Goal: Transaction & Acquisition: Purchase product/service

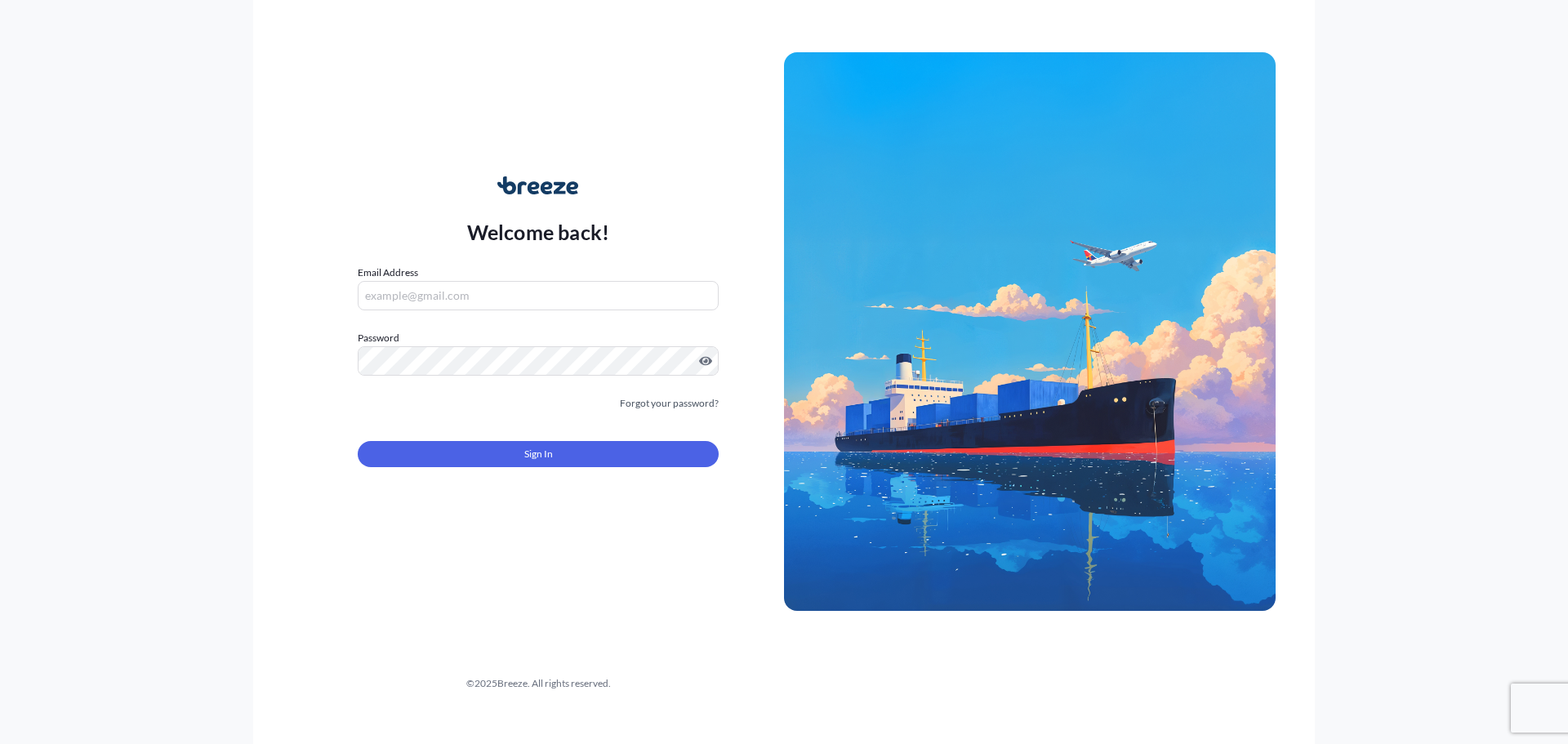
type input "[EMAIL_ADDRESS][DOMAIN_NAME]"
click at [535, 441] on button "Sign In" at bounding box center [539, 453] width 361 height 26
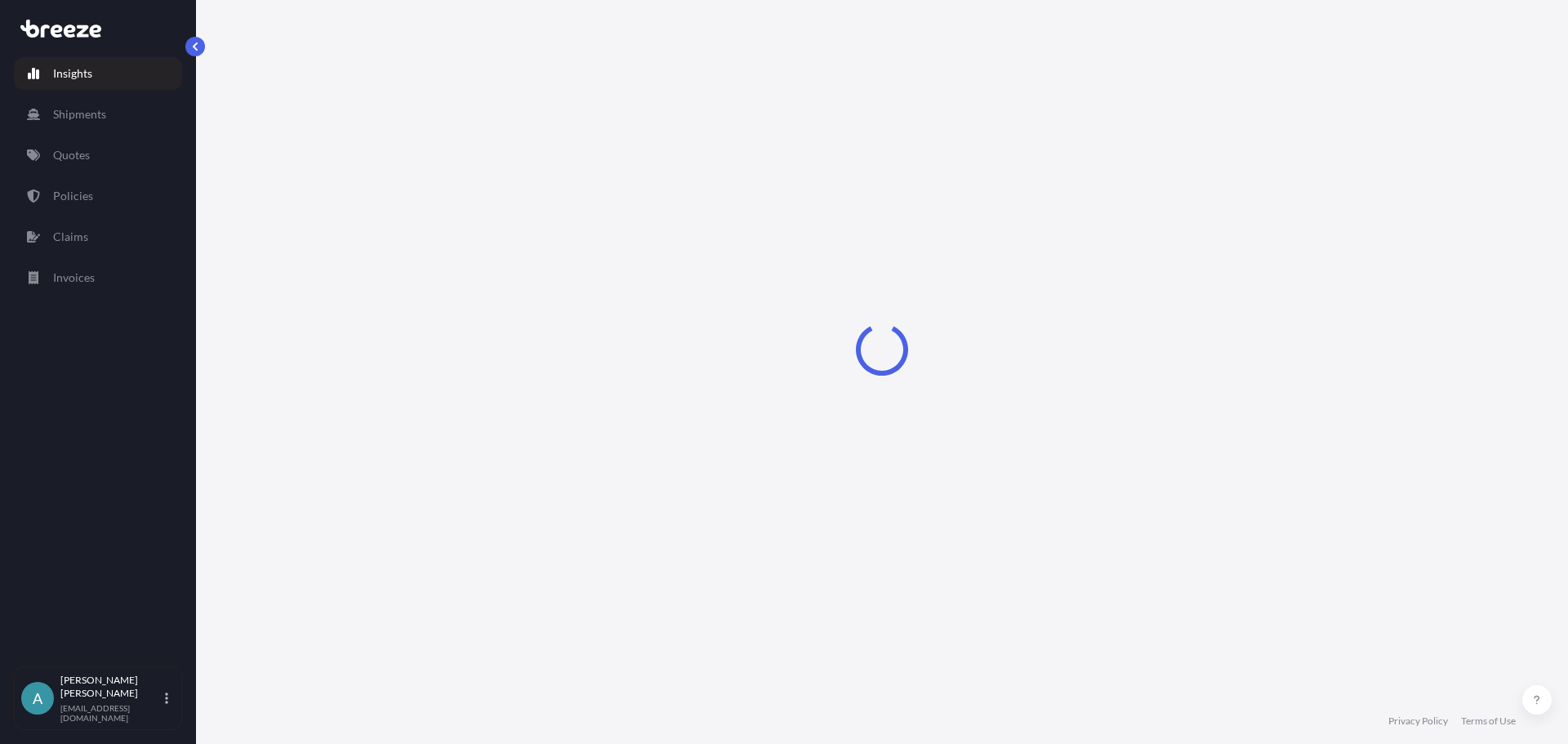
select select "2025"
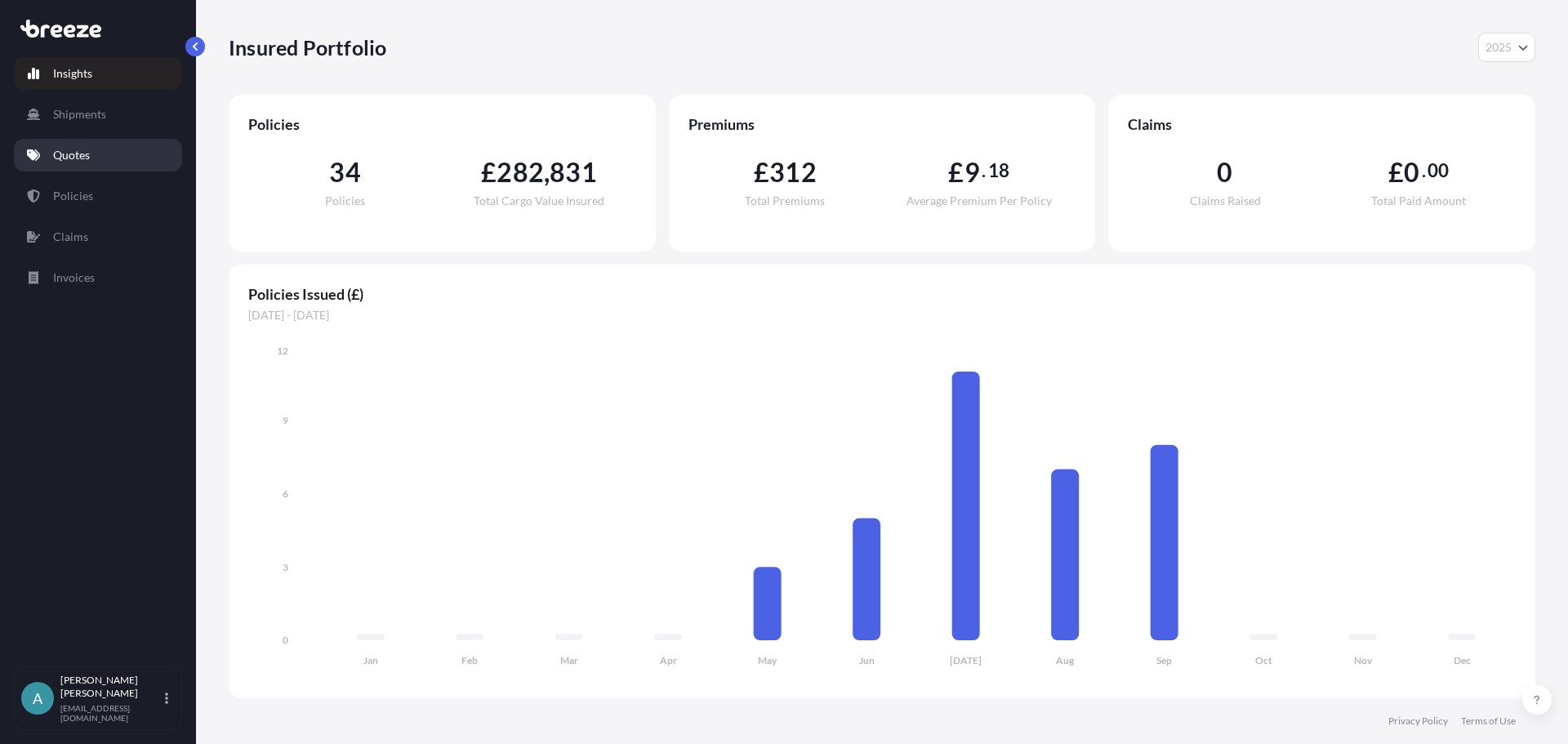
click at [72, 153] on p "Quotes" at bounding box center [71, 154] width 37 height 16
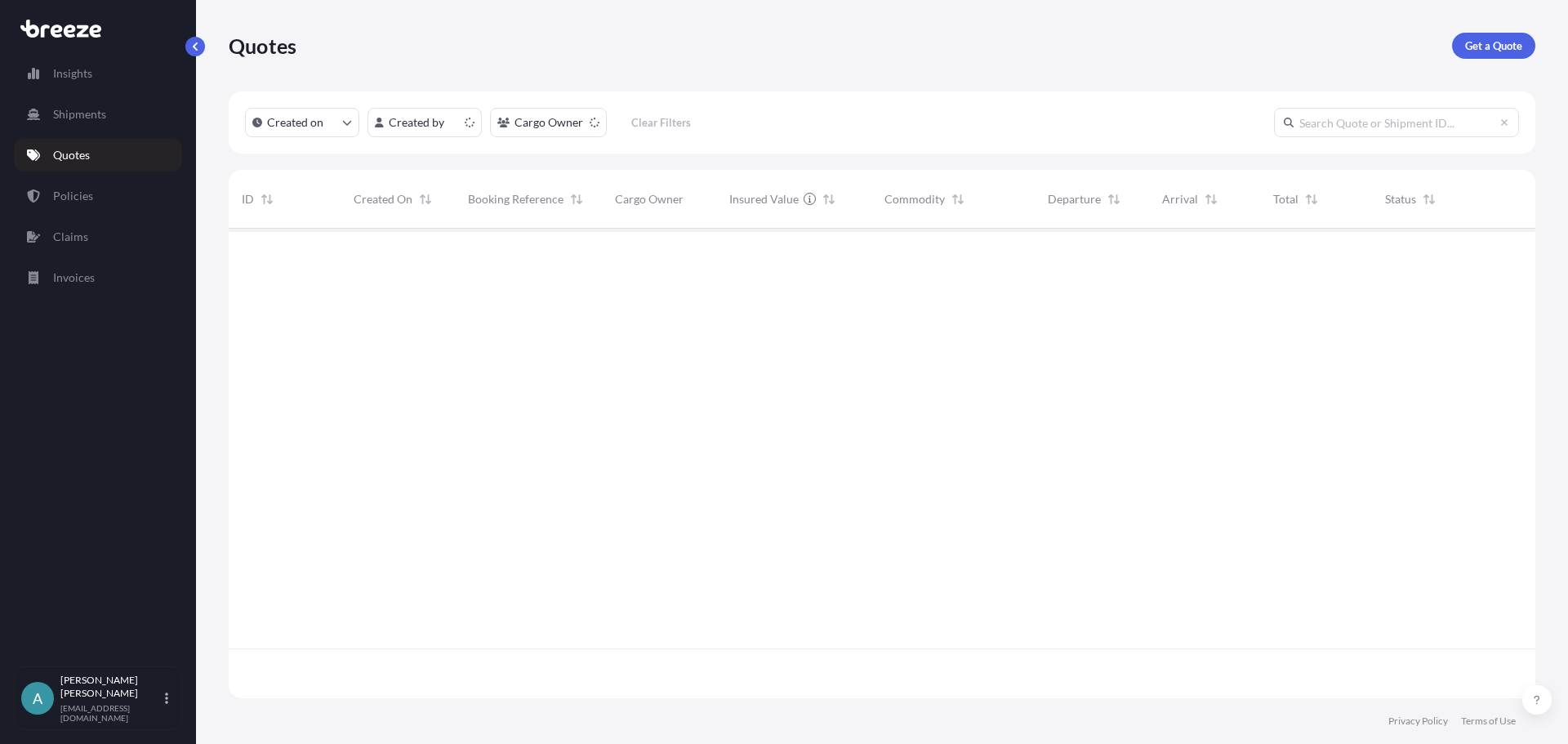
scroll to position [466, 1294]
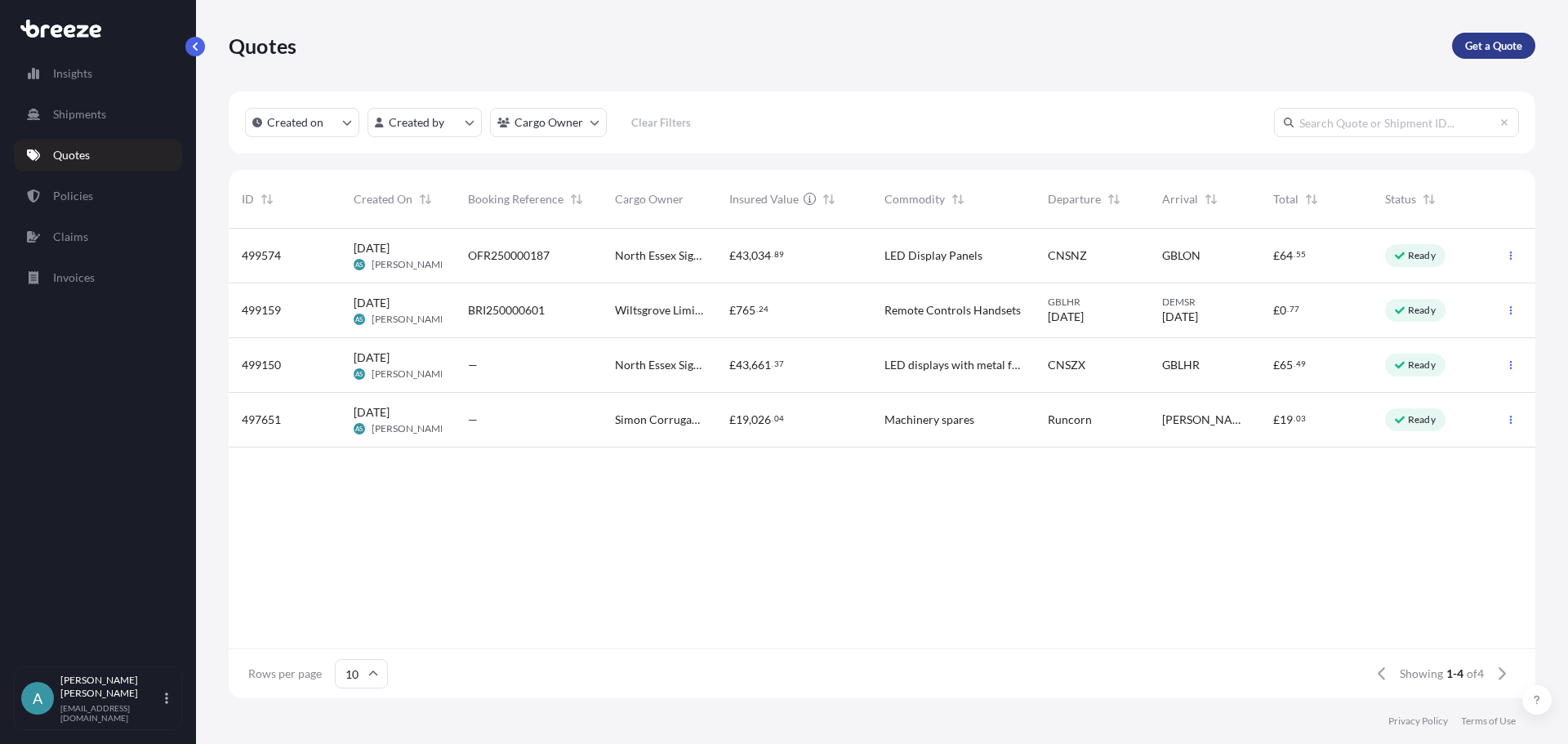
click at [1467, 49] on p "Get a Quote" at bounding box center [1493, 45] width 57 height 16
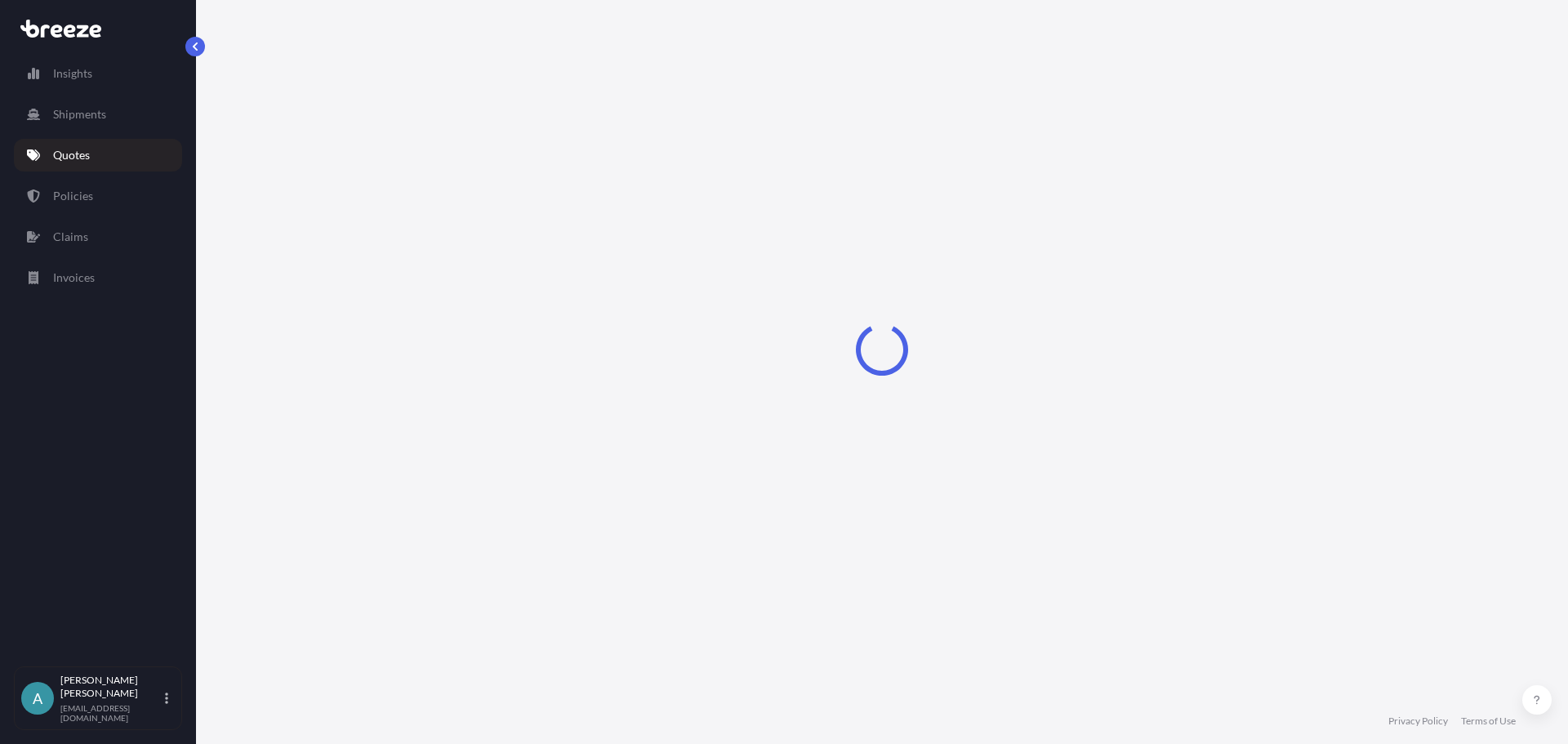
select select "Sea"
select select "1"
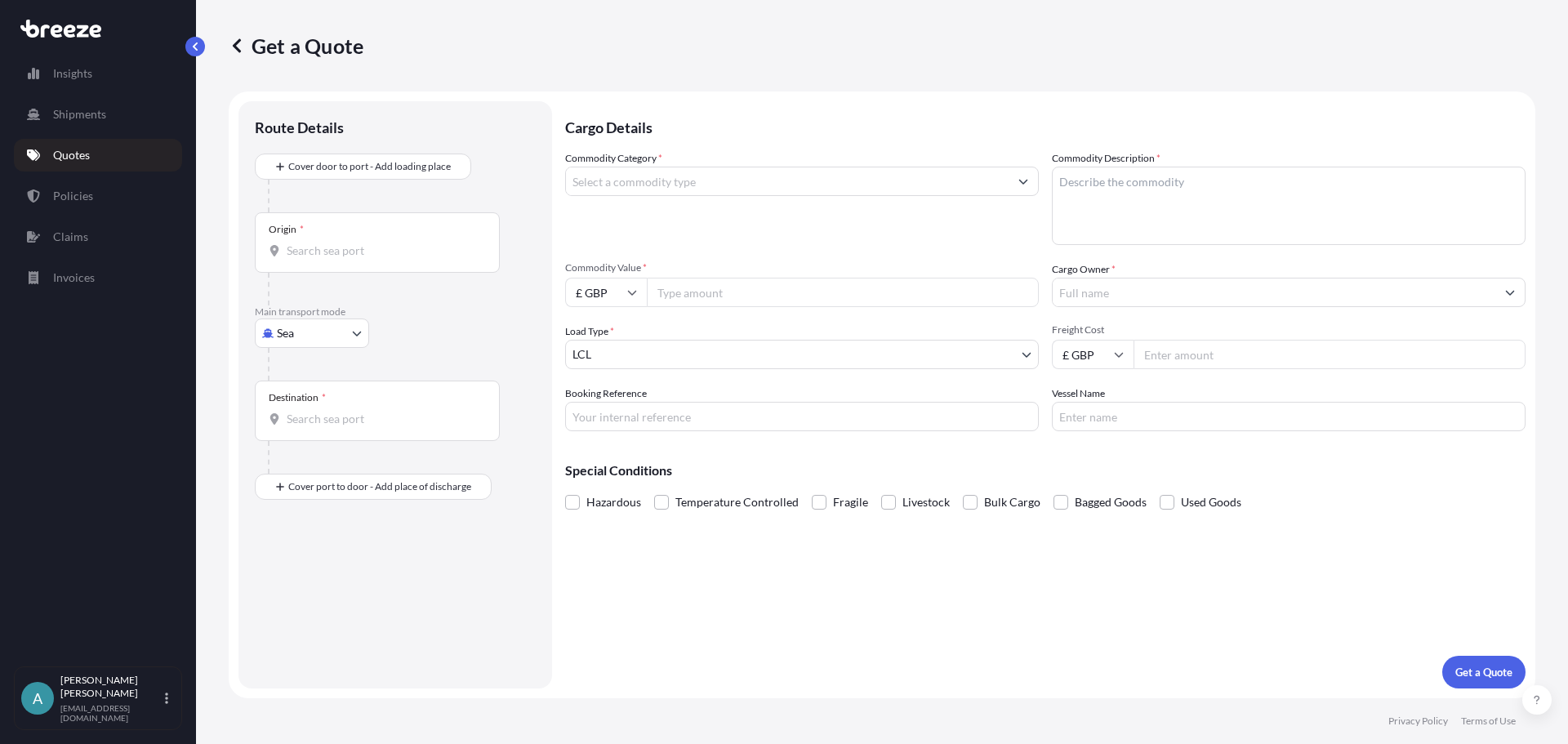
drag, startPoint x: 632, startPoint y: 189, endPoint x: 733, endPoint y: 191, distance: 101.0
click at [632, 189] on input "Commodity Category *" at bounding box center [787, 181] width 442 height 29
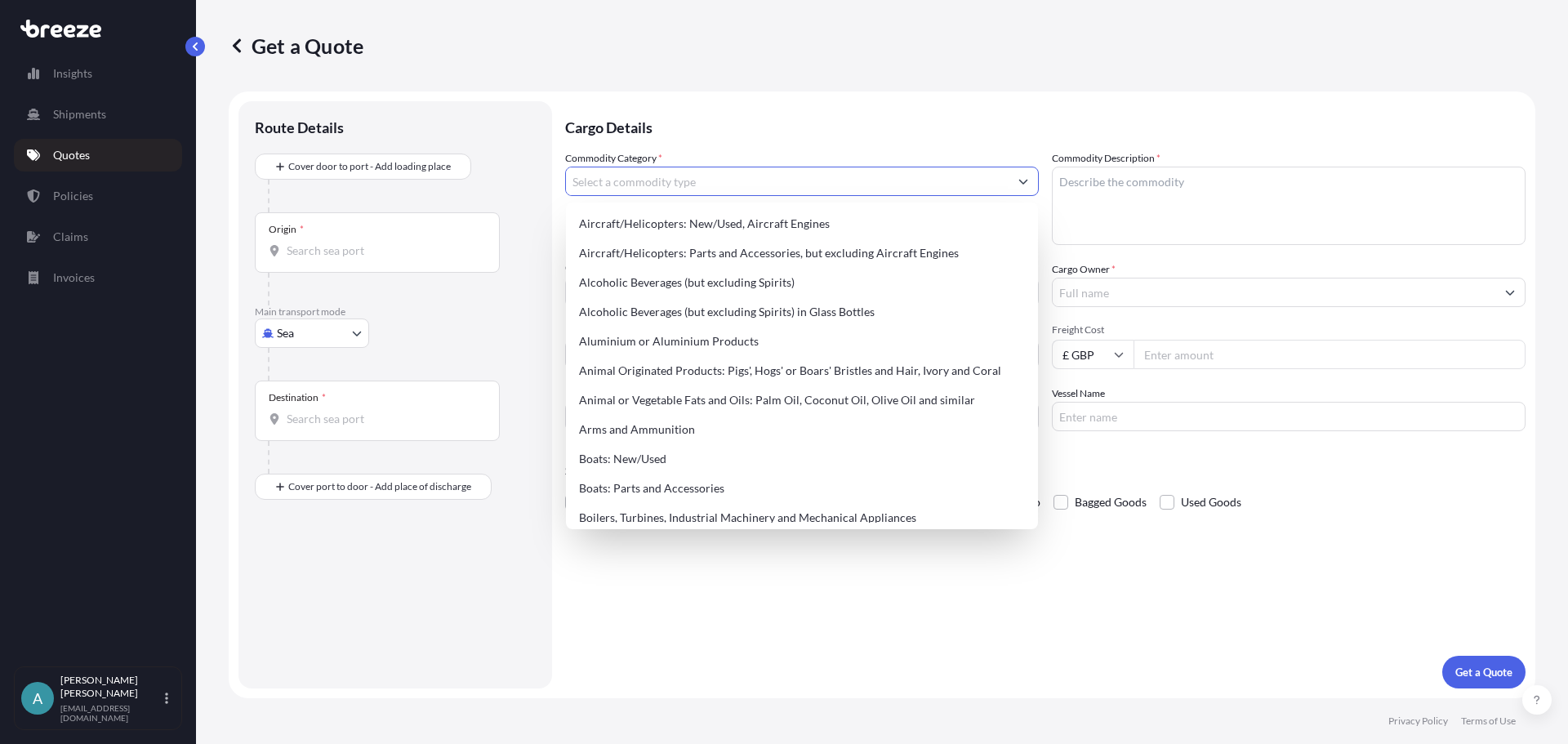
click at [317, 338] on body "140 options available. Insights Shipments Quotes Policies Claims Invoices A [PE…" at bounding box center [784, 372] width 1568 height 744
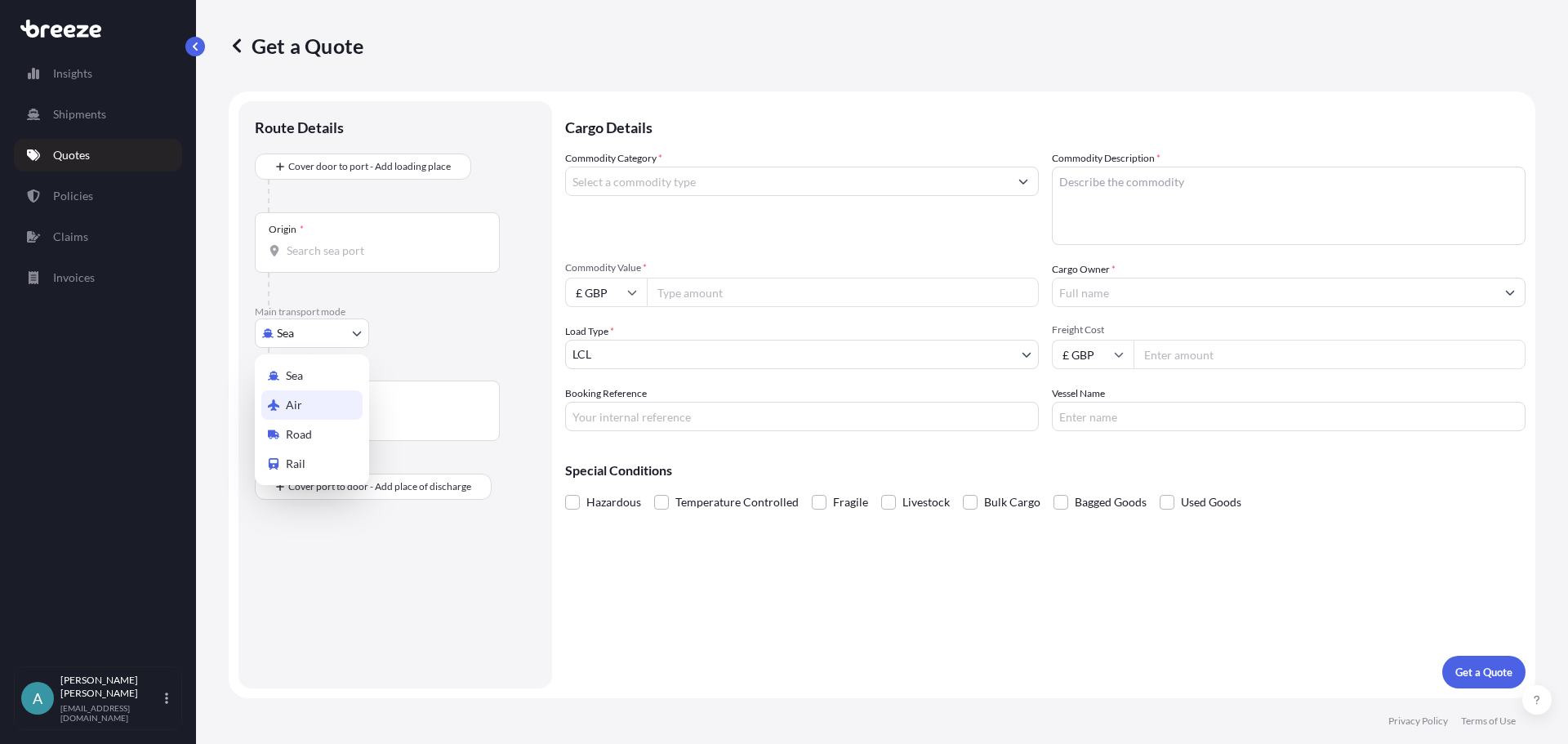
click at [272, 399] on div "Air" at bounding box center [312, 405] width 101 height 29
select select "Air"
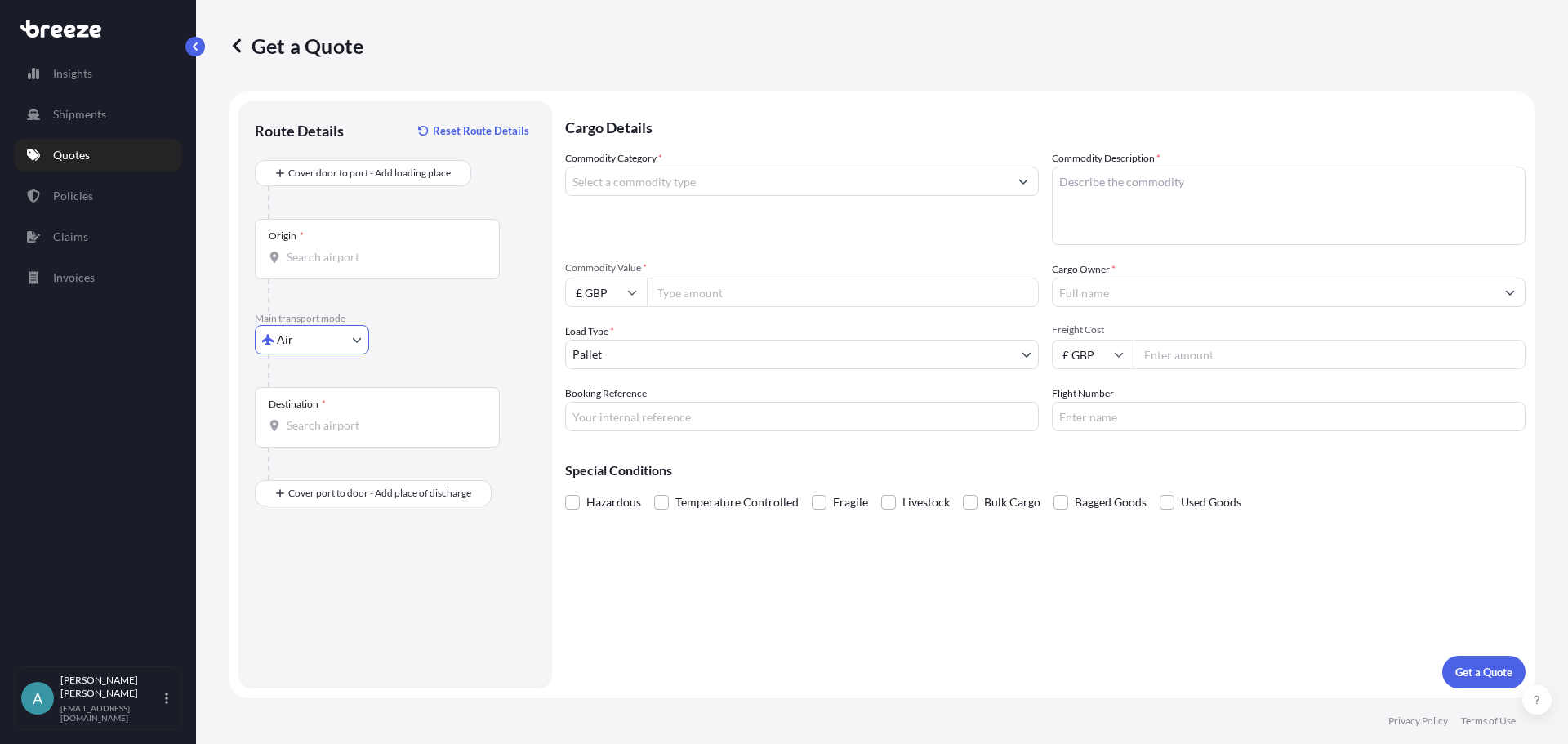
click at [317, 264] on input "Origin *" at bounding box center [383, 257] width 193 height 16
drag, startPoint x: 335, startPoint y: 268, endPoint x: 257, endPoint y: 263, distance: 78.2
click at [257, 263] on div "Origin * [GEOGRAPHIC_DATA]" at bounding box center [377, 249] width 245 height 61
click at [286, 263] on input "Darton" at bounding box center [383, 257] width 193 height 16
type input "D"
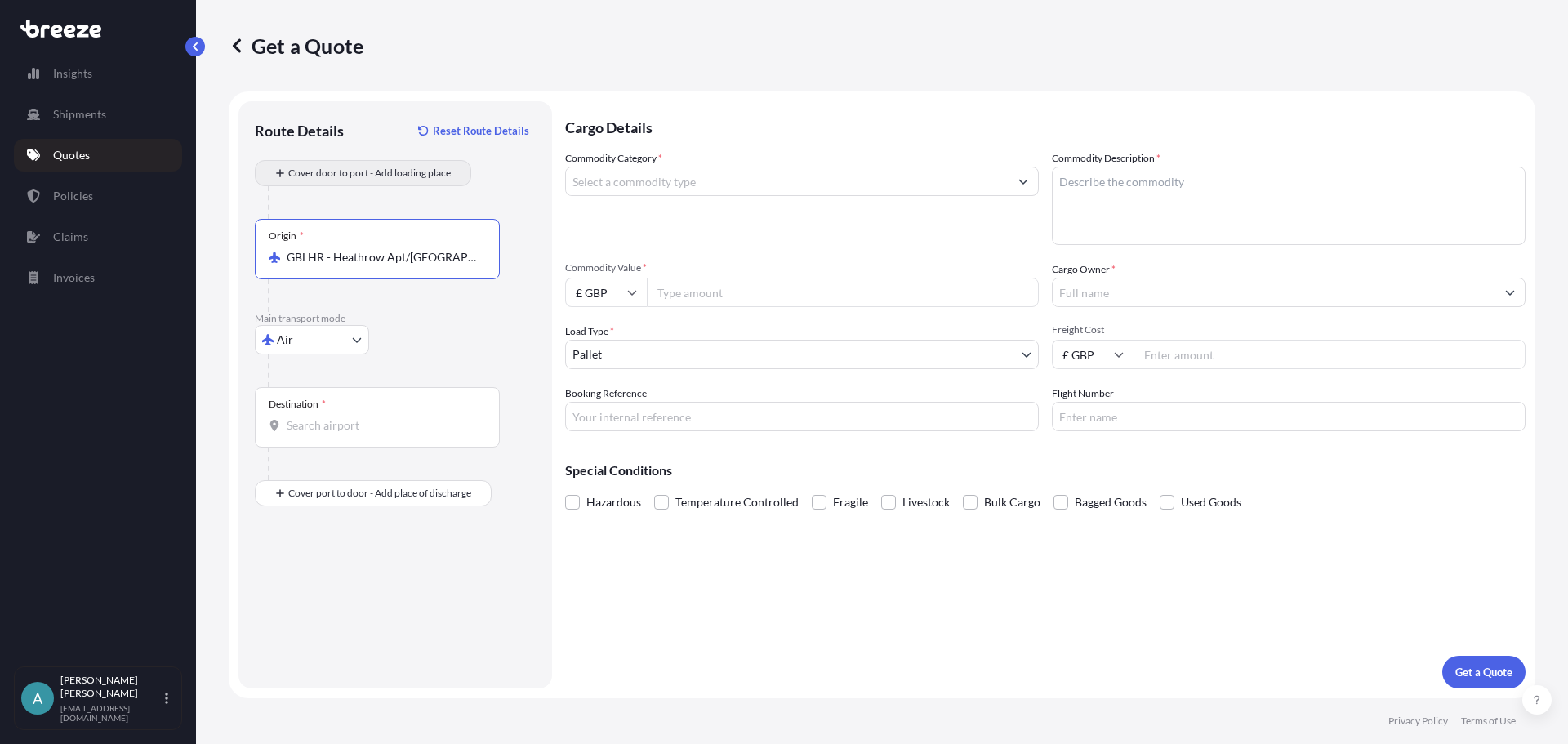
type input "GBLHR - Heathrow Apt/[GEOGRAPHIC_DATA], [GEOGRAPHIC_DATA]"
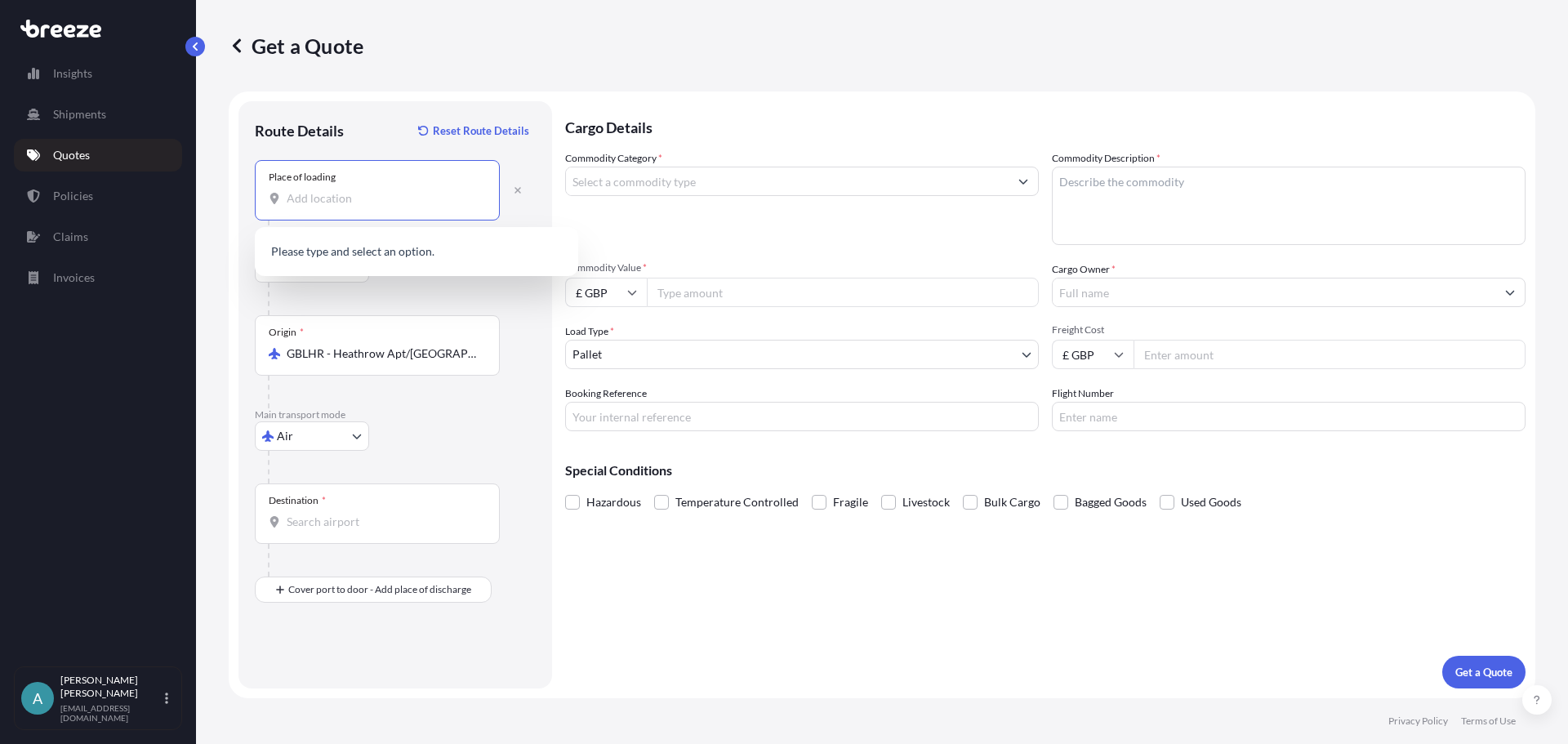
click at [360, 203] on input "Place of loading" at bounding box center [383, 198] width 193 height 16
click at [365, 252] on span "[PERSON_NAME][STREET_ADDRESS]" at bounding box center [435, 252] width 249 height 16
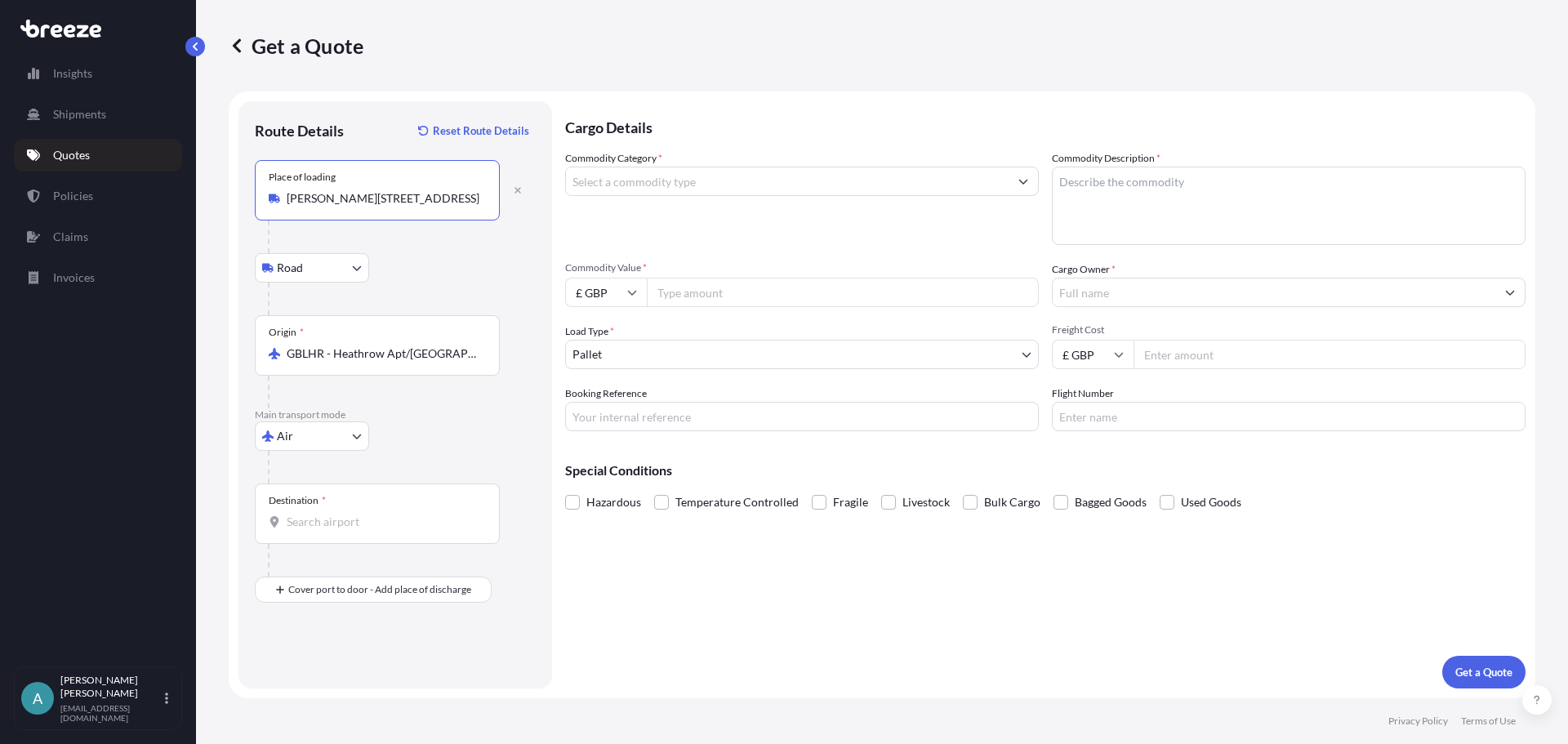
type input "[PERSON_NAME][STREET_ADDRESS]"
click at [355, 518] on input "Destination *" at bounding box center [383, 522] width 193 height 16
type input "b"
drag, startPoint x: 353, startPoint y: 527, endPoint x: 283, endPoint y: 523, distance: 70.1
click at [283, 523] on div "[GEOGRAPHIC_DATA]" at bounding box center [377, 522] width 217 height 16
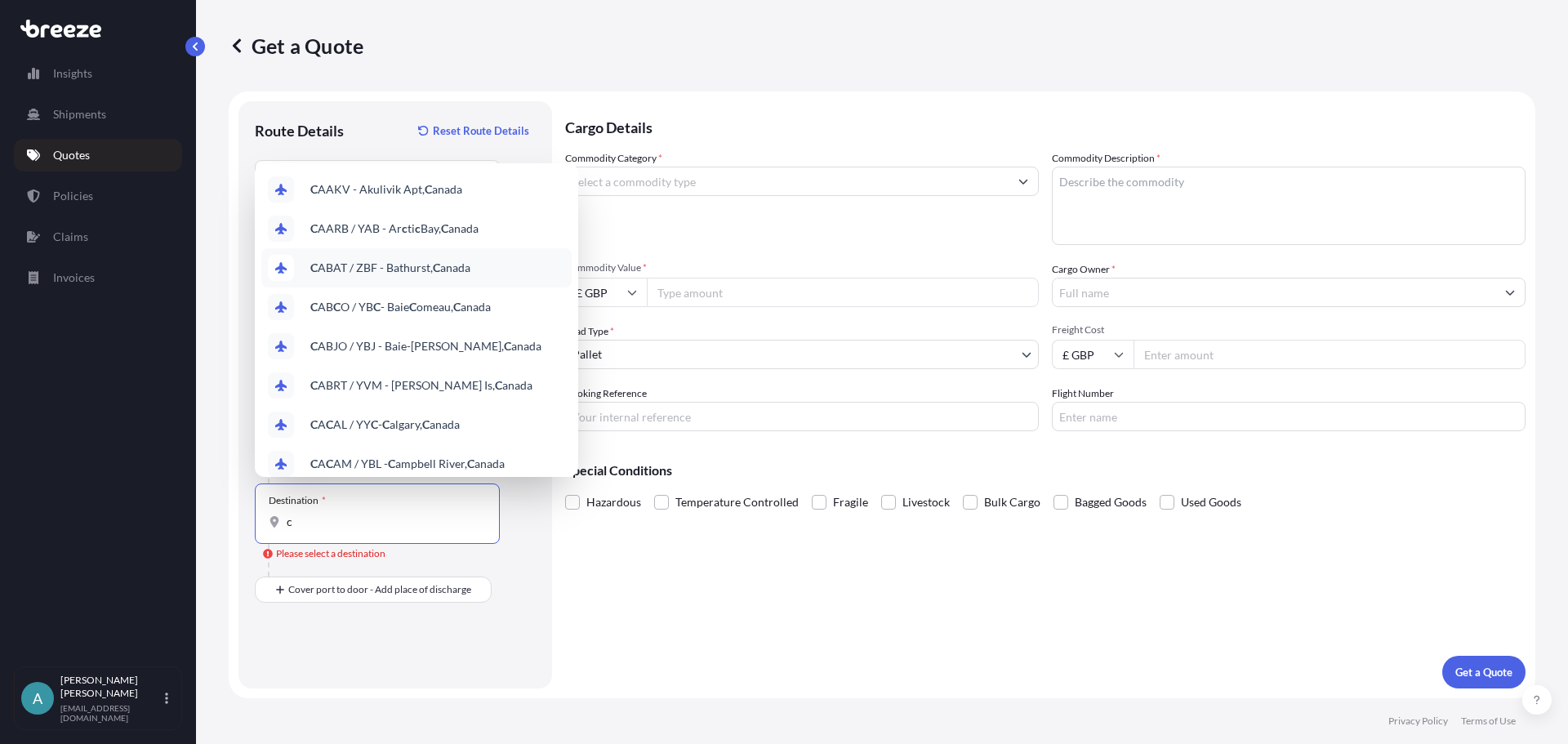
click at [298, 522] on input "c" at bounding box center [383, 522] width 193 height 16
drag, startPoint x: 298, startPoint y: 522, endPoint x: 281, endPoint y: 522, distance: 17.0
click at [281, 522] on div "c" at bounding box center [377, 522] width 217 height 16
click at [286, 522] on input "c" at bounding box center [383, 522] width 193 height 16
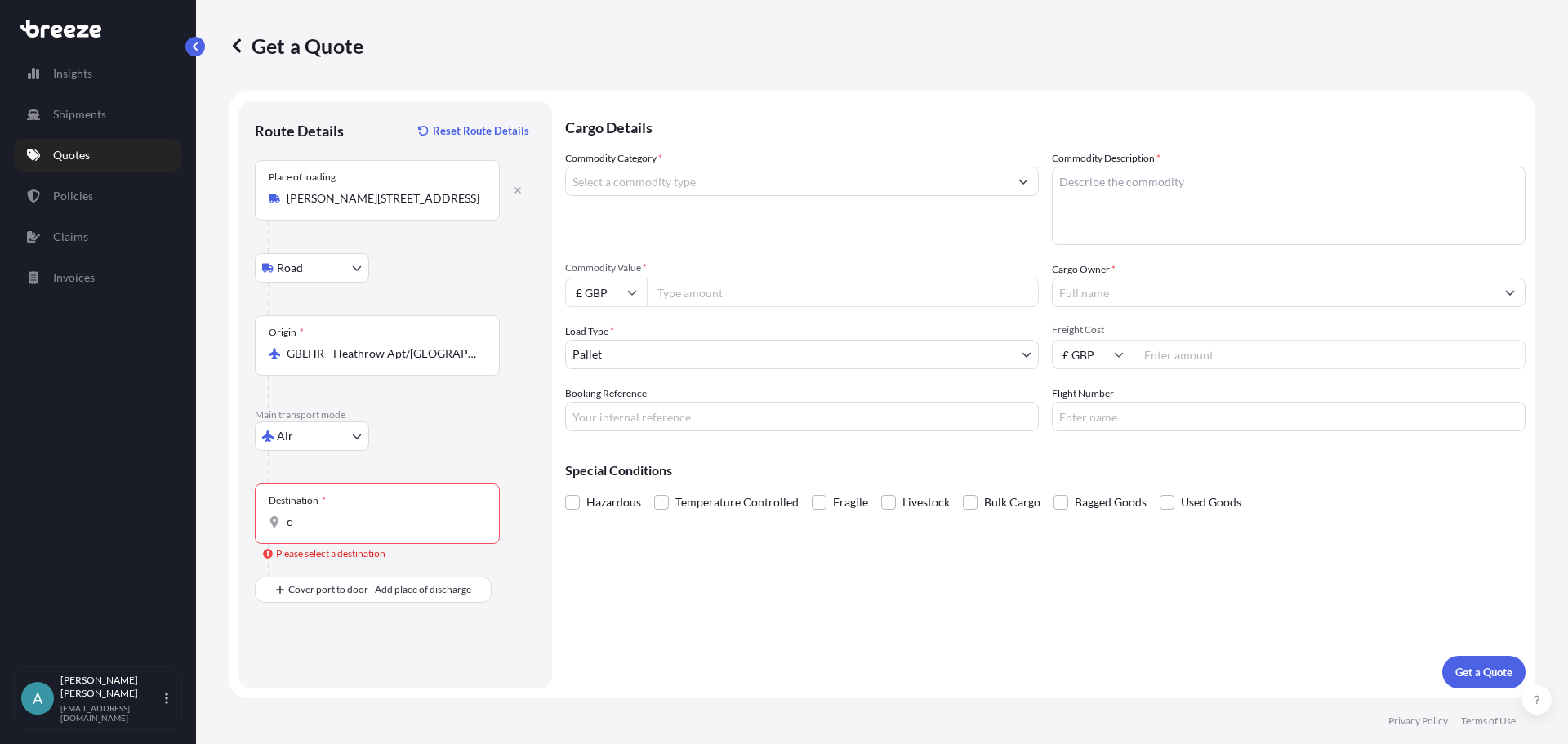
drag, startPoint x: 282, startPoint y: 522, endPoint x: 304, endPoint y: 528, distance: 22.8
click at [304, 528] on input "c" at bounding box center [383, 522] width 193 height 16
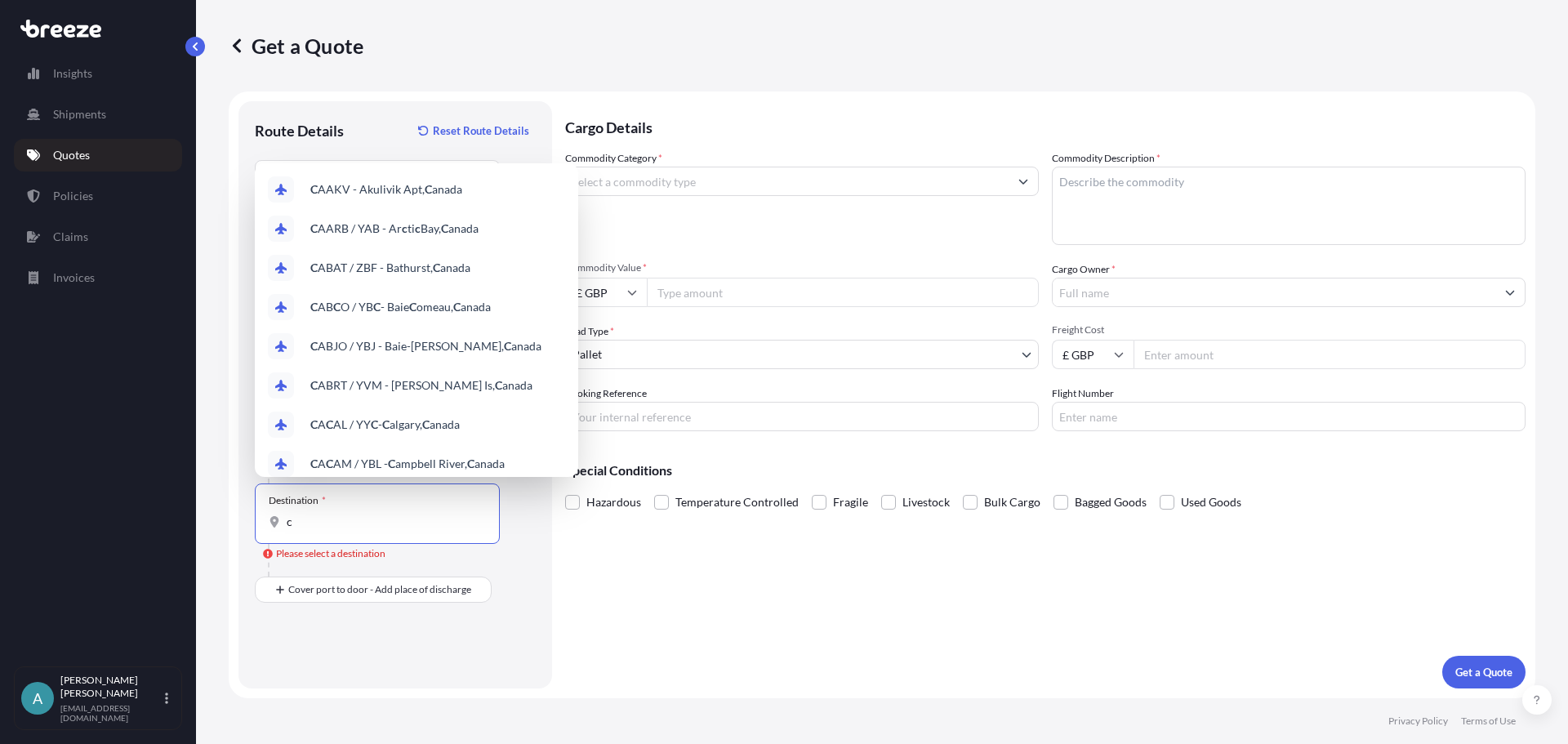
drag, startPoint x: 306, startPoint y: 527, endPoint x: 294, endPoint y: 526, distance: 12.0
click at [294, 526] on input "c" at bounding box center [383, 522] width 193 height 16
drag, startPoint x: 294, startPoint y: 526, endPoint x: 283, endPoint y: 522, distance: 11.7
click at [281, 522] on div "c" at bounding box center [377, 522] width 217 height 16
click at [286, 522] on input "c" at bounding box center [383, 522] width 193 height 16
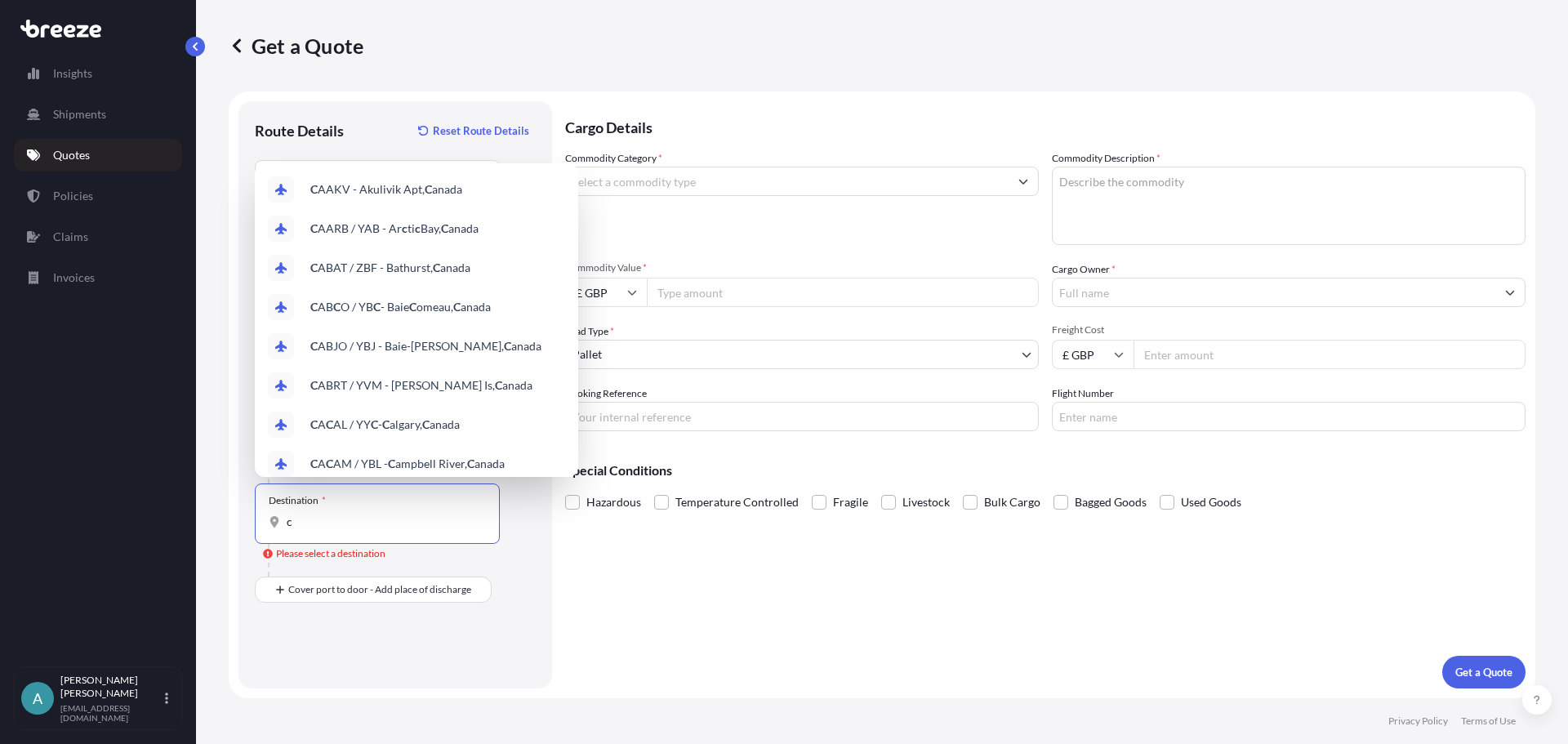
click at [302, 527] on input "c" at bounding box center [383, 522] width 193 height 16
drag, startPoint x: 302, startPoint y: 527, endPoint x: 287, endPoint y: 526, distance: 15.0
click at [287, 526] on input "c" at bounding box center [383, 522] width 193 height 16
paste input "[PERSON_NAME]"
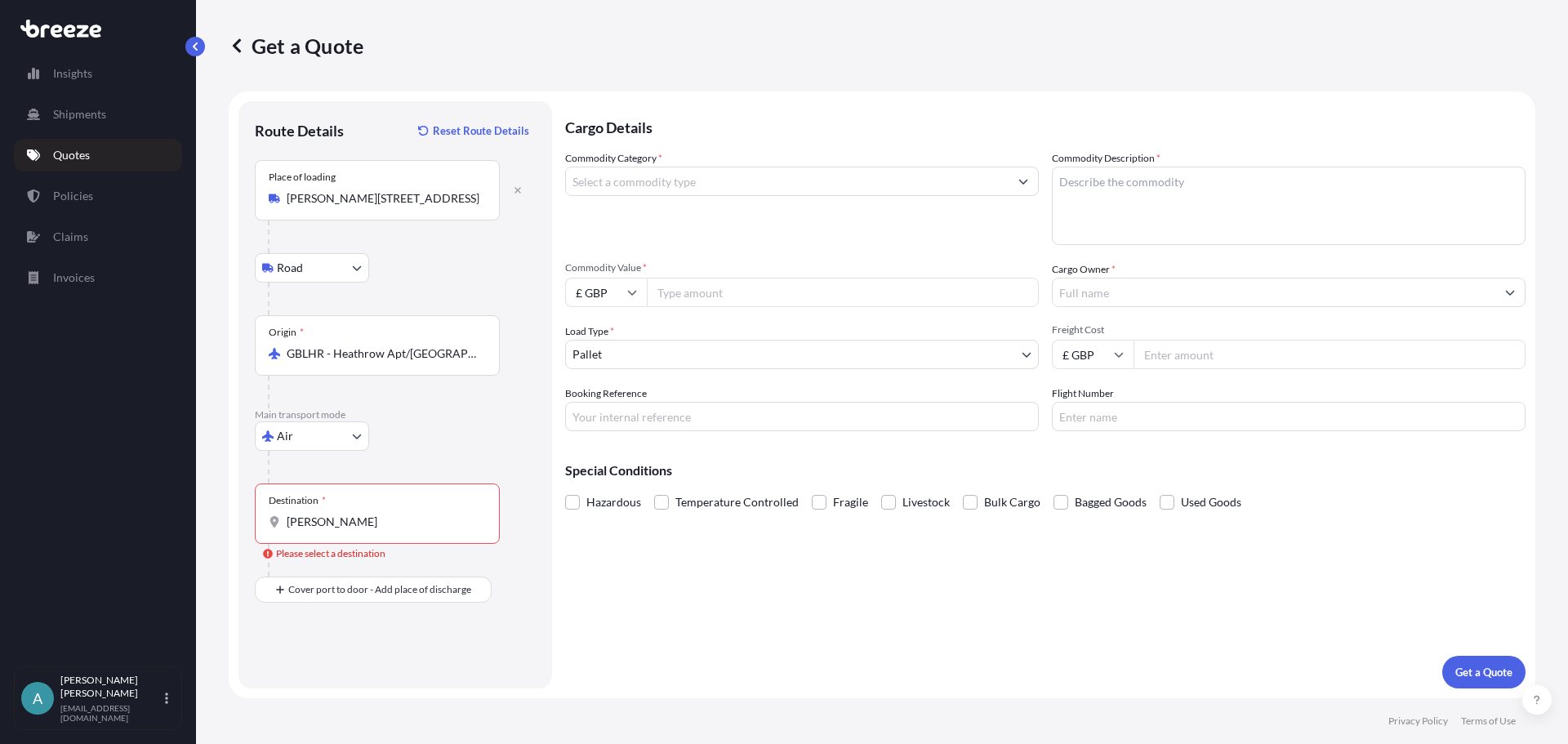
click at [333, 531] on div "Destination * [PERSON_NAME]" at bounding box center [377, 513] width 245 height 61
click at [333, 530] on input "[PERSON_NAME]" at bounding box center [383, 522] width 193 height 16
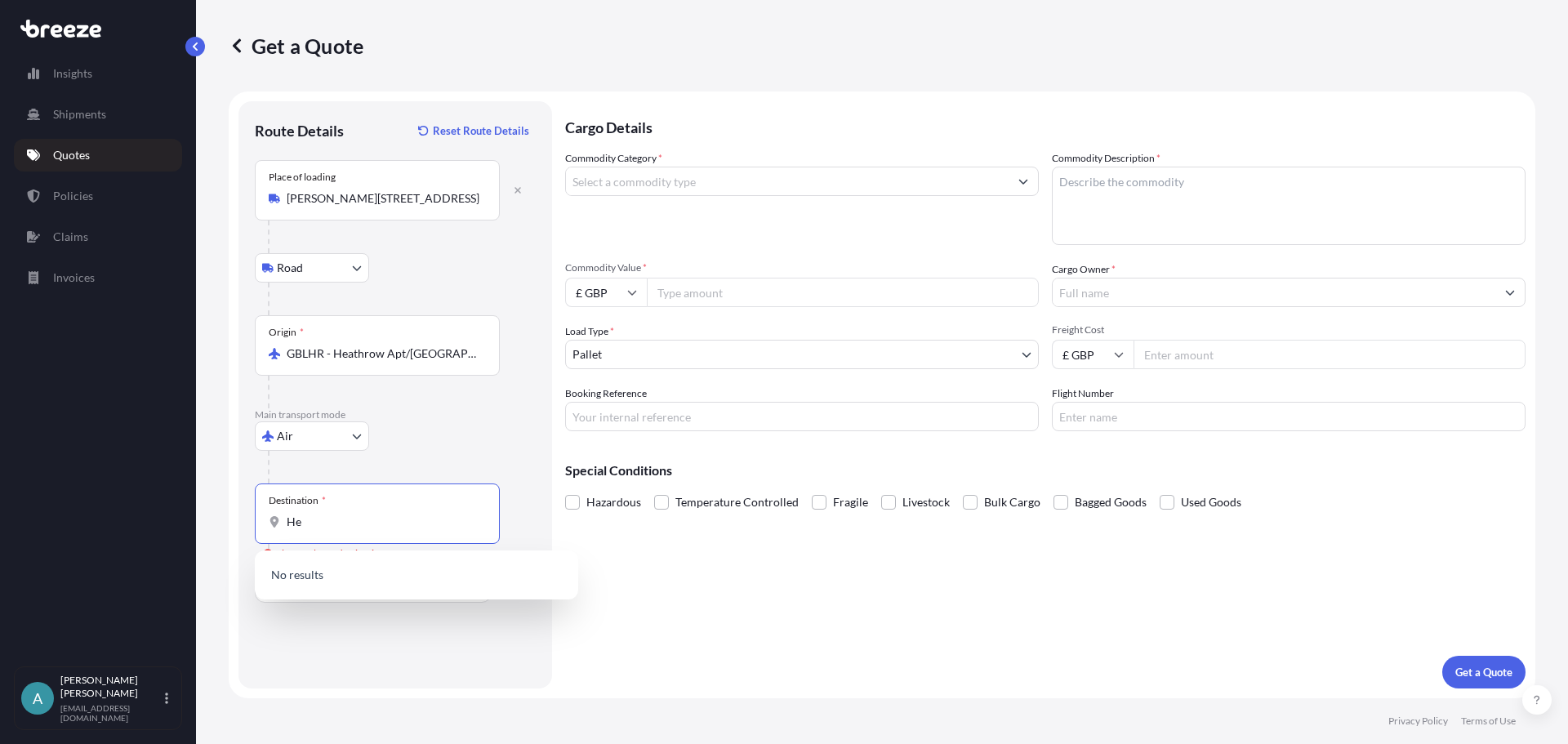
type input "H"
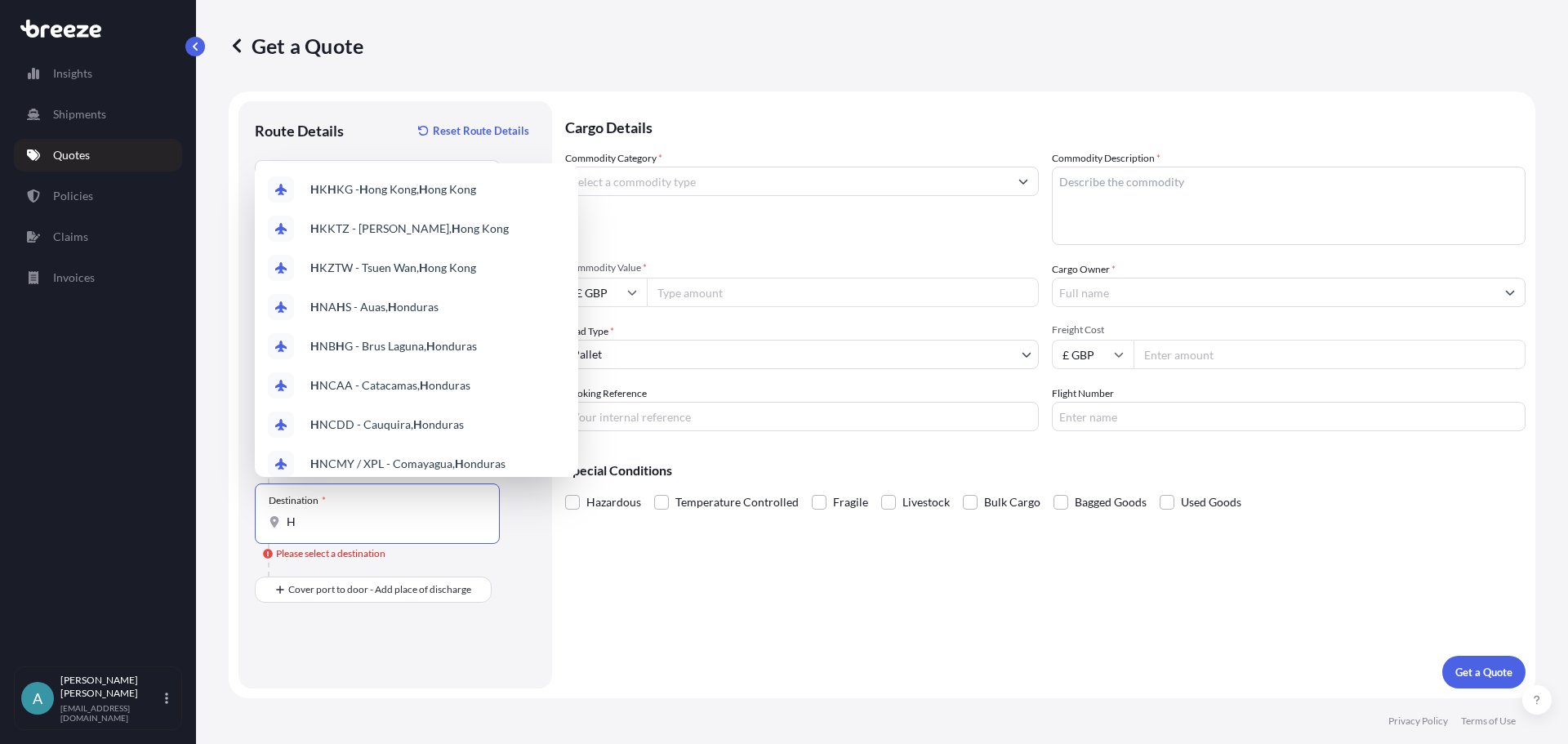
click at [332, 528] on input "H" at bounding box center [383, 522] width 193 height 16
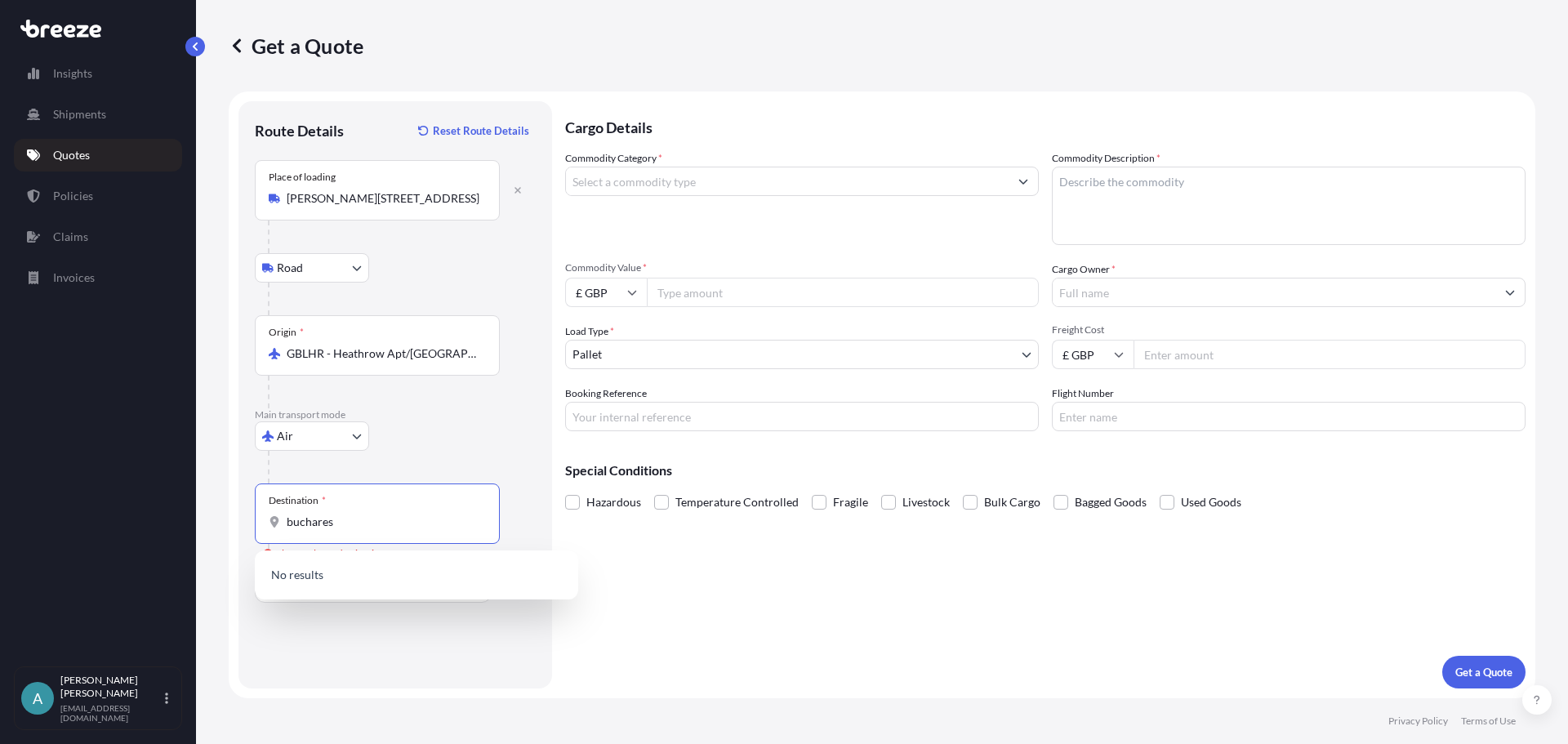
click at [313, 521] on input "buchares" at bounding box center [383, 522] width 193 height 16
click at [310, 521] on input "buchares" at bounding box center [383, 522] width 193 height 16
drag, startPoint x: 303, startPoint y: 527, endPoint x: 236, endPoint y: 525, distance: 67.0
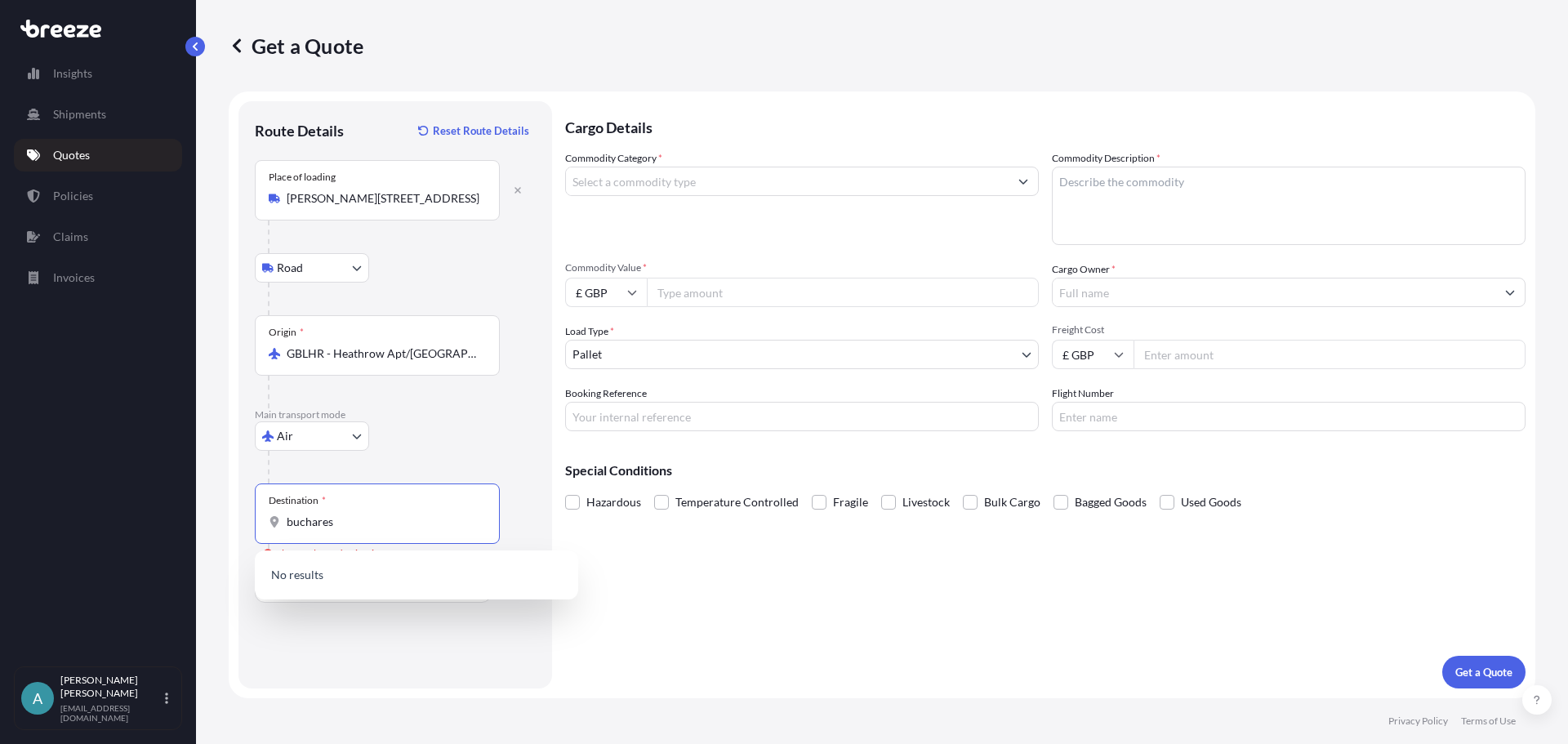
click at [236, 525] on form "Route Details Reset Route Details Place of loading [GEOGRAPHIC_DATA] Rail Origi…" at bounding box center [881, 395] width 1306 height 607
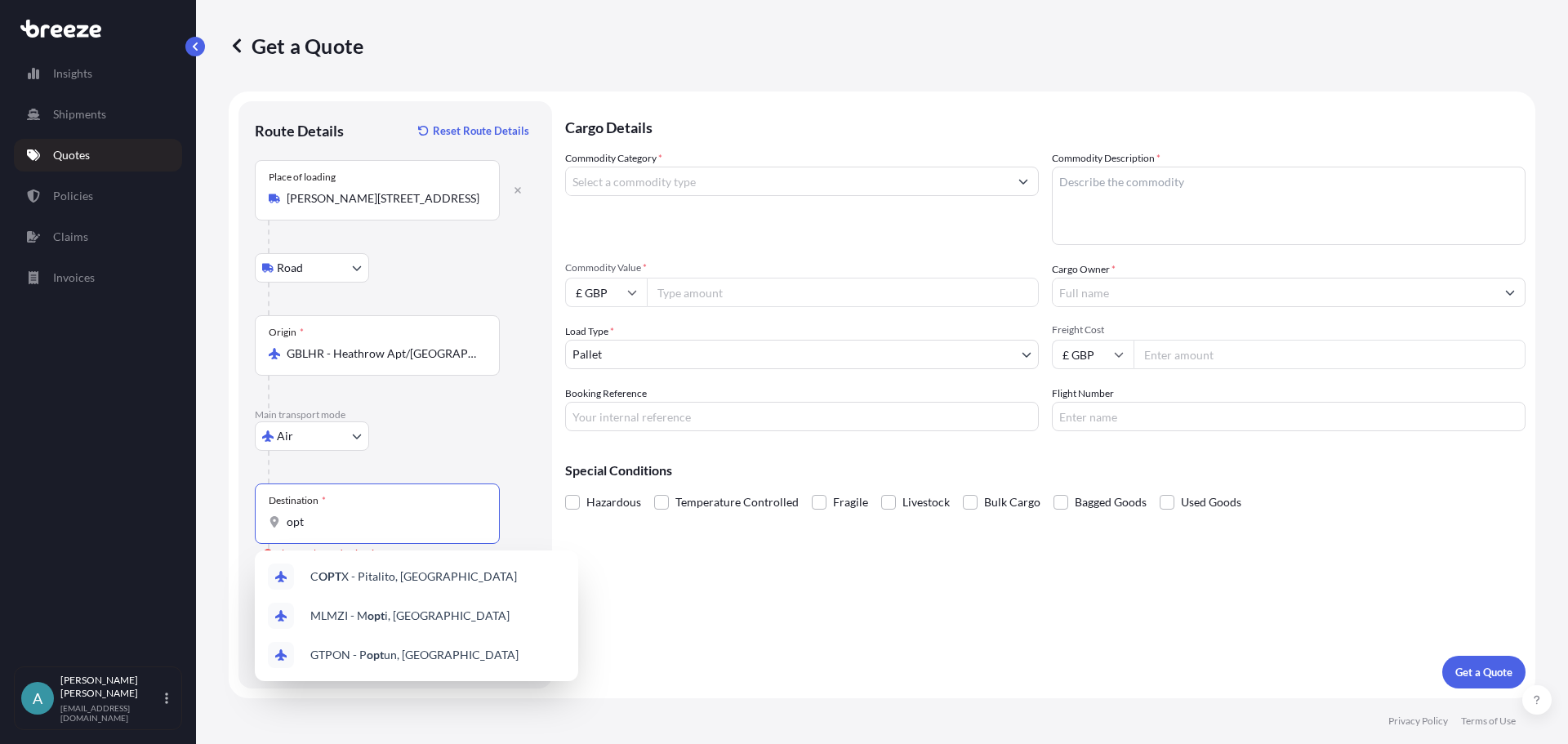
drag, startPoint x: 262, startPoint y: 526, endPoint x: 220, endPoint y: 528, distance: 42.0
click at [220, 528] on div "Get a Quote Route Details Reset Route Details Place of loading [GEOGRAPHIC_DATA…" at bounding box center [882, 349] width 1372 height 698
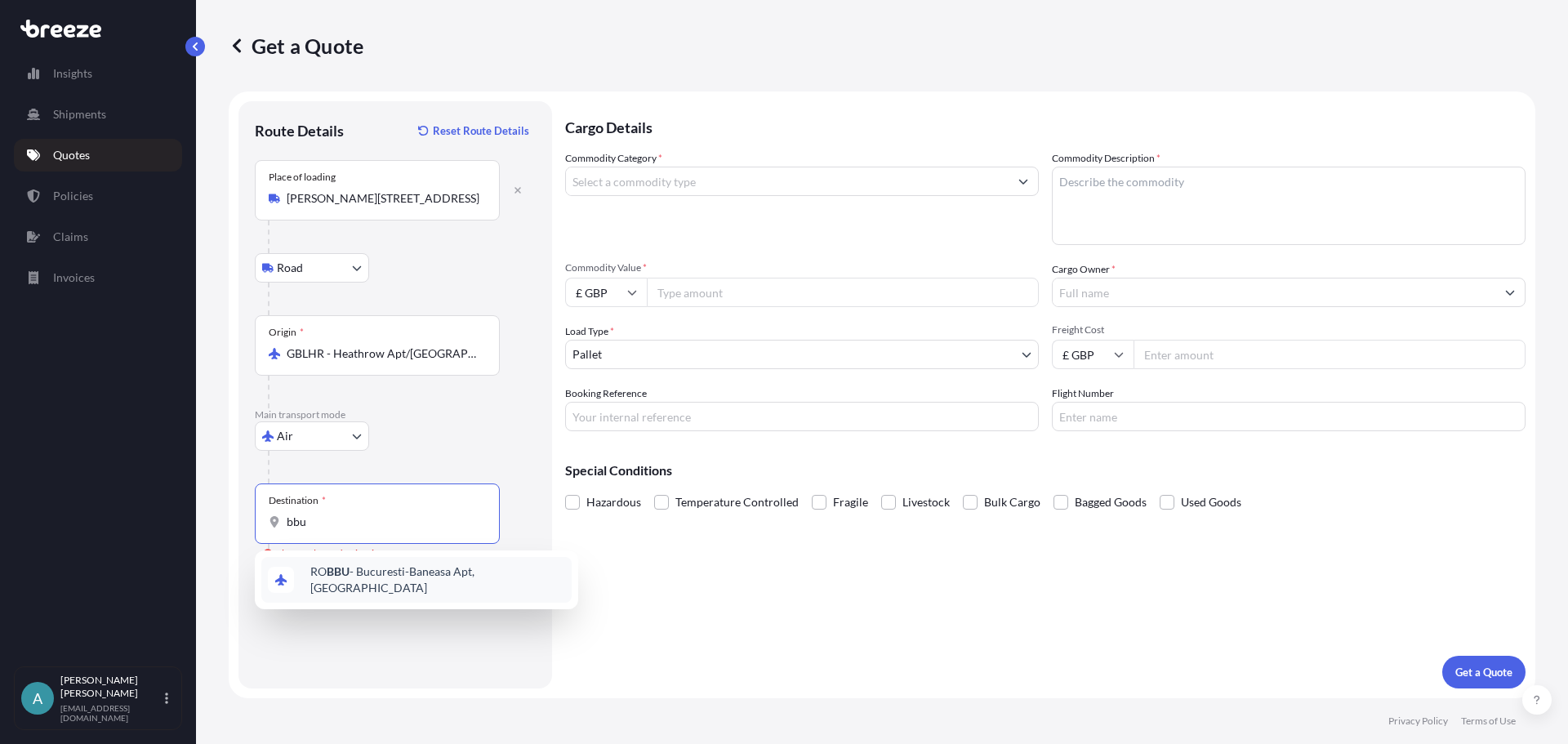
click at [365, 573] on span "RO BBU - Bucuresti-Baneasa Apt, [GEOGRAPHIC_DATA]" at bounding box center [437, 580] width 255 height 32
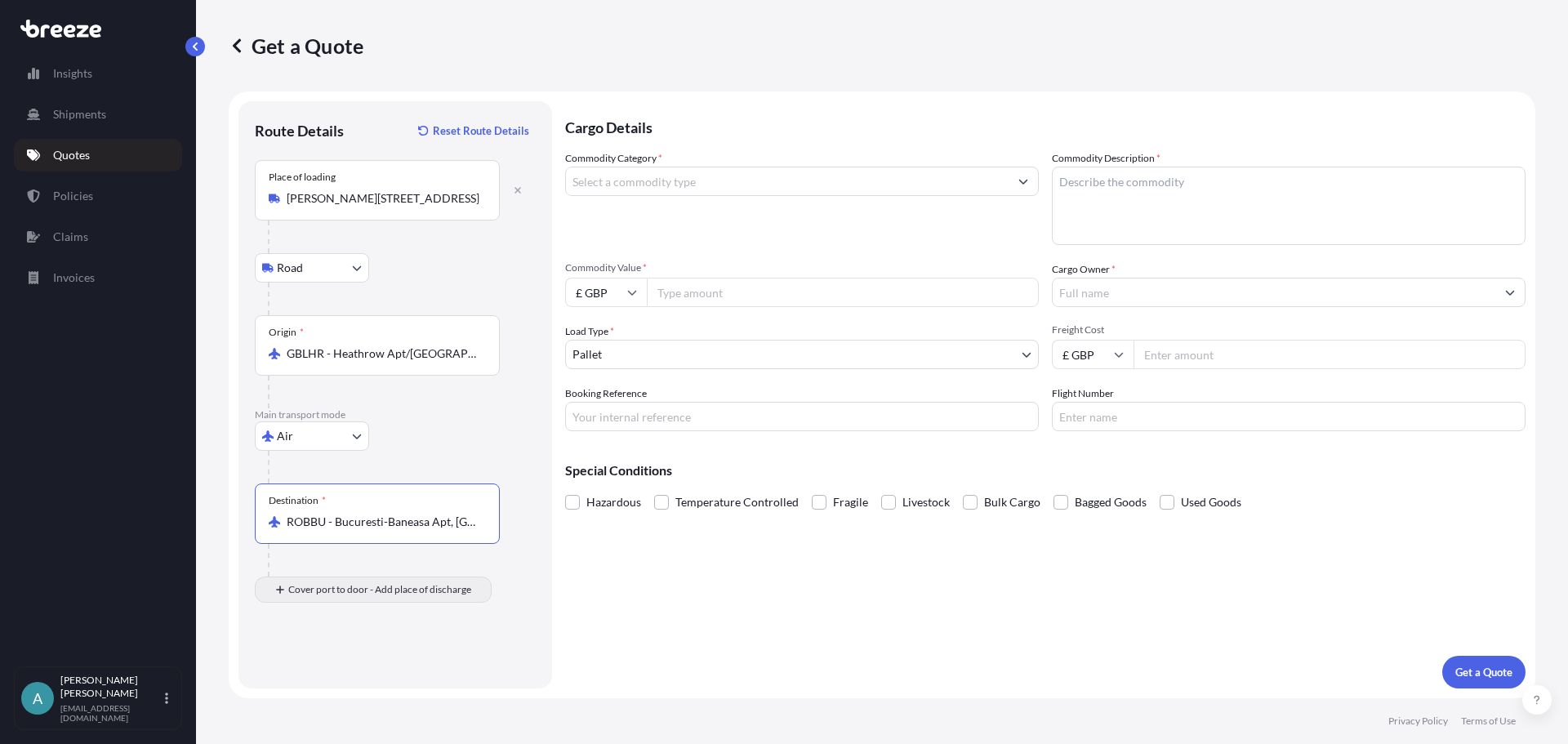
type input "ROBBU - Bucuresti-Baneasa Apt, [GEOGRAPHIC_DATA]"
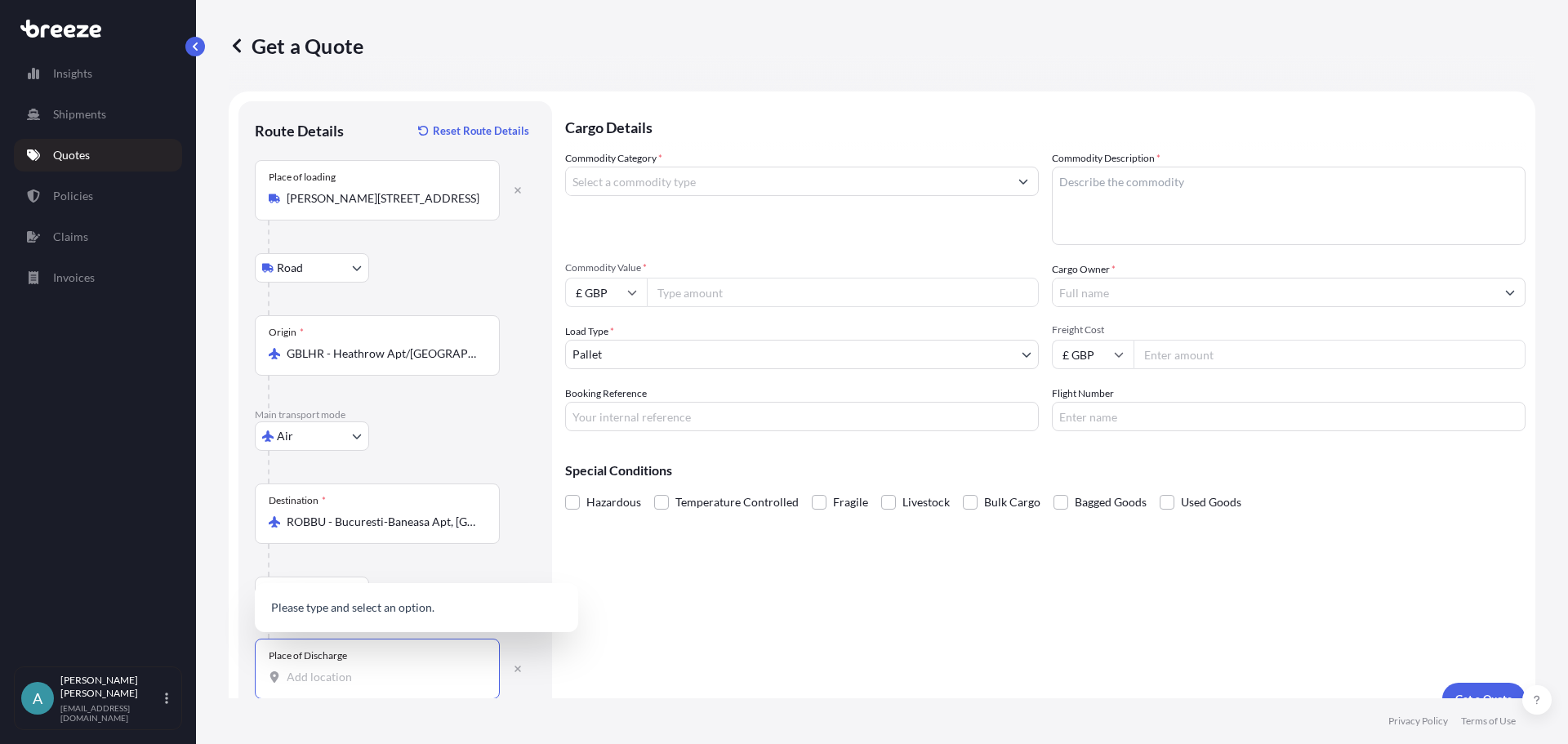
click at [343, 677] on input "Place of Discharge" at bounding box center [383, 677] width 193 height 16
click at [291, 685] on div "Place of Discharge" at bounding box center [377, 668] width 245 height 61
click at [291, 685] on input "Place of Discharge" at bounding box center [383, 677] width 193 height 16
drag, startPoint x: 291, startPoint y: 686, endPoint x: 276, endPoint y: 695, distance: 17.5
click at [276, 695] on div "Place of Discharge" at bounding box center [377, 668] width 245 height 61
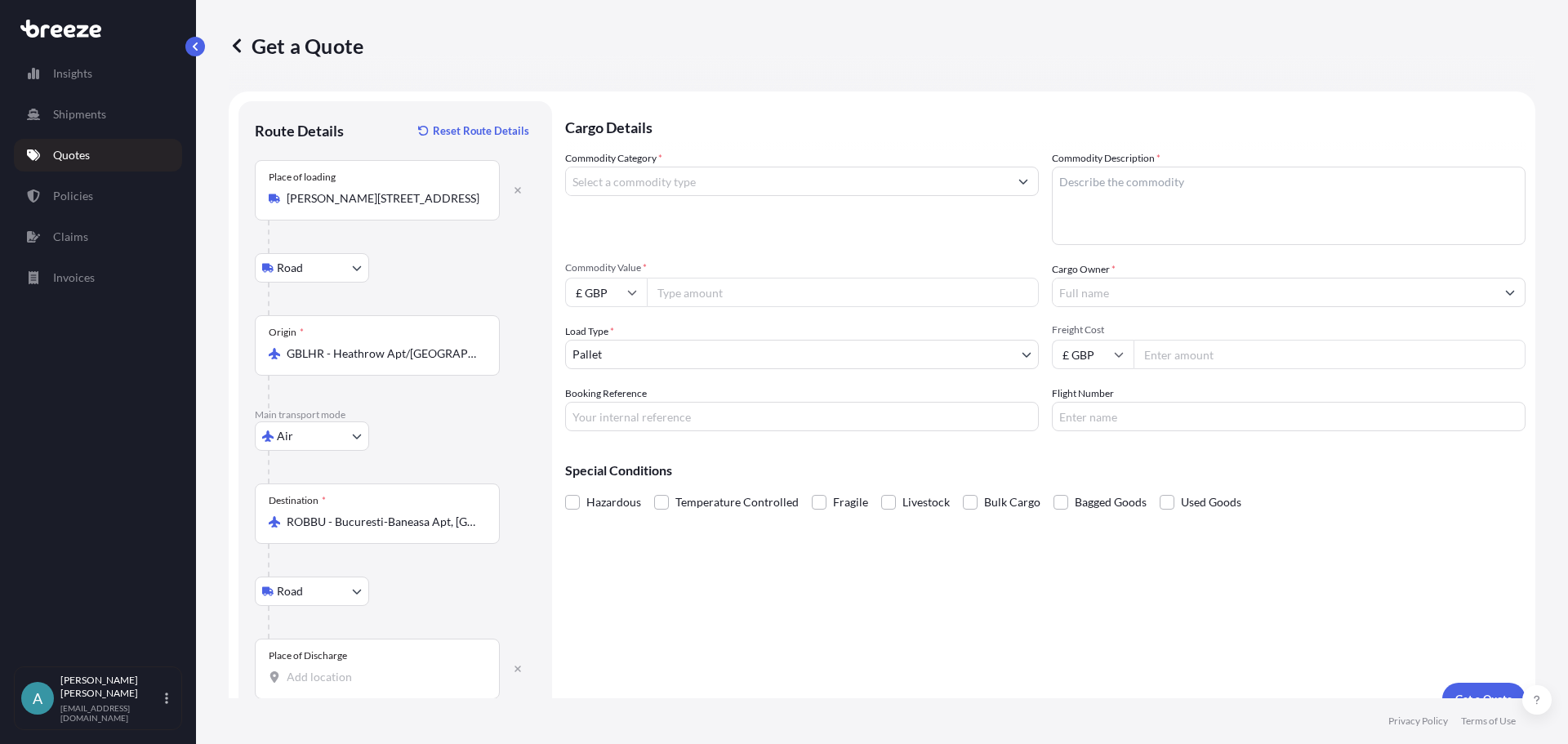
click at [286, 685] on input "Place of Discharge" at bounding box center [383, 677] width 193 height 16
click at [303, 679] on input "Place of Discharge" at bounding box center [383, 677] width 193 height 16
paste input "[GEOGRAPHIC_DATA]"
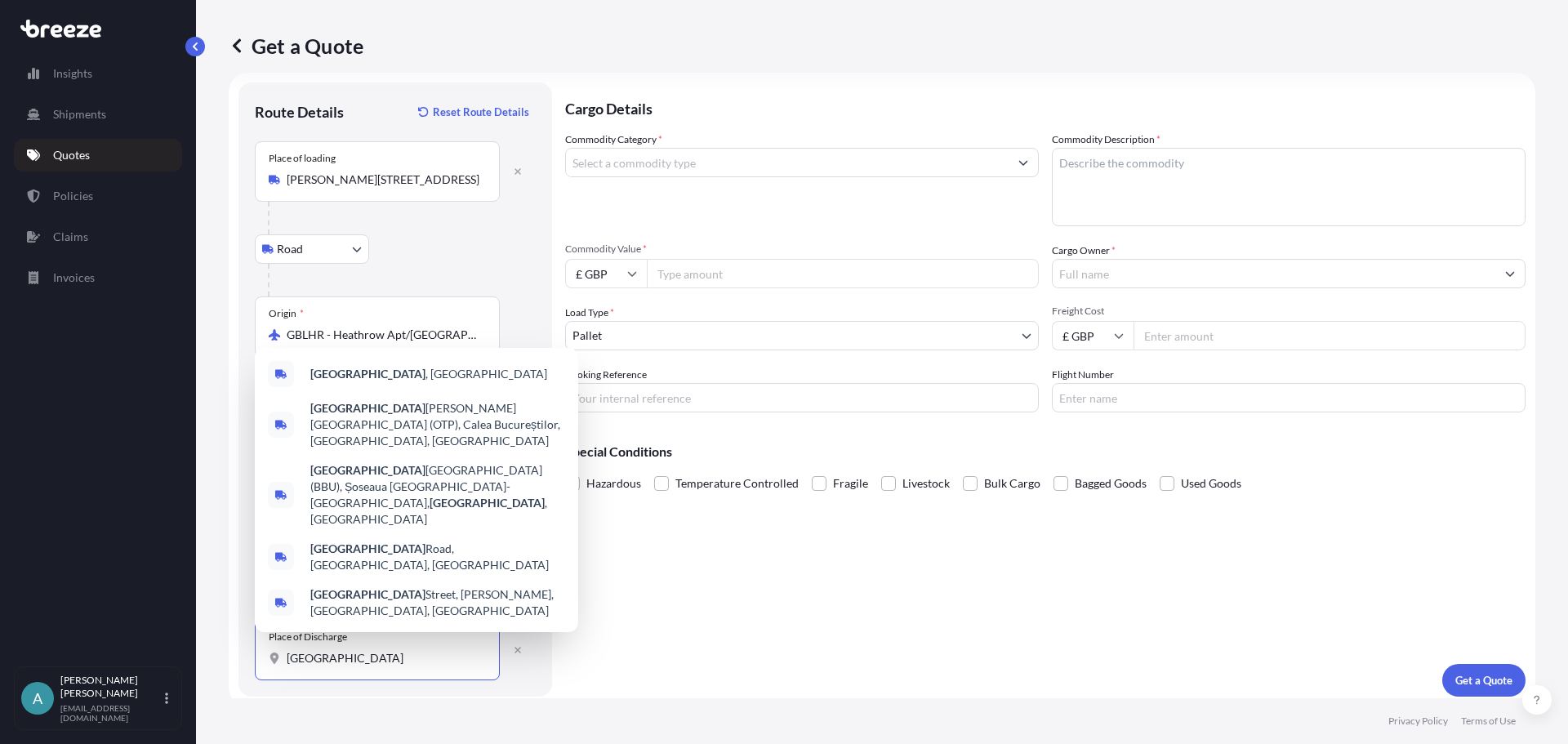
scroll to position [27, 0]
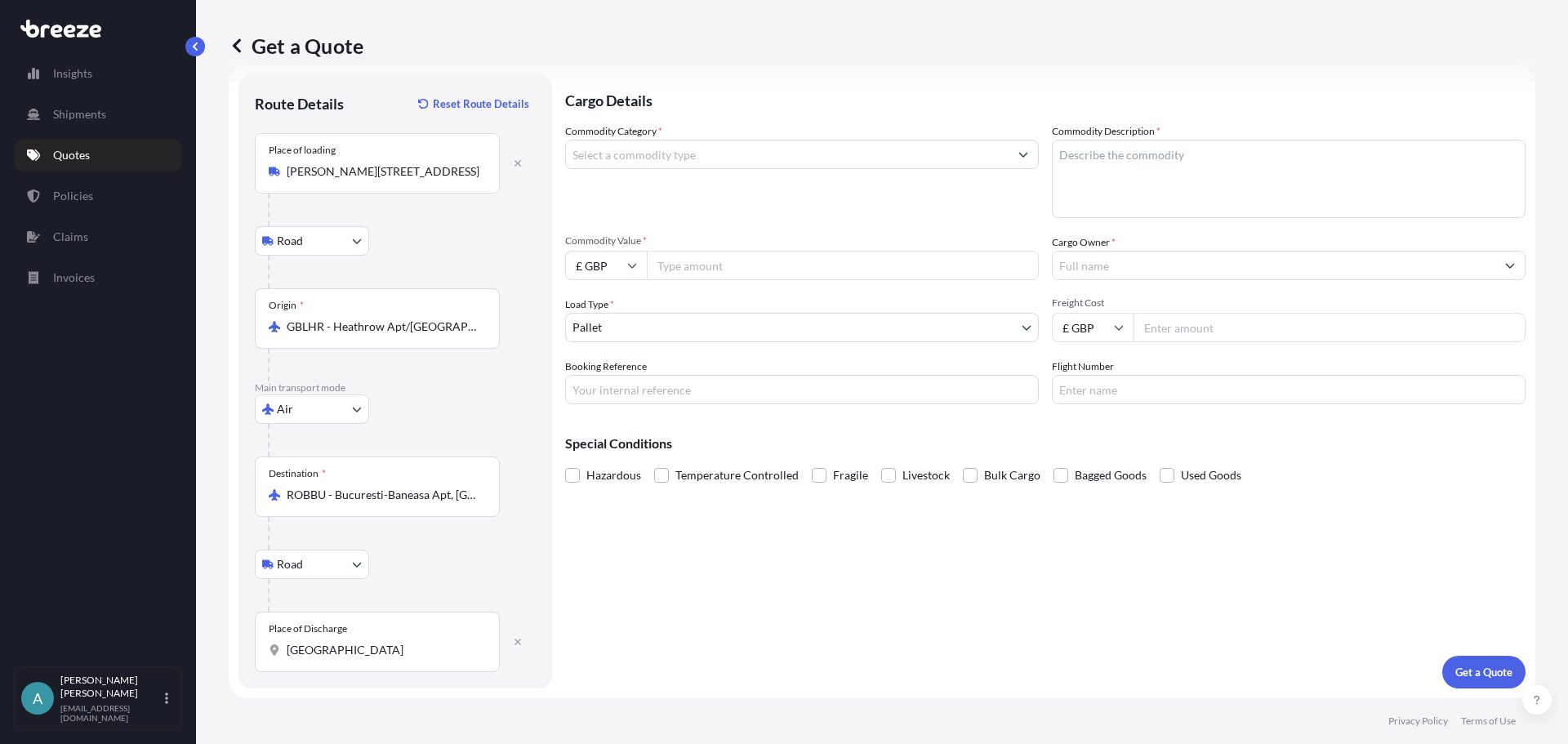
click at [328, 660] on div "Place of Discharge [GEOGRAPHIC_DATA]" at bounding box center [377, 642] width 245 height 61
click at [328, 658] on input "[GEOGRAPHIC_DATA]" at bounding box center [383, 649] width 193 height 16
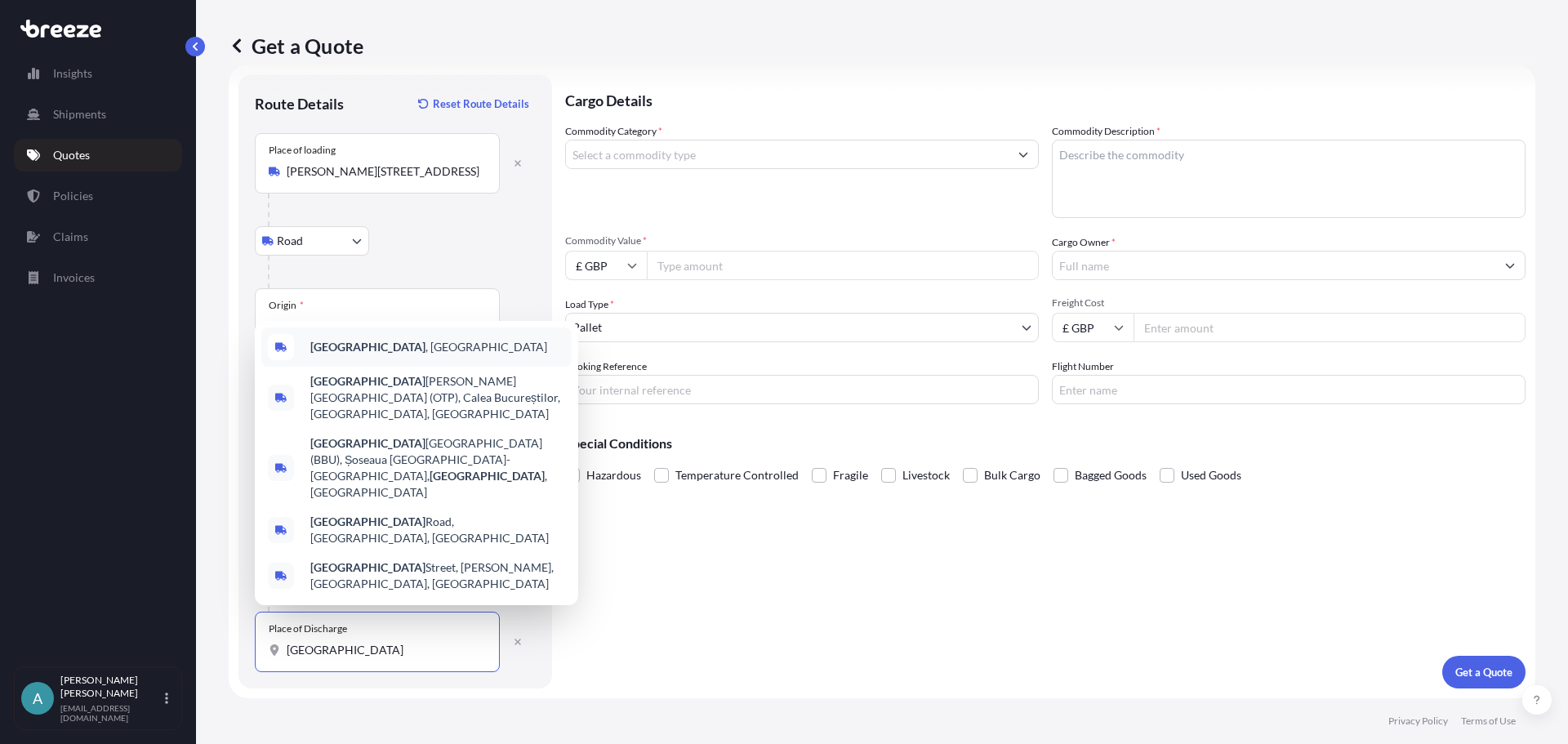
click at [342, 354] on b "[GEOGRAPHIC_DATA]" at bounding box center [367, 347] width 115 height 14
type input "[GEOGRAPHIC_DATA], [GEOGRAPHIC_DATA]"
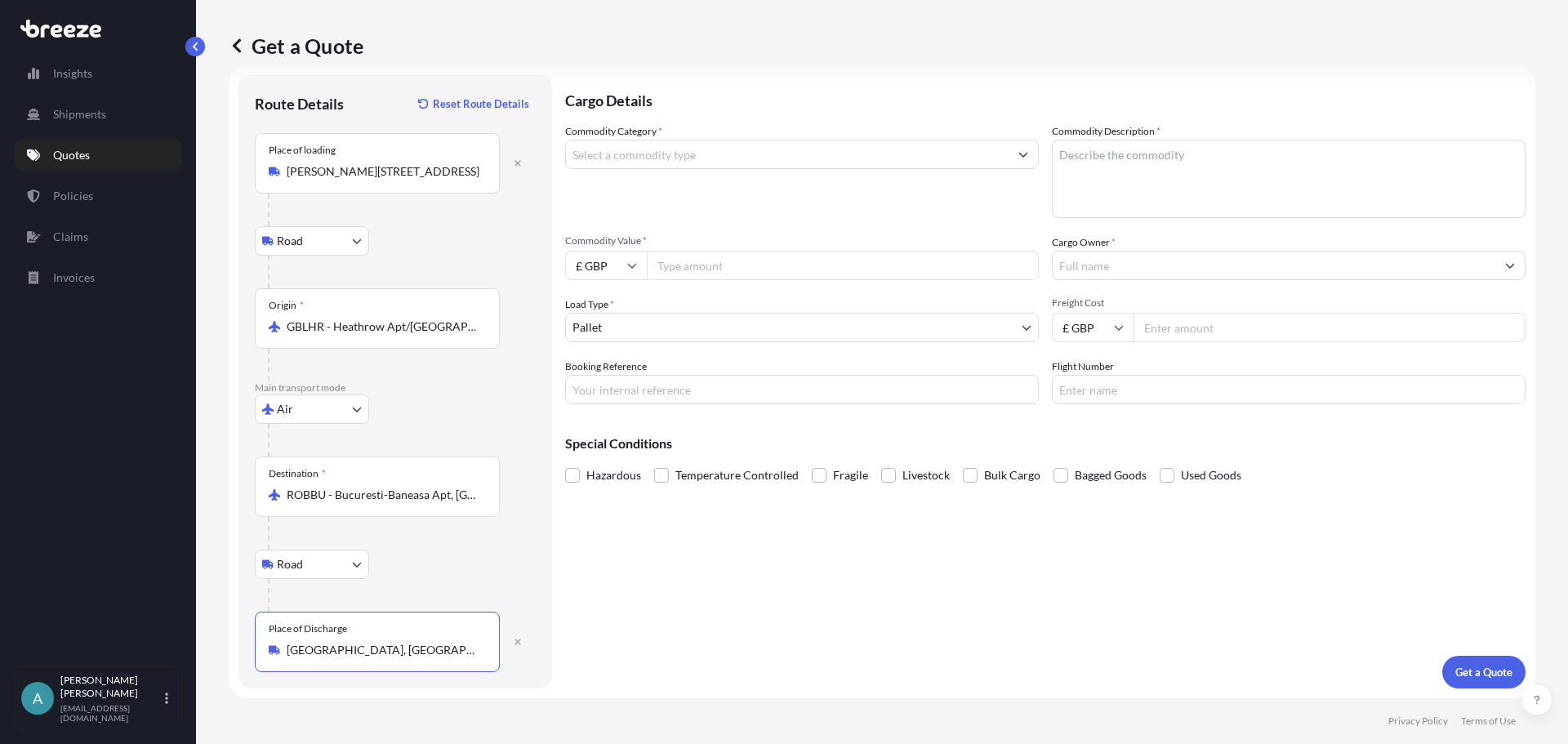
click at [655, 159] on input "Commodity Category *" at bounding box center [787, 154] width 442 height 29
click at [676, 144] on input "Commodity Category *" at bounding box center [787, 154] width 442 height 29
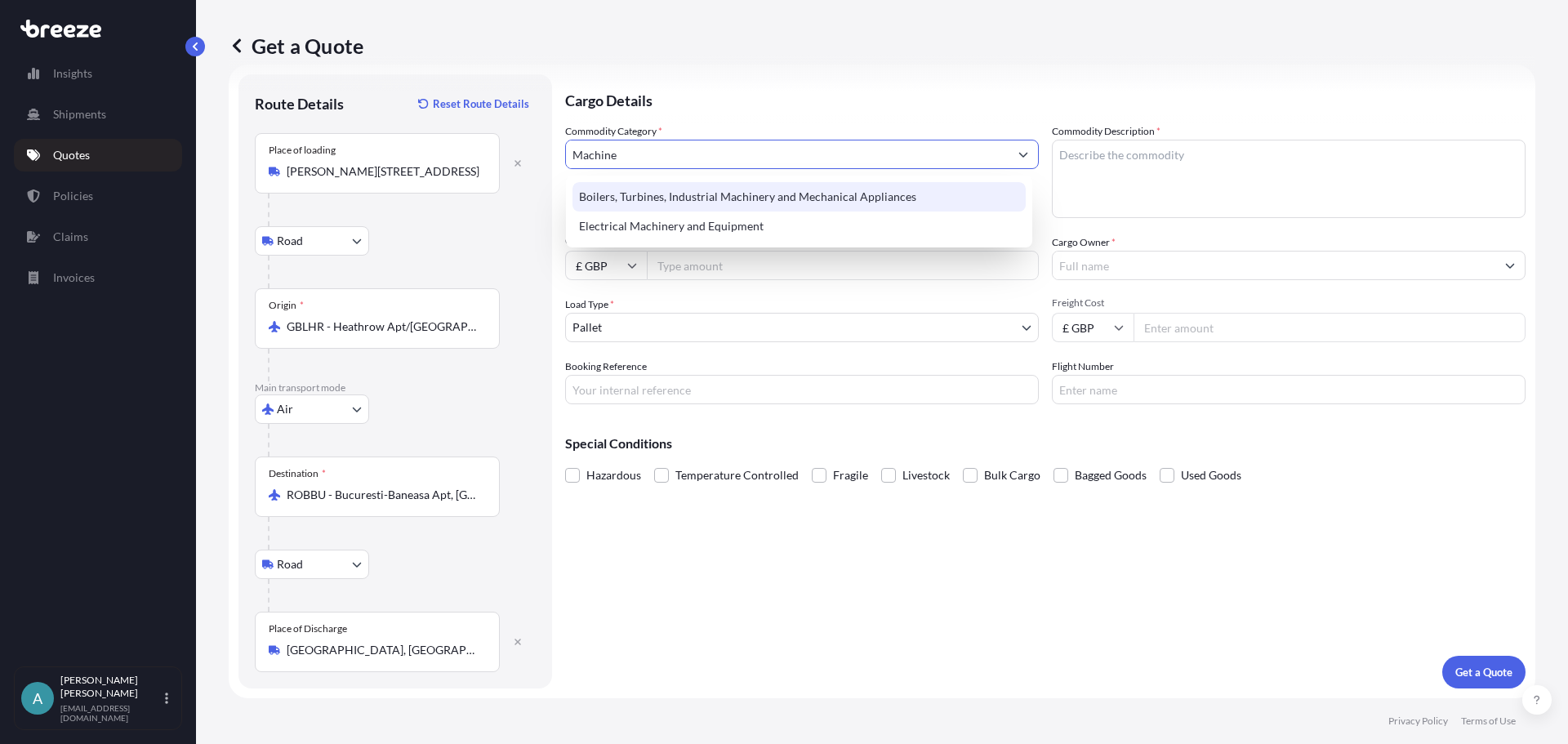
drag, startPoint x: 613, startPoint y: 162, endPoint x: 442, endPoint y: 158, distance: 171.0
click at [442, 158] on form "Route Details Reset Route Details Place of loading [GEOGRAPHIC_DATA] Rail Origi…" at bounding box center [881, 382] width 1306 height 634
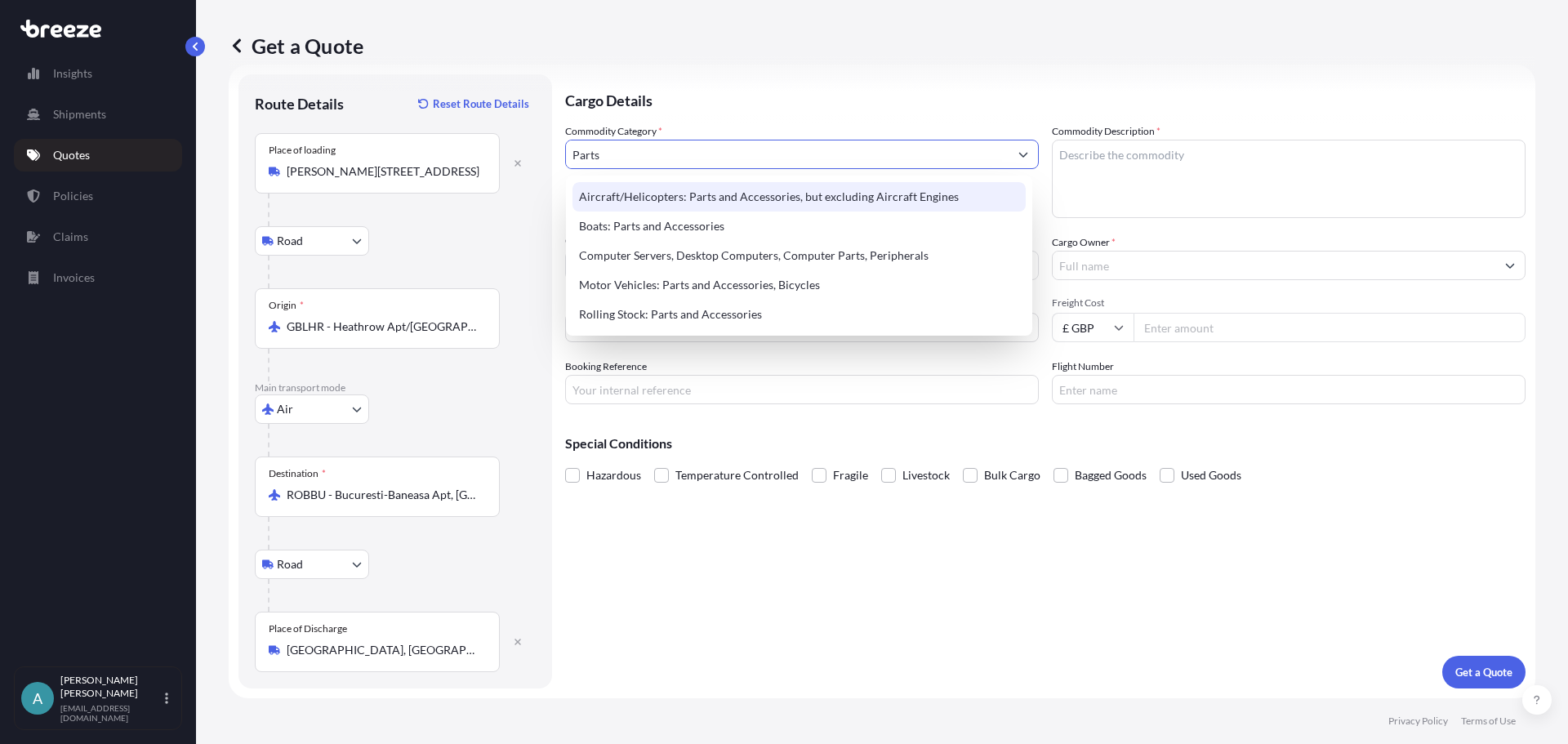
drag, startPoint x: 540, startPoint y: 156, endPoint x: 522, endPoint y: 155, distance: 18.0
click at [522, 155] on form "Route Details Reset Route Details Place of loading [GEOGRAPHIC_DATA] Rail Origi…" at bounding box center [881, 382] width 1306 height 634
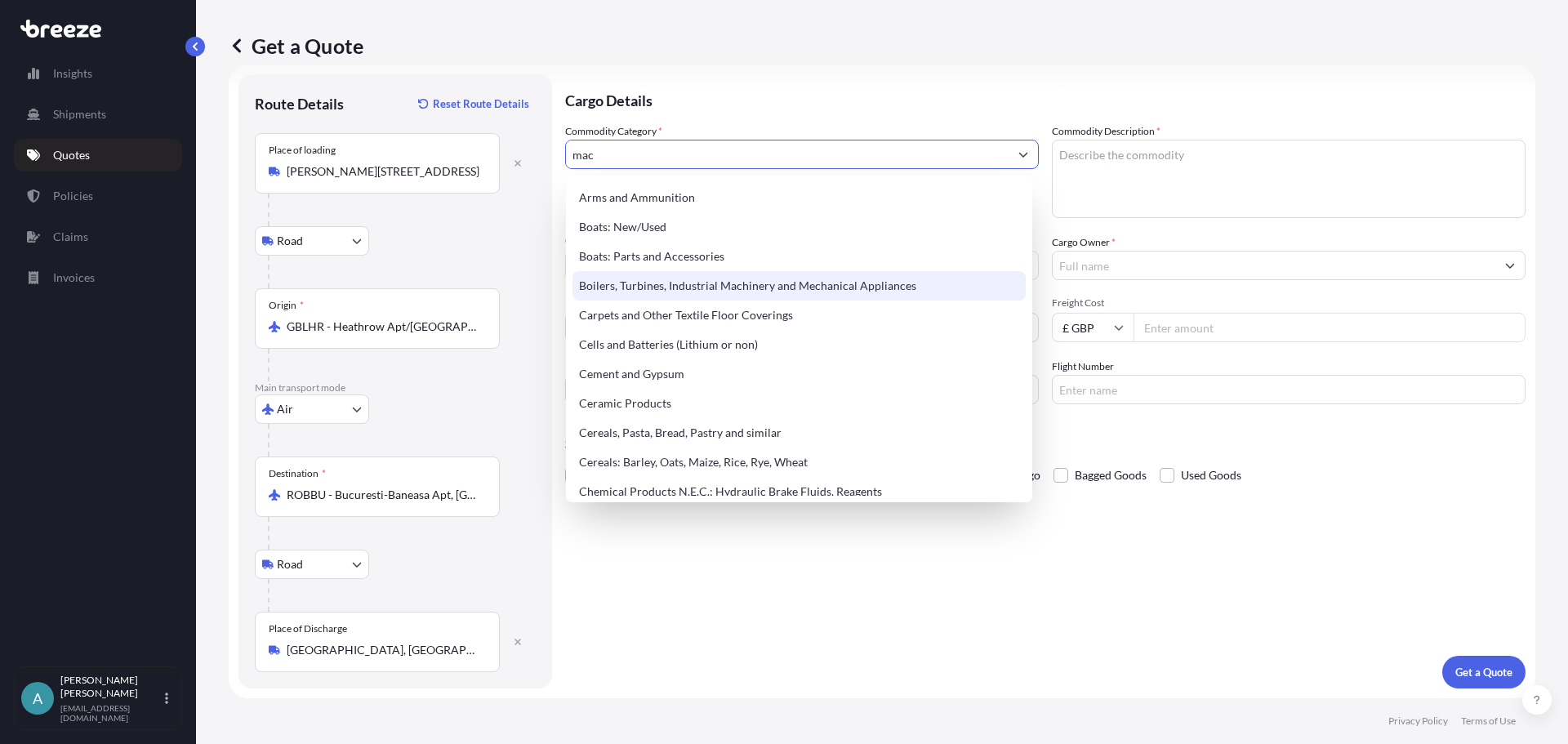
scroll to position [245, 0]
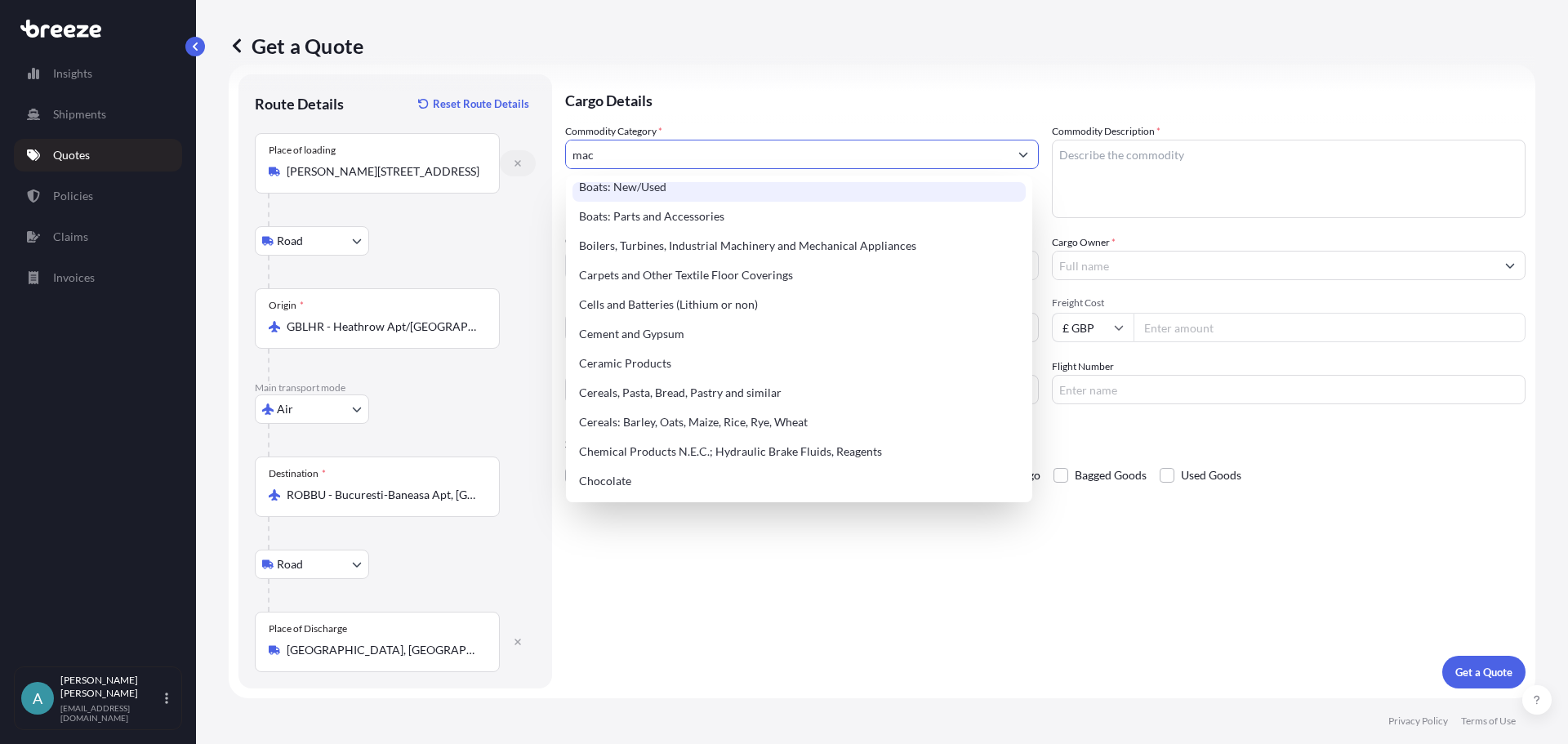
drag, startPoint x: 597, startPoint y: 151, endPoint x: 522, endPoint y: 158, distance: 75.3
click at [522, 157] on form "Route Details Reset Route Details Place of loading [GEOGRAPHIC_DATA] Rail Origi…" at bounding box center [881, 382] width 1306 height 634
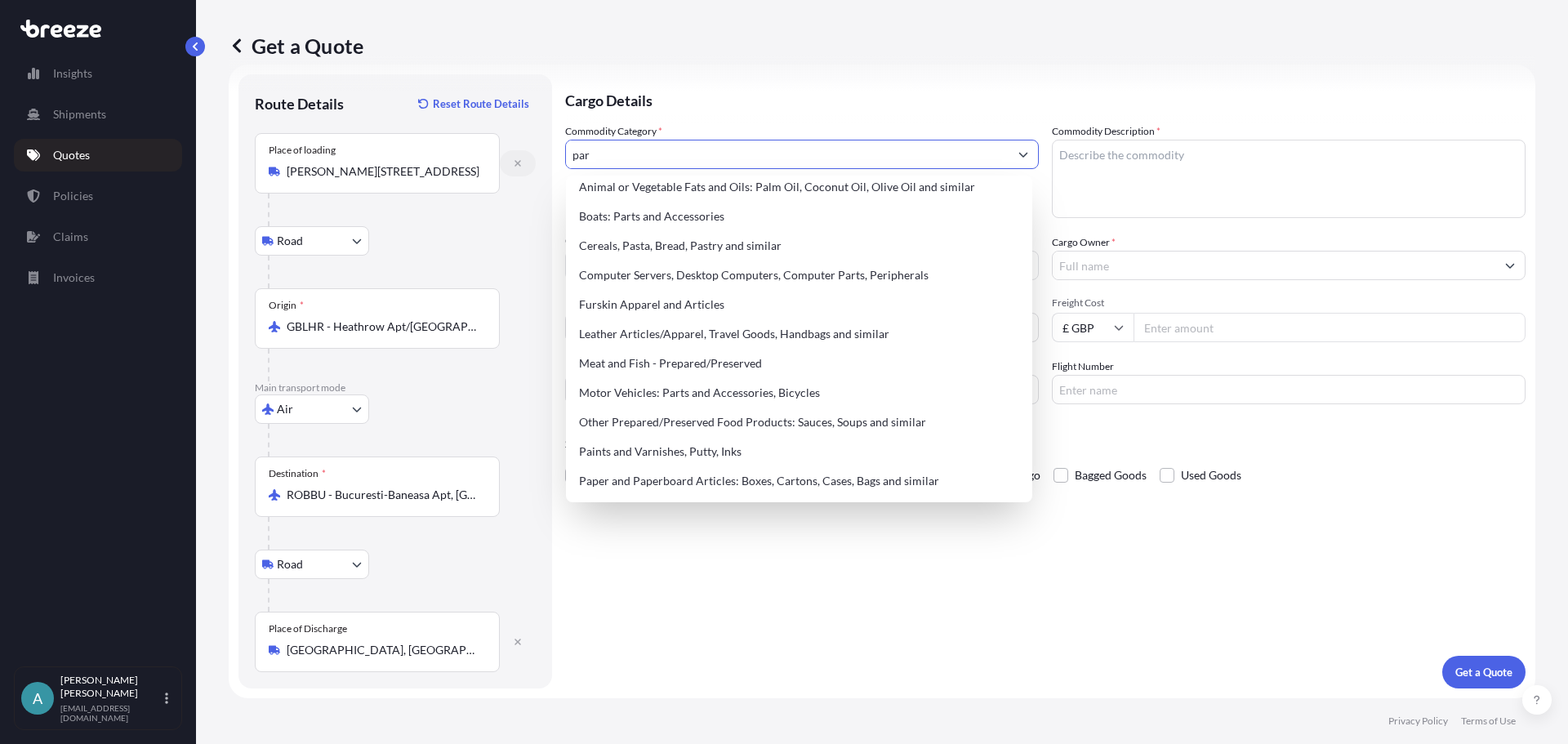
scroll to position [0, 0]
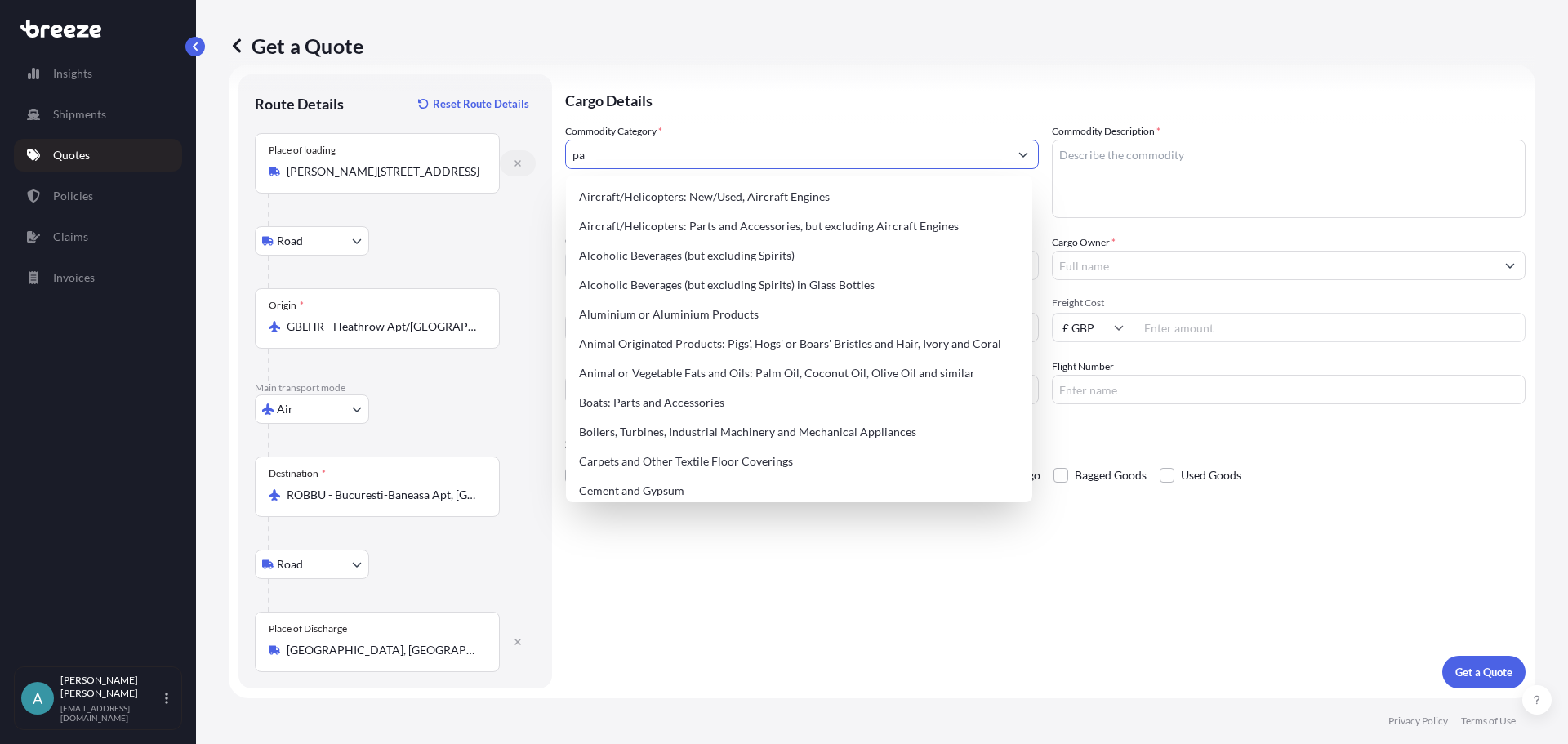
type input "p"
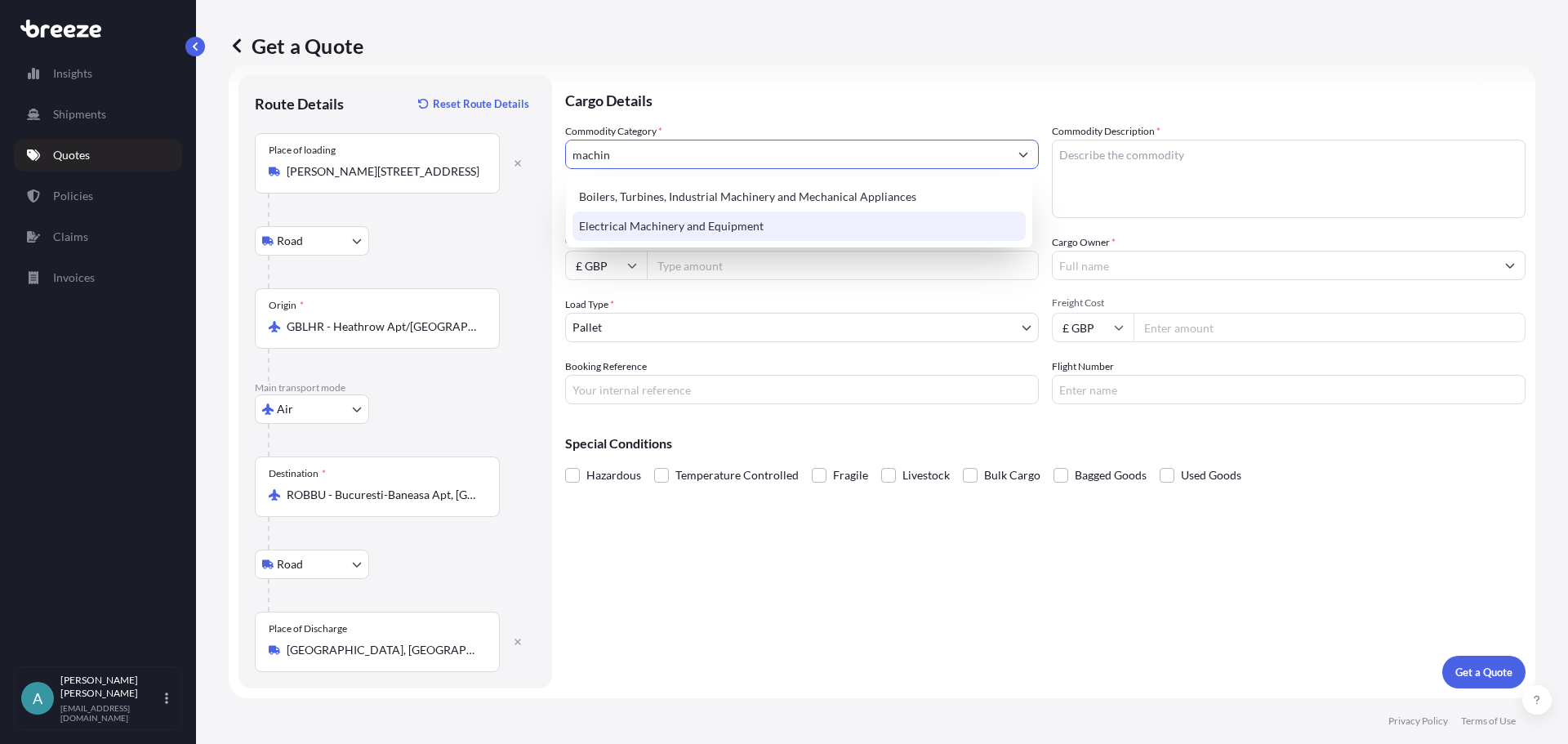
click at [712, 216] on div "Electrical Machinery and Equipment" at bounding box center [799, 226] width 453 height 29
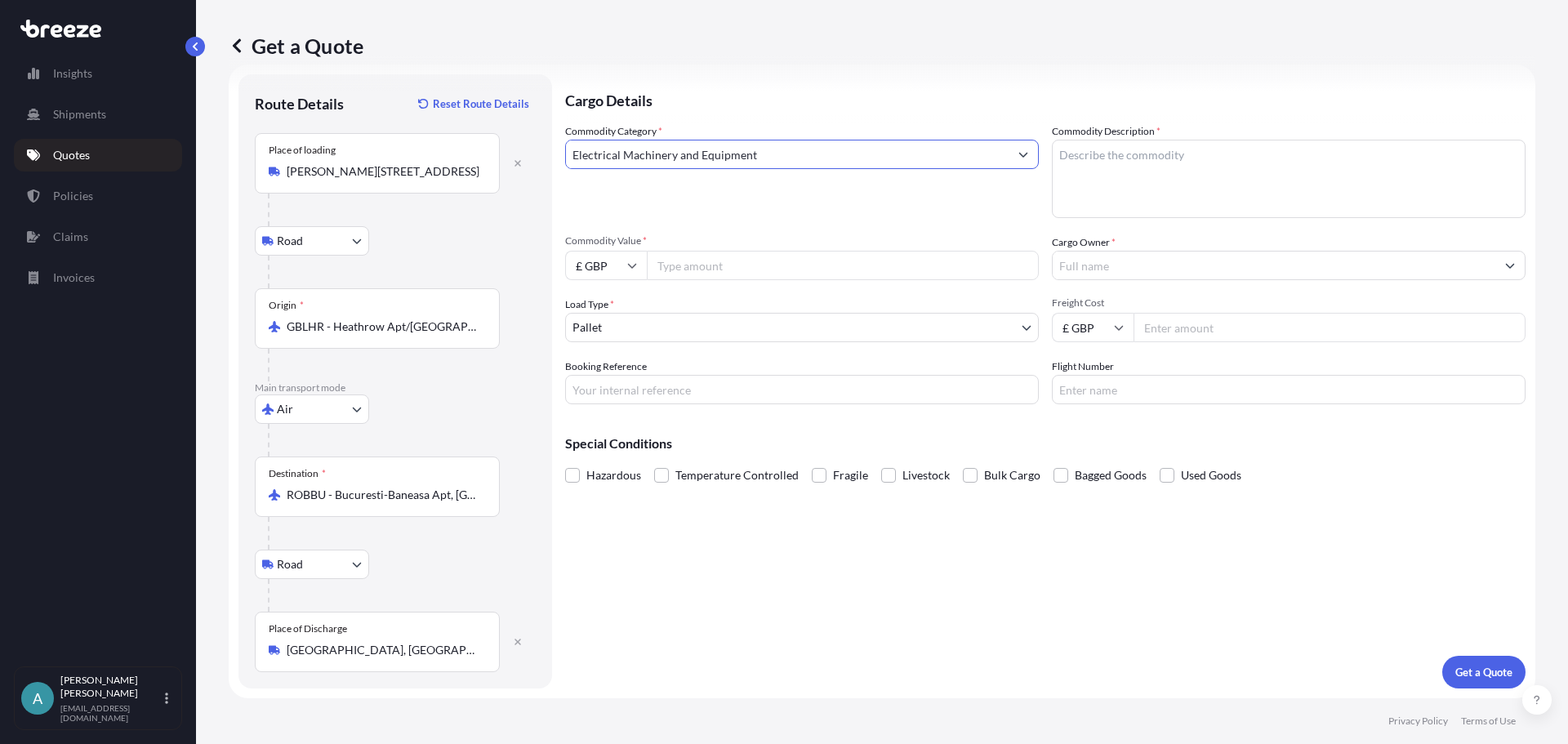
click at [793, 143] on input "Electrical Machinery and Equipment" at bounding box center [787, 154] width 442 height 29
click at [799, 154] on input "Electrical Machinery and Equipment" at bounding box center [787, 154] width 442 height 29
click at [1018, 154] on icon "Show suggestions" at bounding box center [1023, 153] width 9 height 9
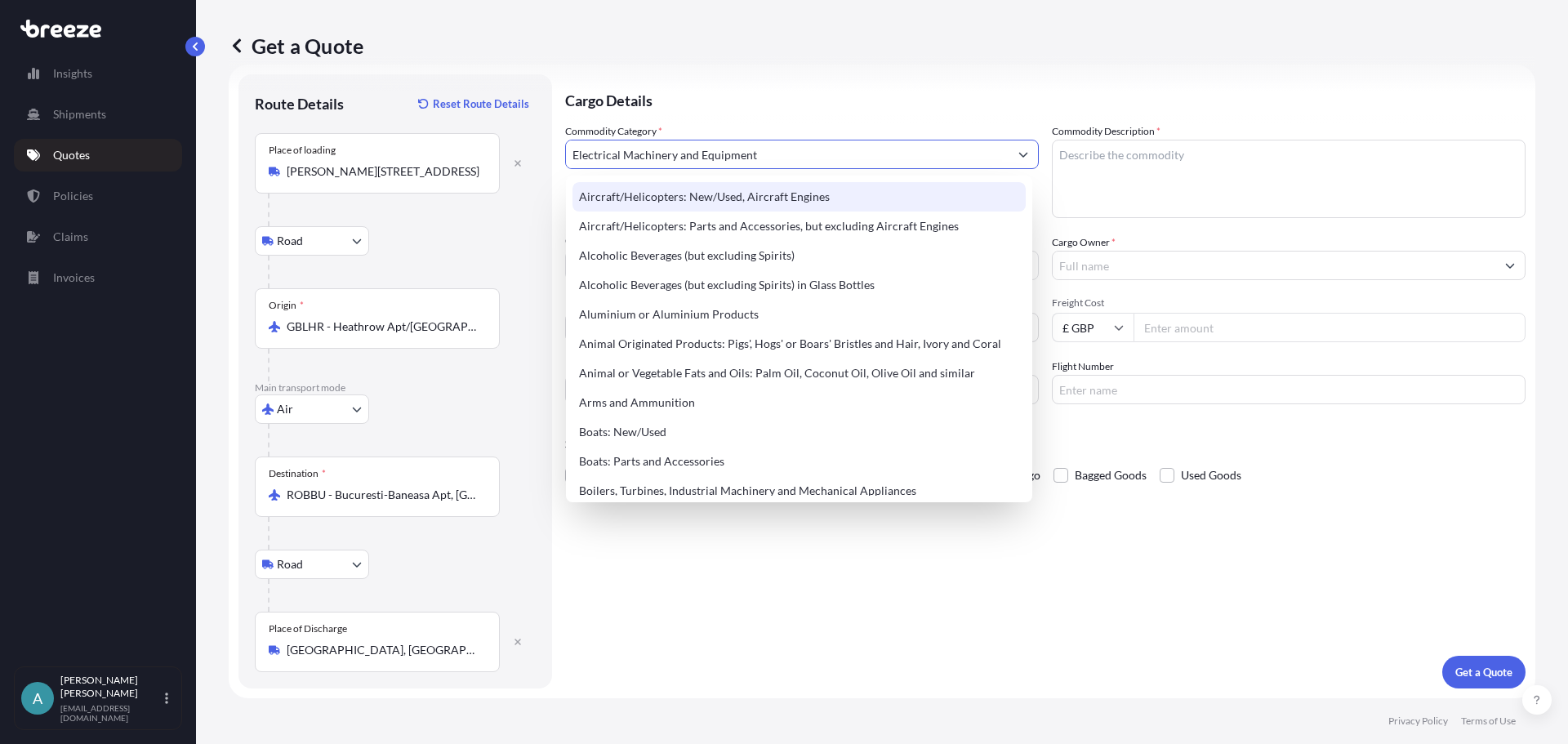
type input "Electrical Machinery and Equipment"
click at [1121, 176] on textarea "Commodity Description *" at bounding box center [1288, 179] width 474 height 78
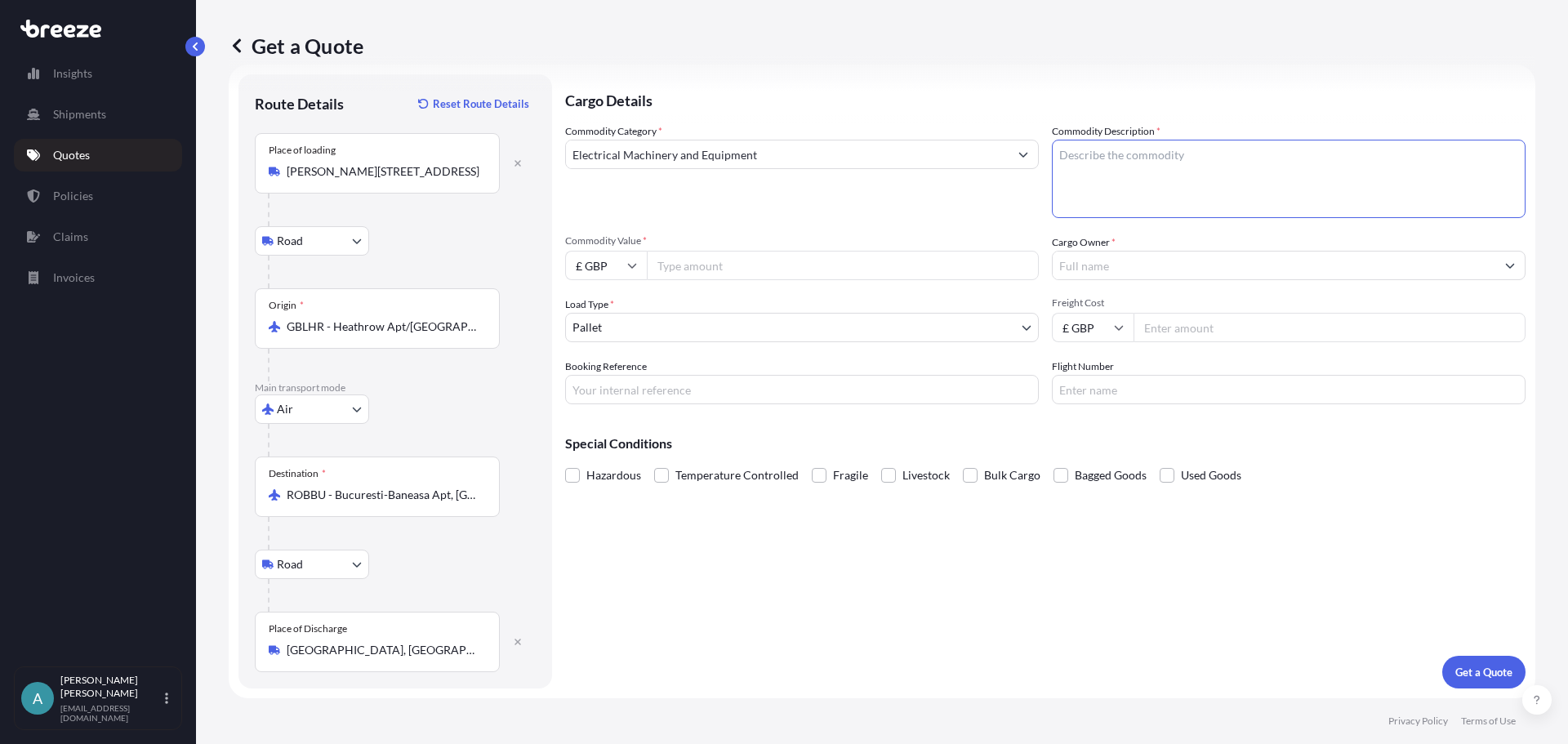
paste textarea "8423901000"
type textarea "8423901000 - Weighing machine parts"
click at [687, 265] on input "Commodity Value *" at bounding box center [843, 265] width 392 height 29
click at [755, 266] on input "Commodity Value *" at bounding box center [843, 265] width 392 height 29
paste input "1283.36"
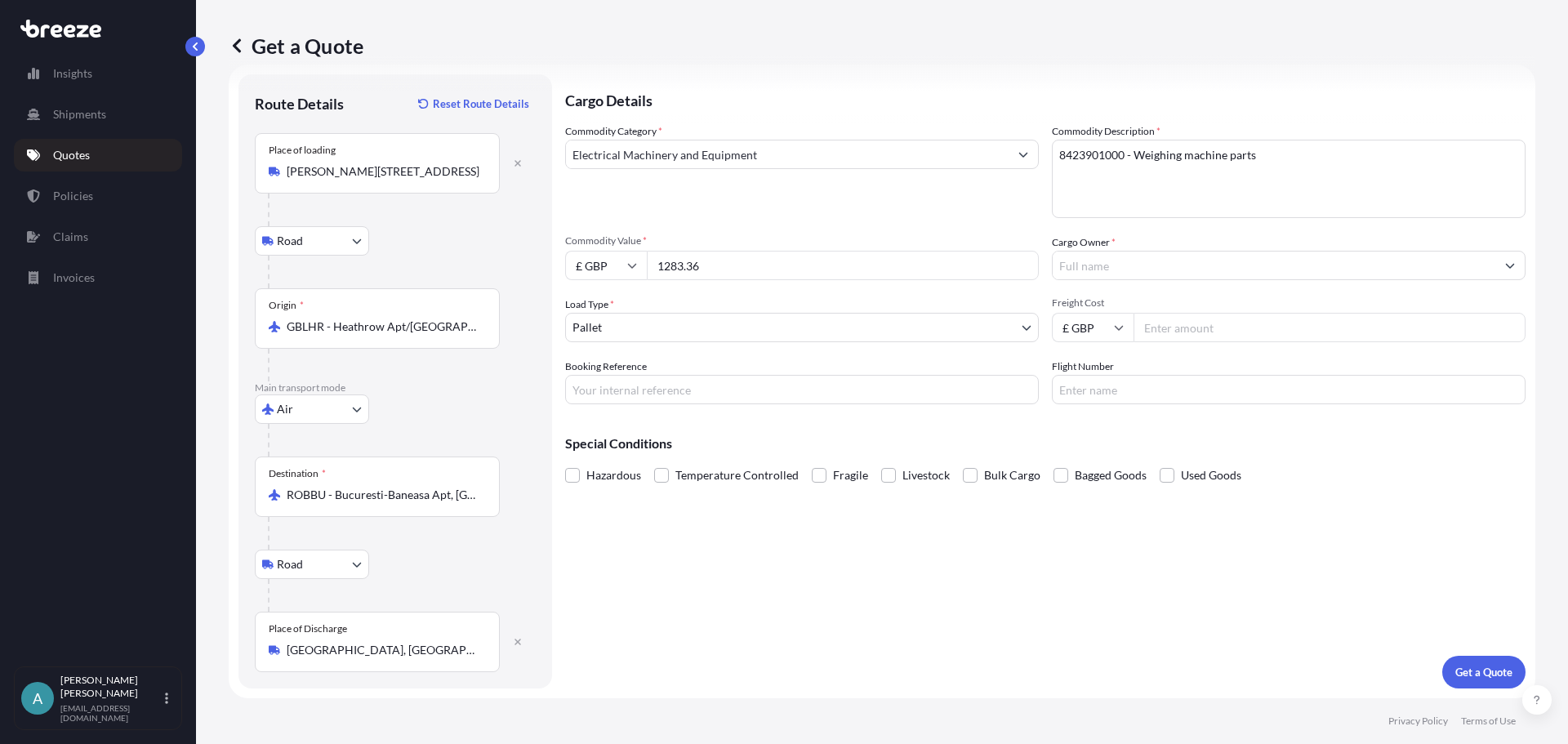
type input "1283.36"
click at [1178, 264] on input "Cargo Owner *" at bounding box center [1273, 265] width 442 height 29
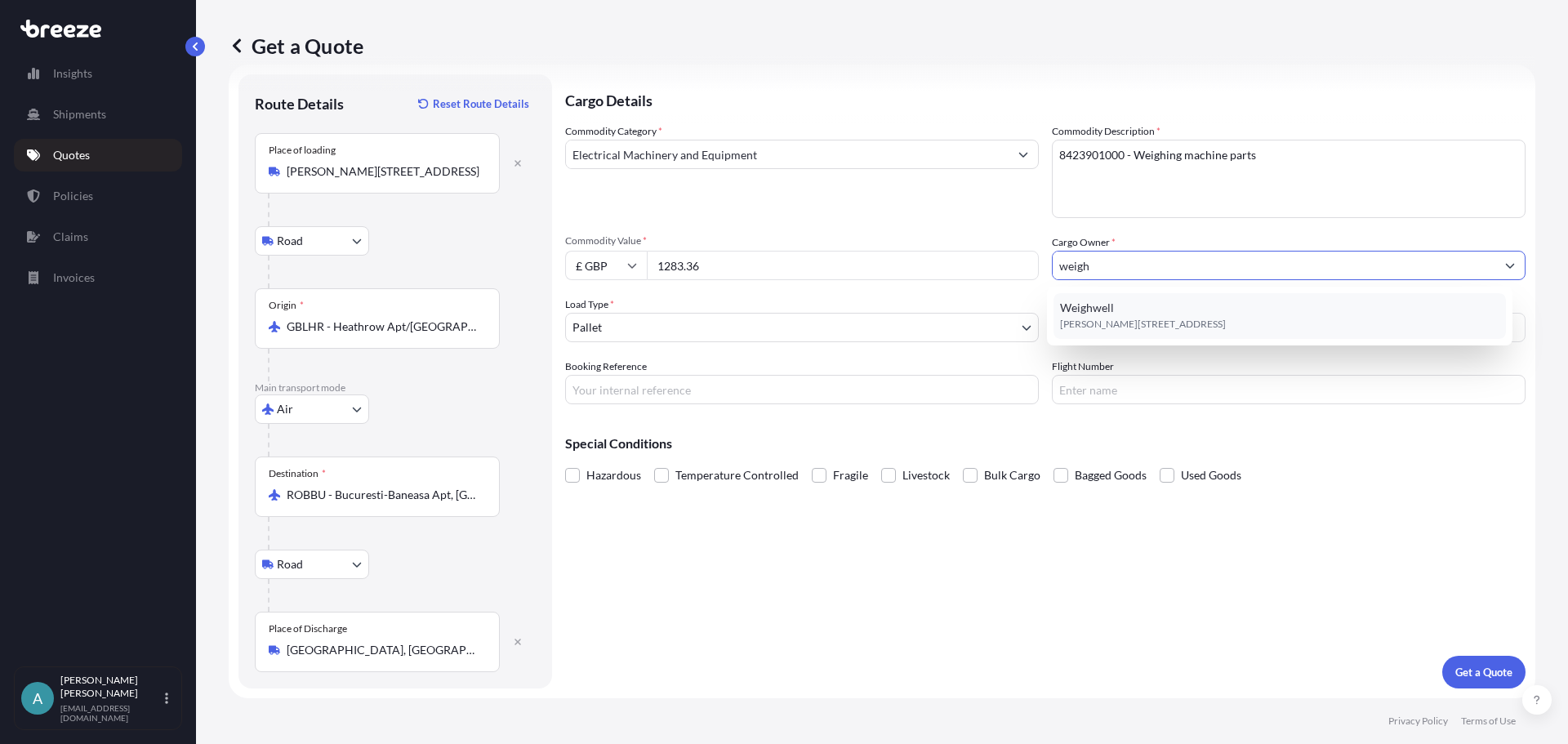
click at [1172, 319] on span "[PERSON_NAME][STREET_ADDRESS]" at bounding box center [1143, 324] width 166 height 16
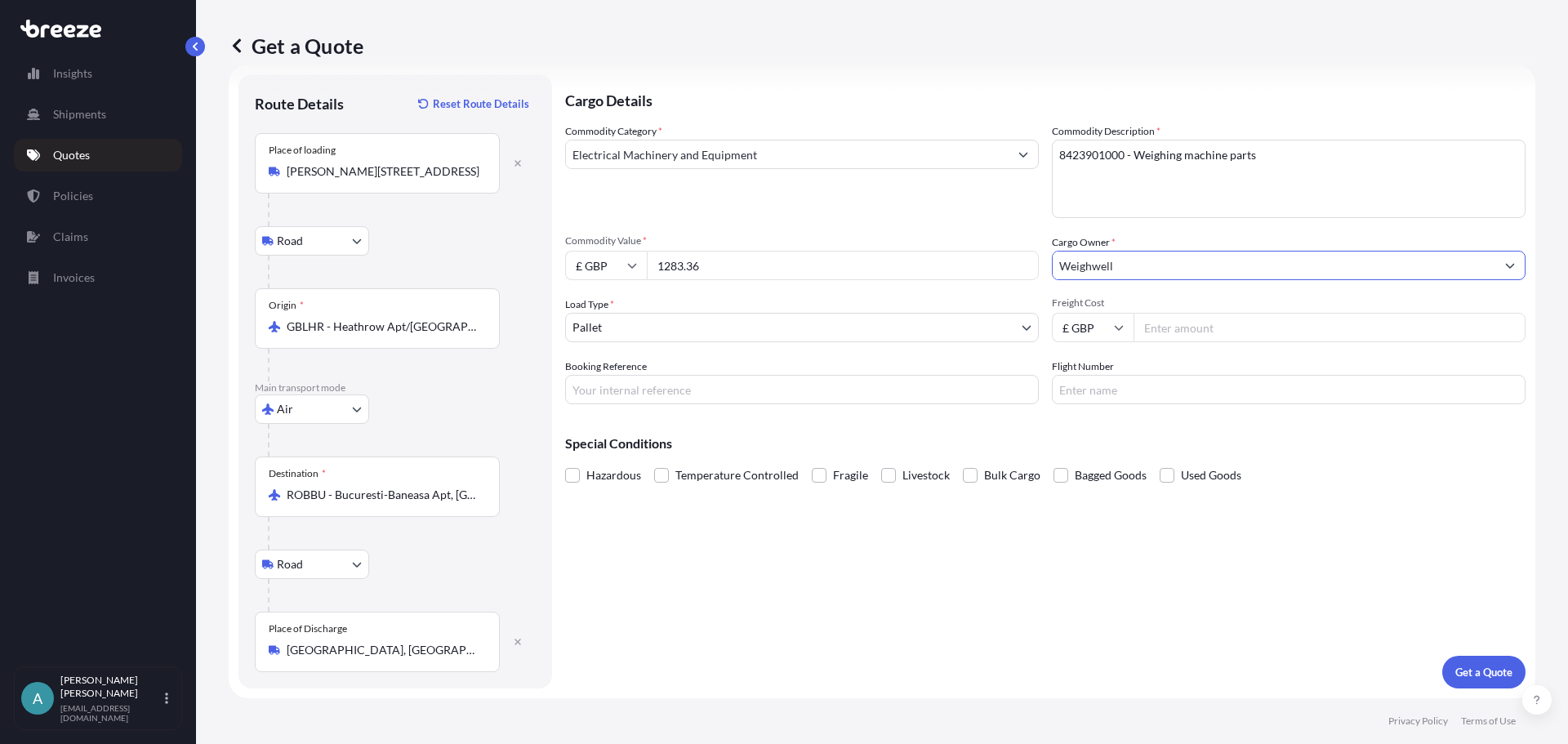
type input "Weighwell"
click at [758, 329] on body "1 option available. 0 options available. 1 option available. Insights Shipments…" at bounding box center [784, 372] width 1568 height 744
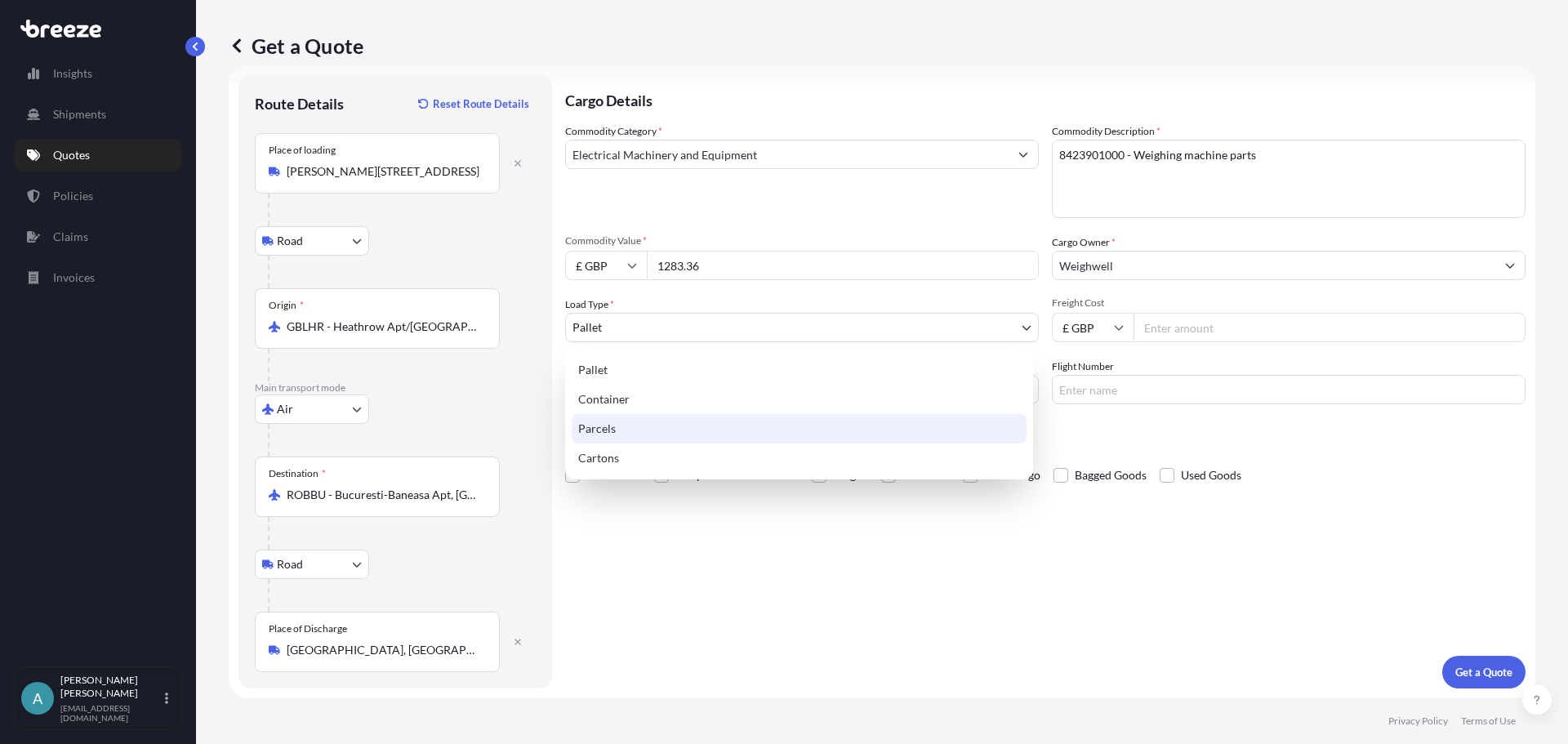
click at [741, 430] on div "Parcels" at bounding box center [799, 429] width 455 height 29
select select "3"
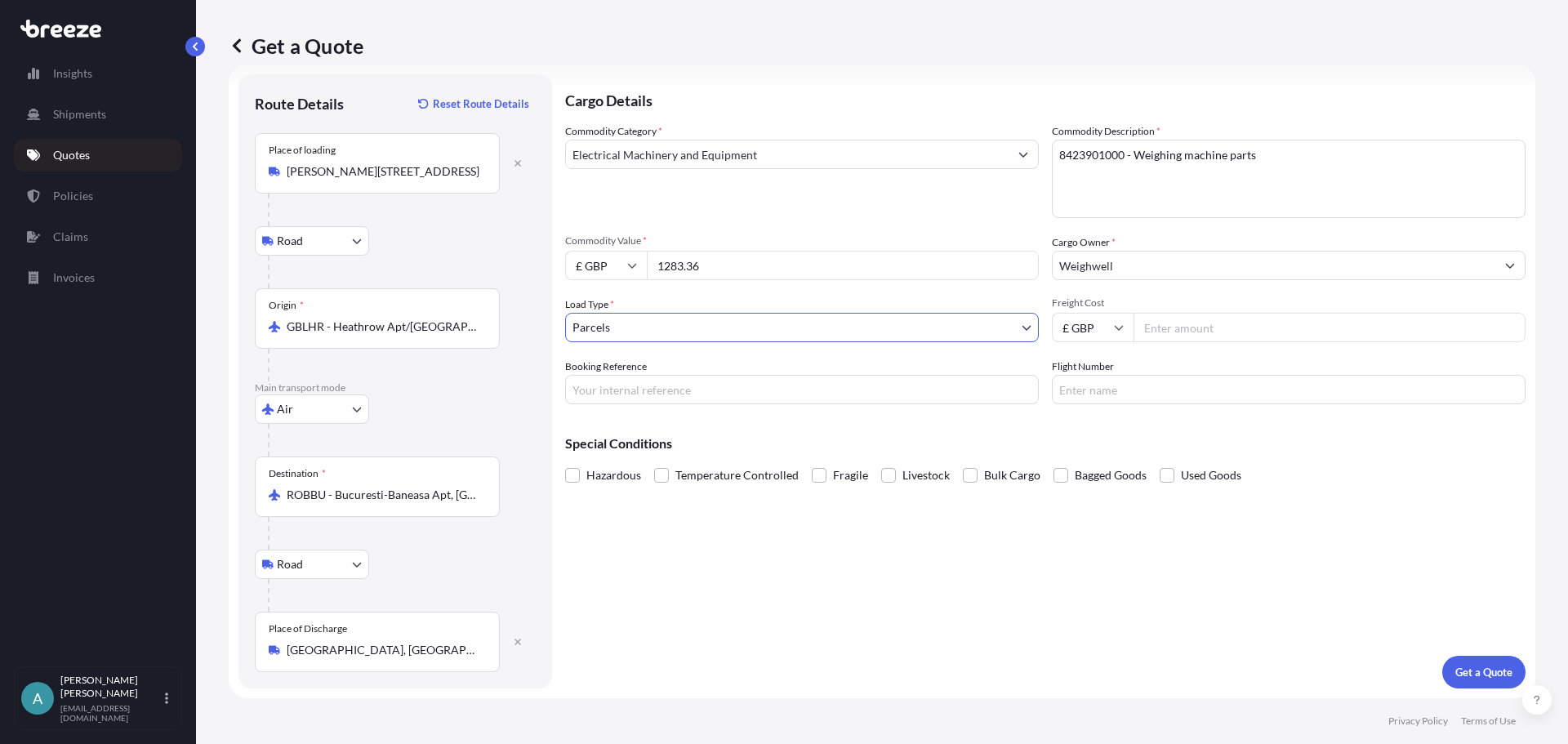
click at [1158, 327] on input "Freight Cost" at bounding box center [1329, 327] width 392 height 29
click at [1156, 337] on input "Freight Cost" at bounding box center [1329, 327] width 392 height 29
type input "91"
click at [717, 388] on input "Booking Reference" at bounding box center [802, 389] width 474 height 29
click at [696, 392] on input "Booking Reference" at bounding box center [802, 389] width 474 height 29
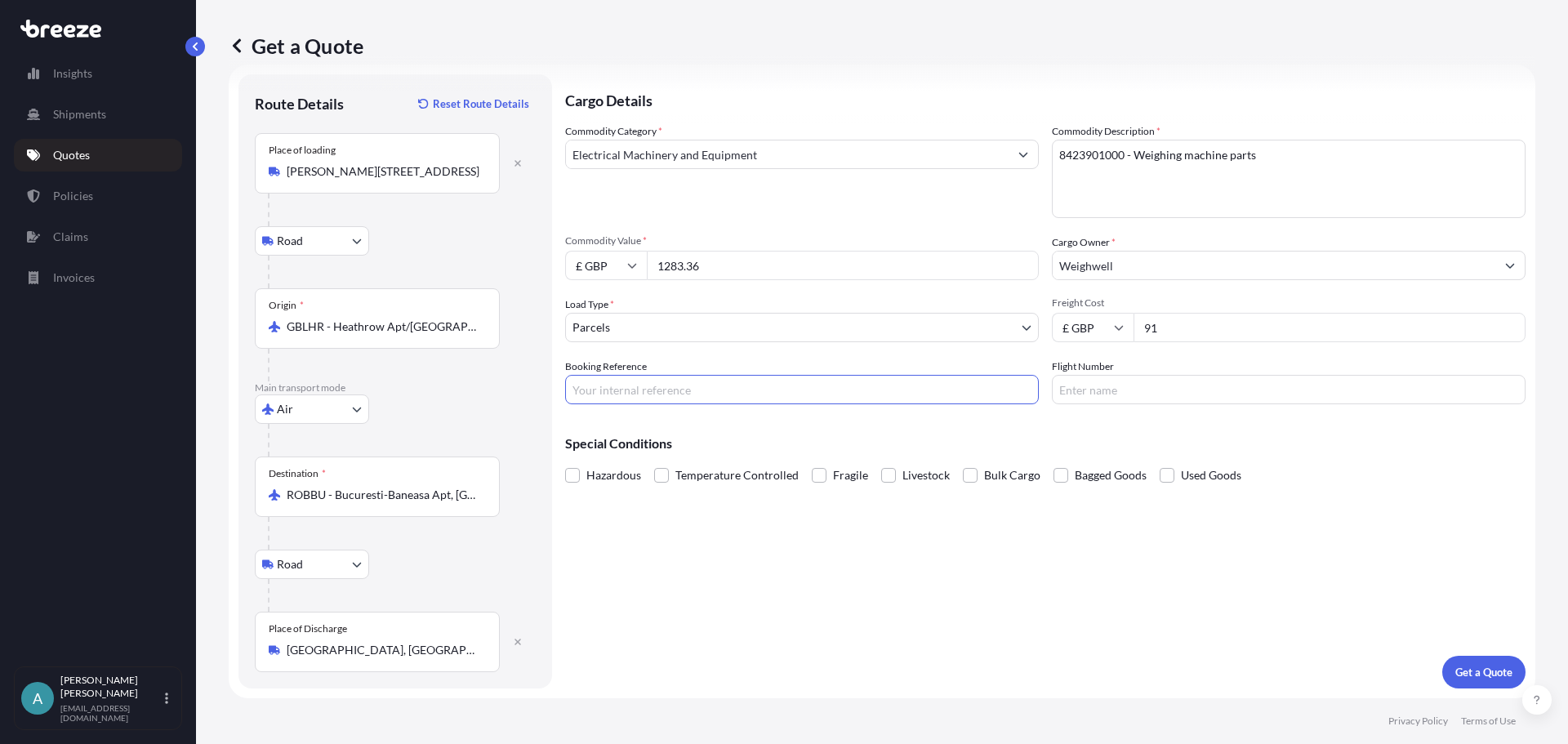
paste input "BRI250000632"
type input "BRI250000632"
click at [1295, 401] on input "Flight Number" at bounding box center [1288, 389] width 474 height 29
paste input "884657082662"
type input "884657082662"
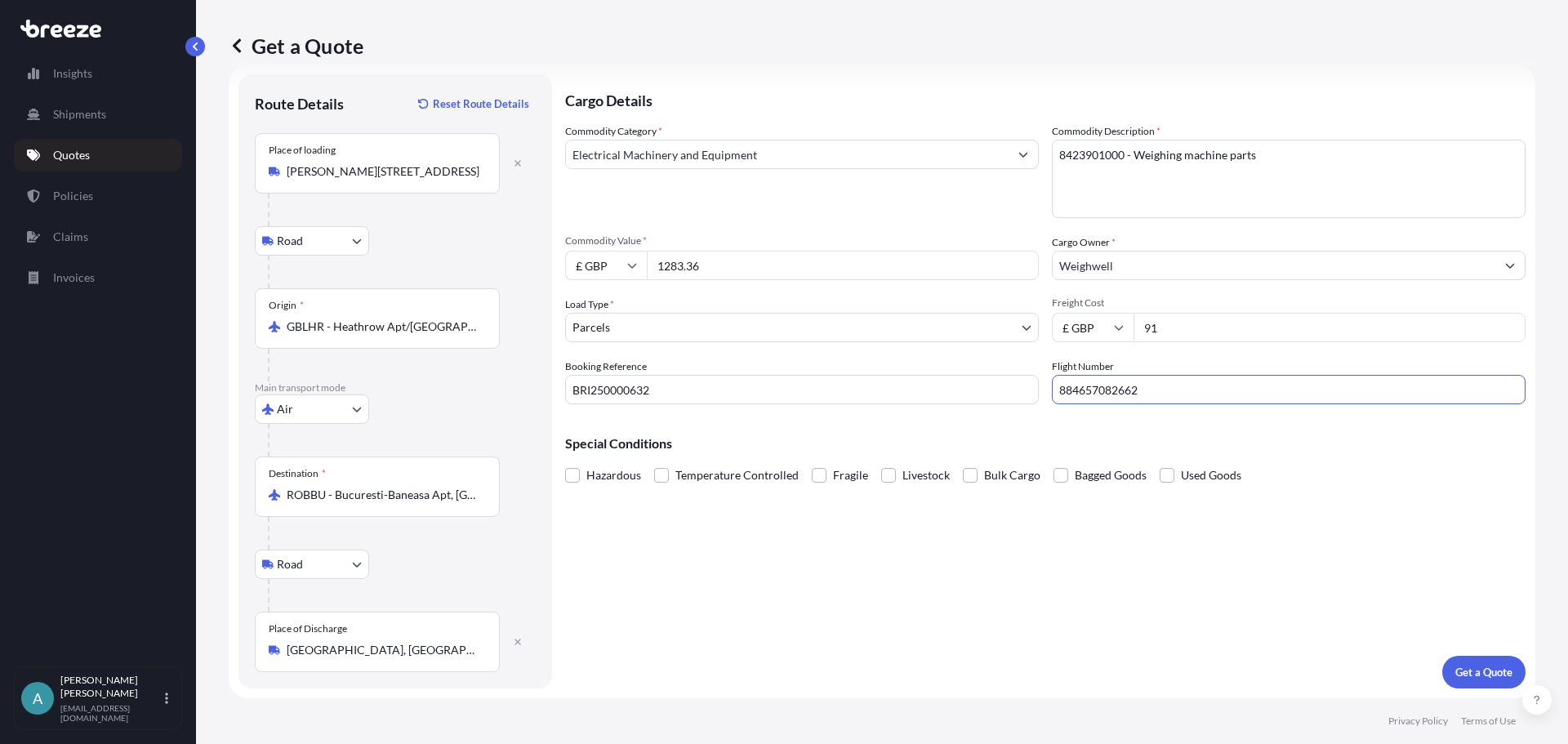
drag, startPoint x: 786, startPoint y: 616, endPoint x: 734, endPoint y: 613, distance: 52.1
click at [772, 616] on div "Cargo Details Commodity Category * Electrical Machinery and Equipment Commodity…" at bounding box center [1045, 381] width 960 height 614
click at [1317, 612] on div "Cargo Details Commodity Category * Electrical Machinery and Equipment Commodity…" at bounding box center [1045, 381] width 960 height 614
click at [1457, 677] on p "Get a Quote" at bounding box center [1484, 672] width 57 height 16
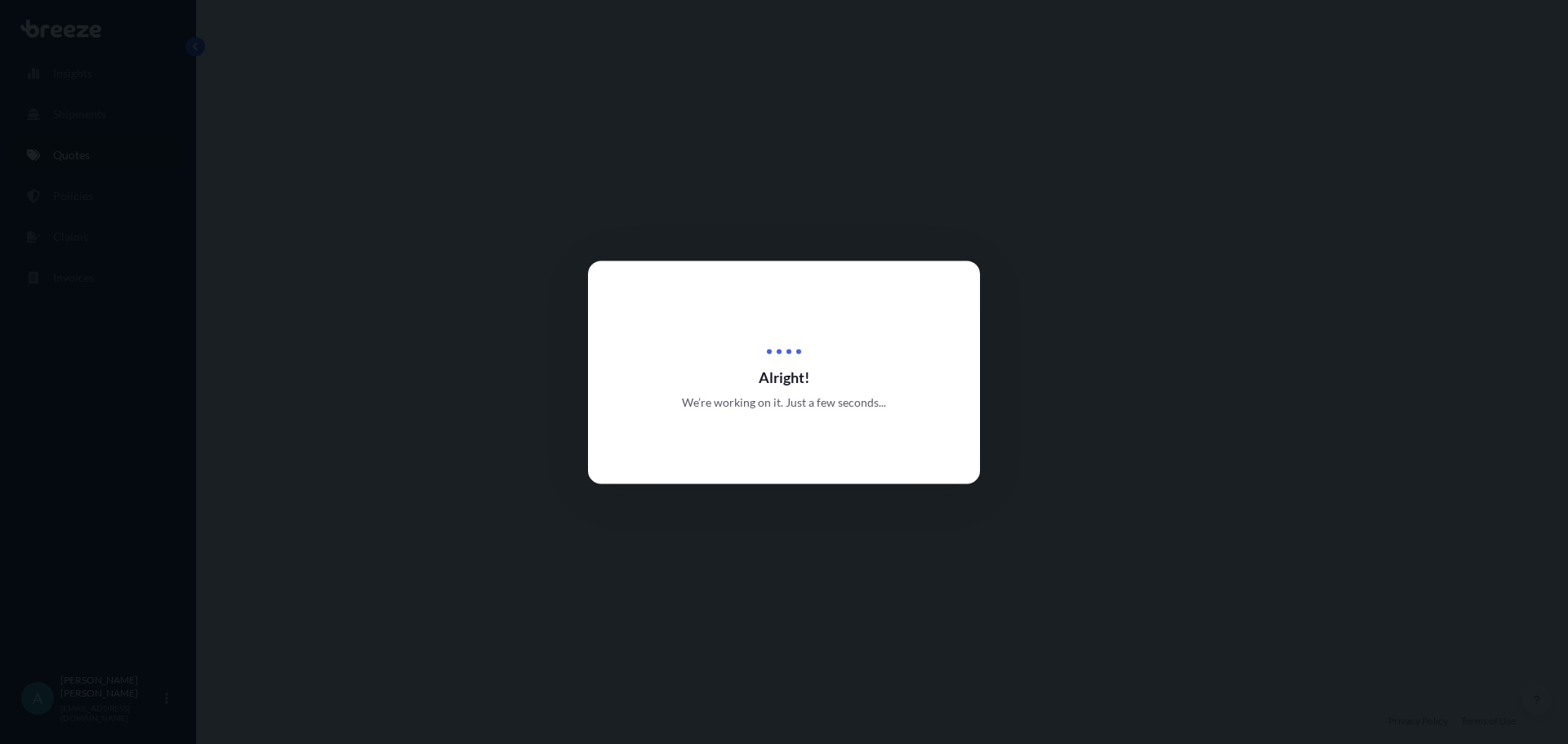
select select "Road"
select select "Air"
select select "Road"
select select "3"
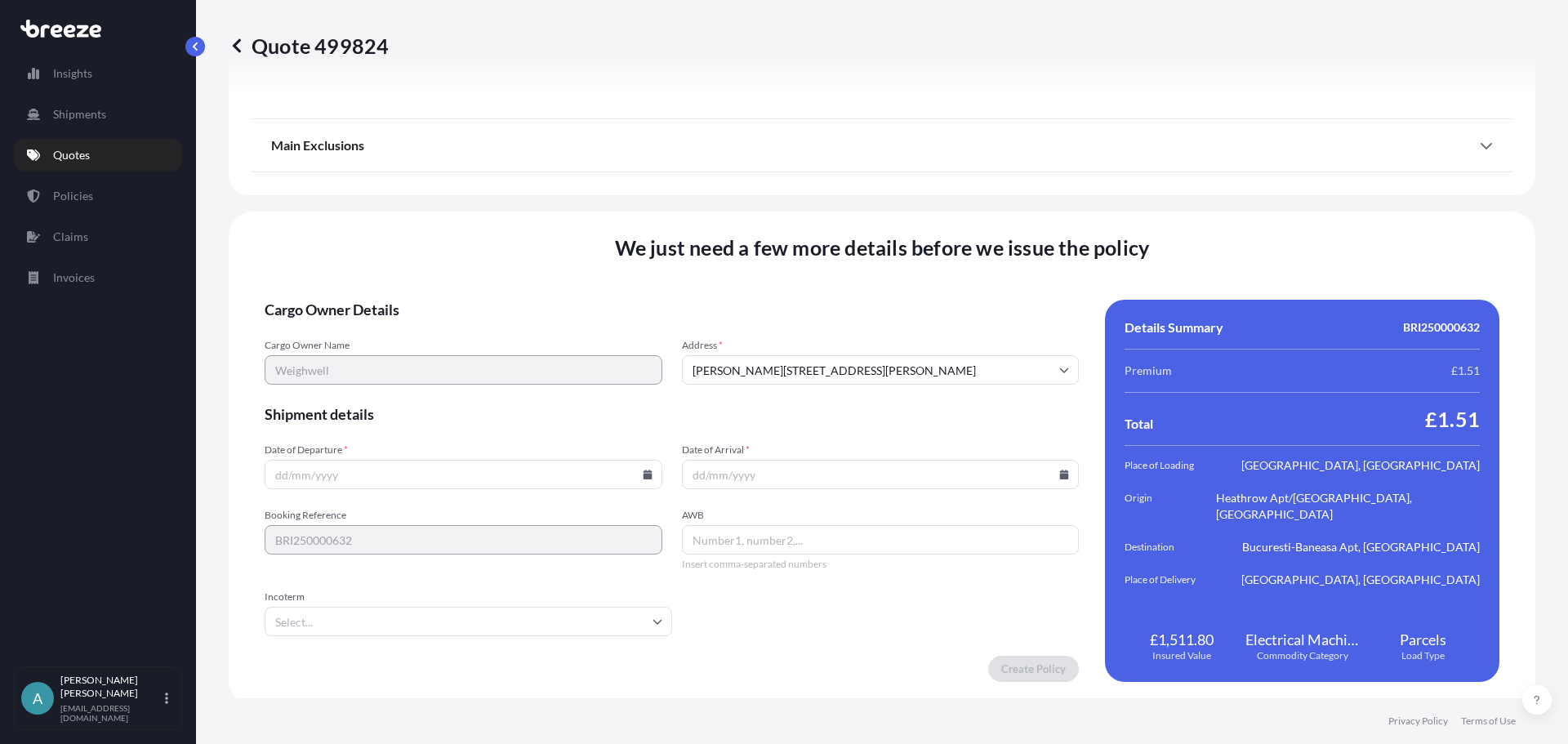
scroll to position [2171, 0]
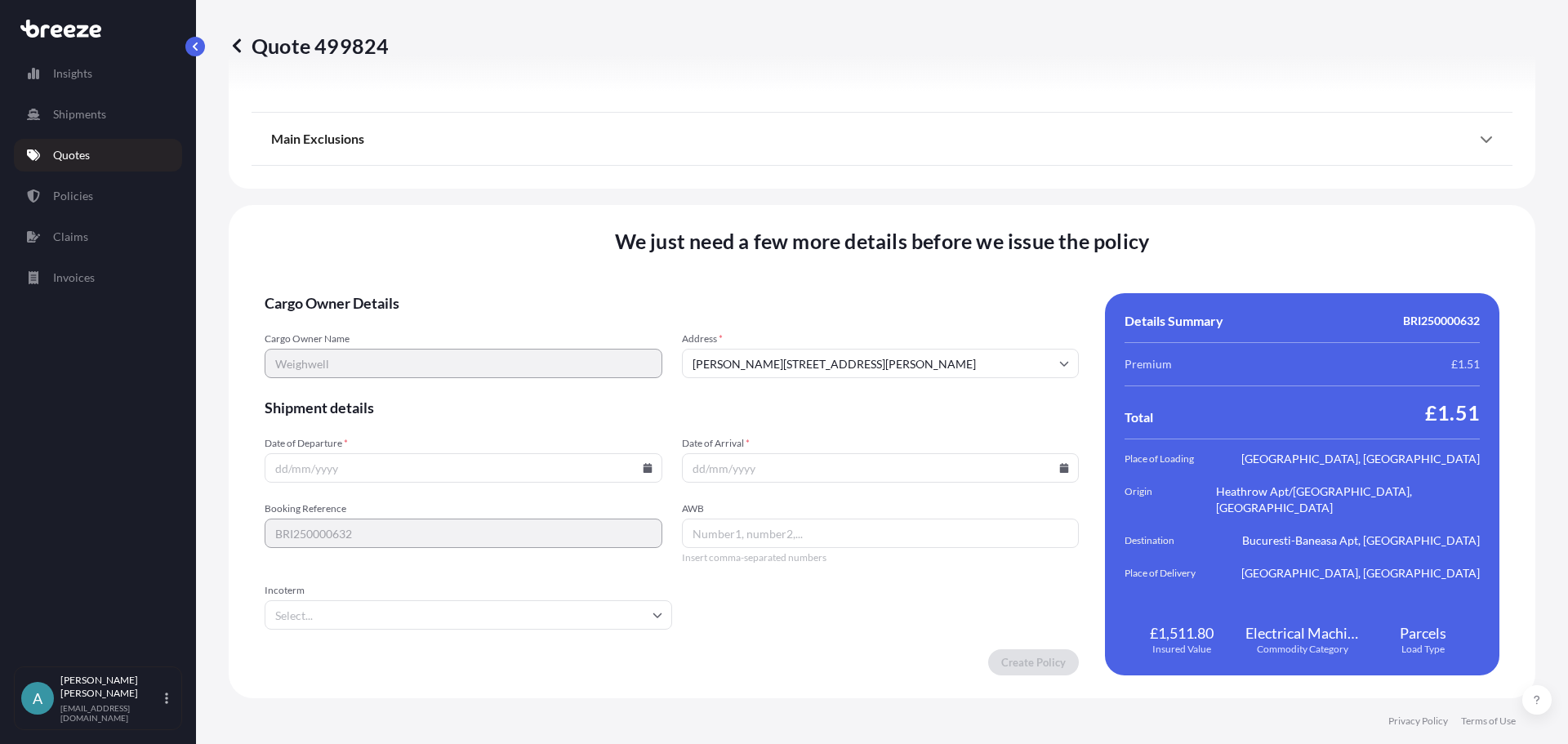
click at [426, 474] on input "Date of Departure *" at bounding box center [463, 468] width 398 height 29
click at [626, 471] on input "Date of Departure *" at bounding box center [463, 468] width 398 height 29
click at [643, 470] on icon at bounding box center [647, 467] width 9 height 9
click at [472, 358] on button "25" at bounding box center [461, 354] width 26 height 26
type input "[DATE]"
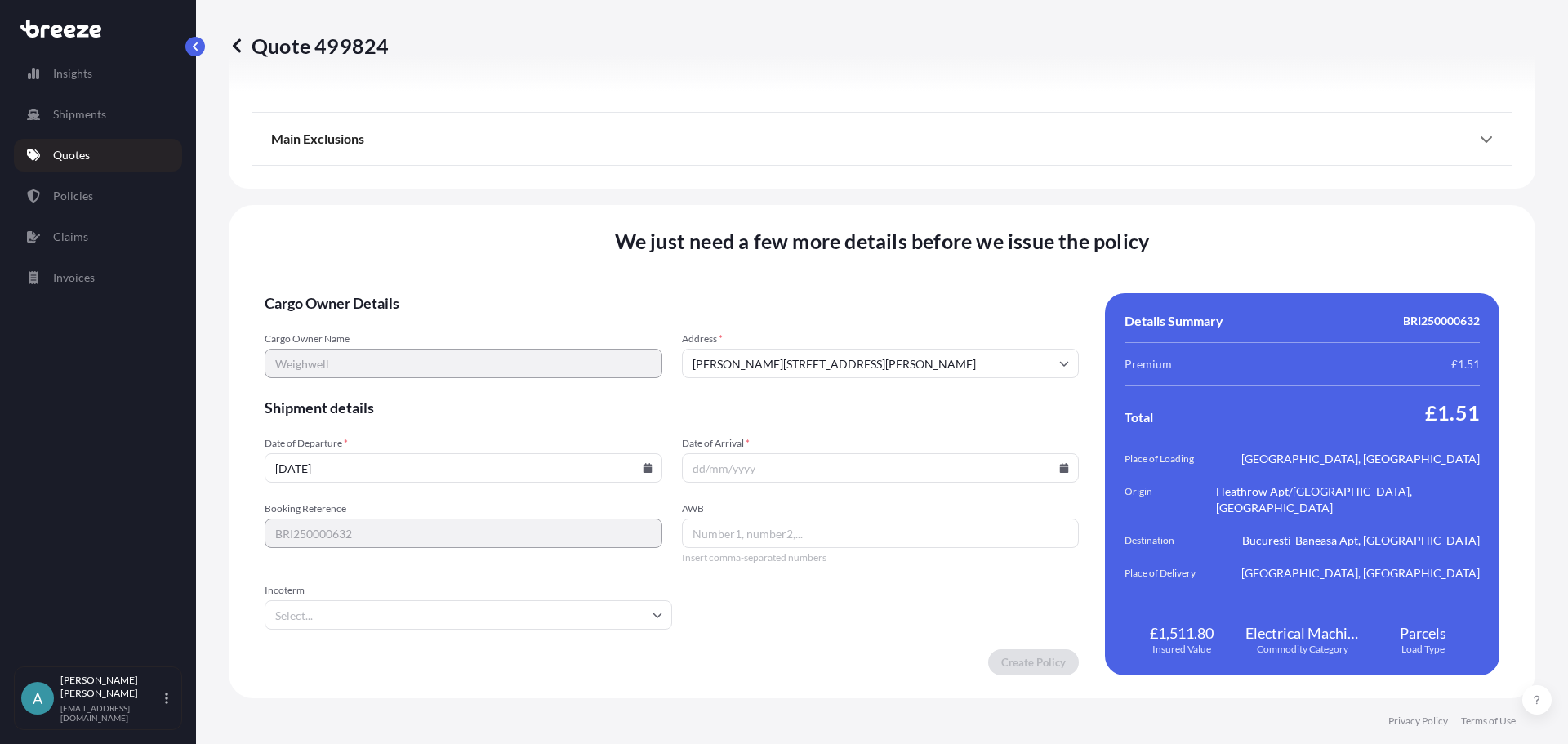
click at [866, 483] on form "Cargo Owner Details Cargo Owner Name [PERSON_NAME] Address * [PERSON_NAME][STRE…" at bounding box center [671, 484] width 814 height 382
click at [1060, 470] on icon at bounding box center [1064, 467] width 9 height 9
click at [996, 193] on button at bounding box center [985, 193] width 26 height 26
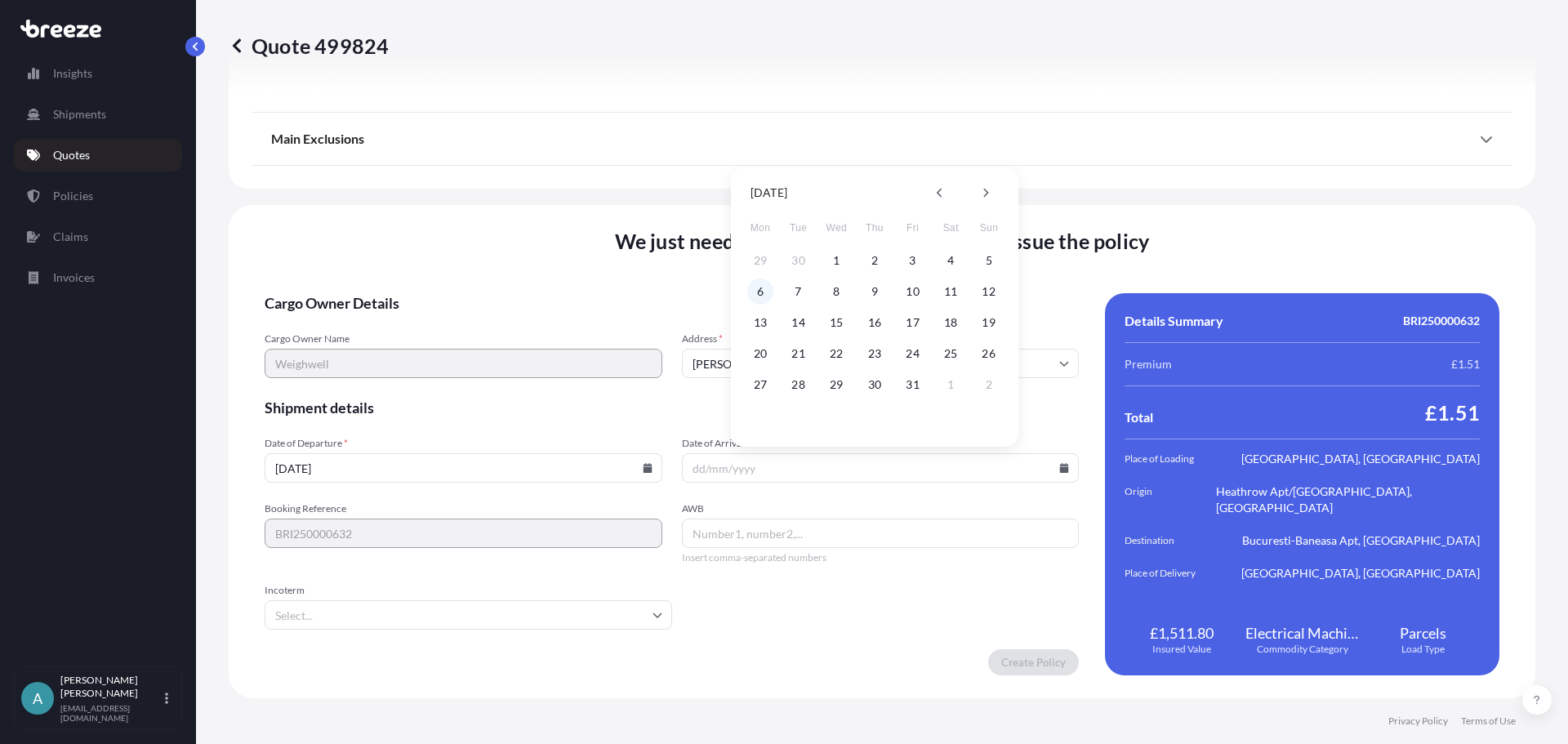
click at [768, 298] on button "6" at bounding box center [760, 291] width 26 height 26
type input "[DATE]"
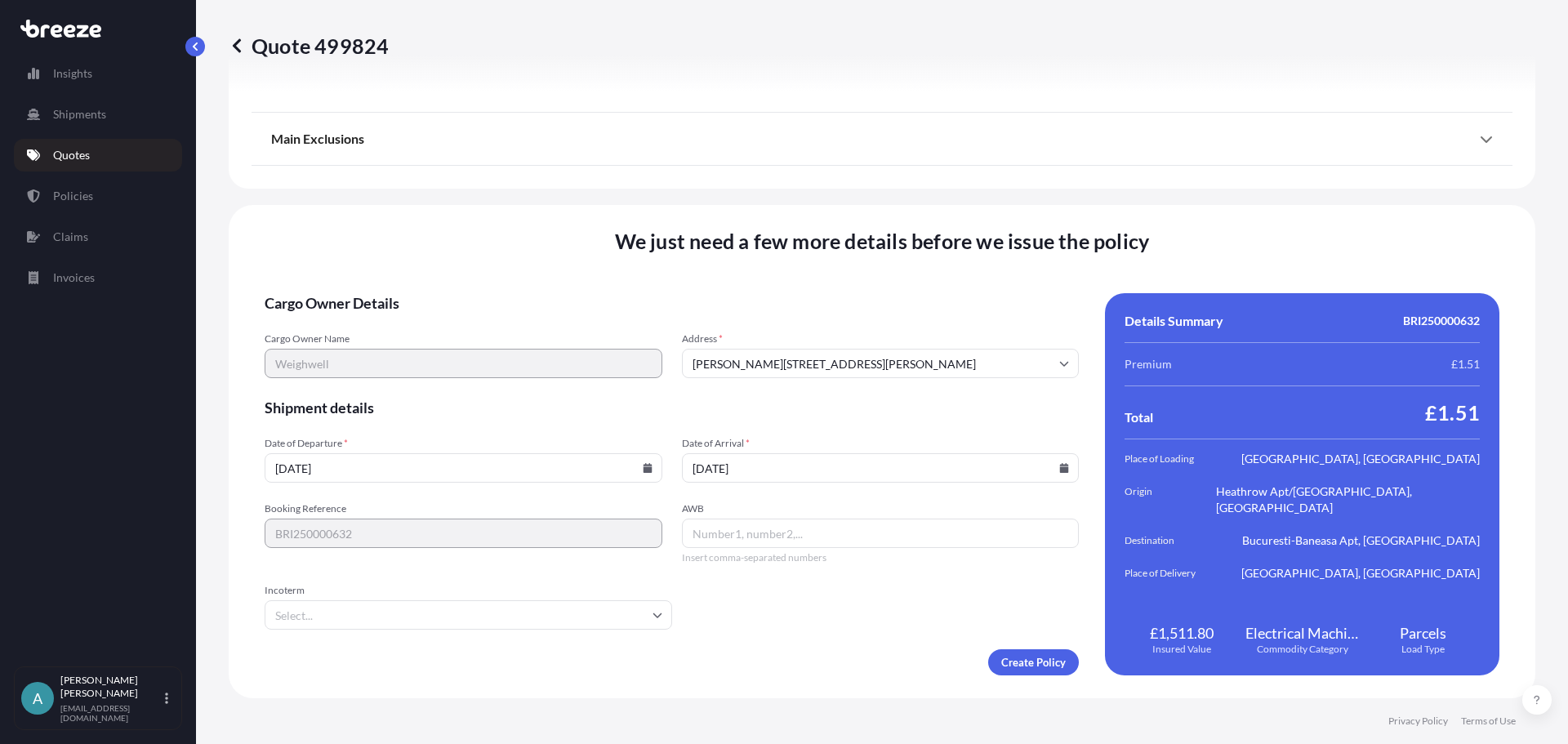
click at [827, 534] on input "AWB" at bounding box center [880, 533] width 398 height 29
paste input "884657082662"
type input "884657082662"
click at [775, 602] on form "Cargo Owner Details Cargo Owner Name [PERSON_NAME] Address * [PERSON_NAME][STRE…" at bounding box center [671, 484] width 814 height 382
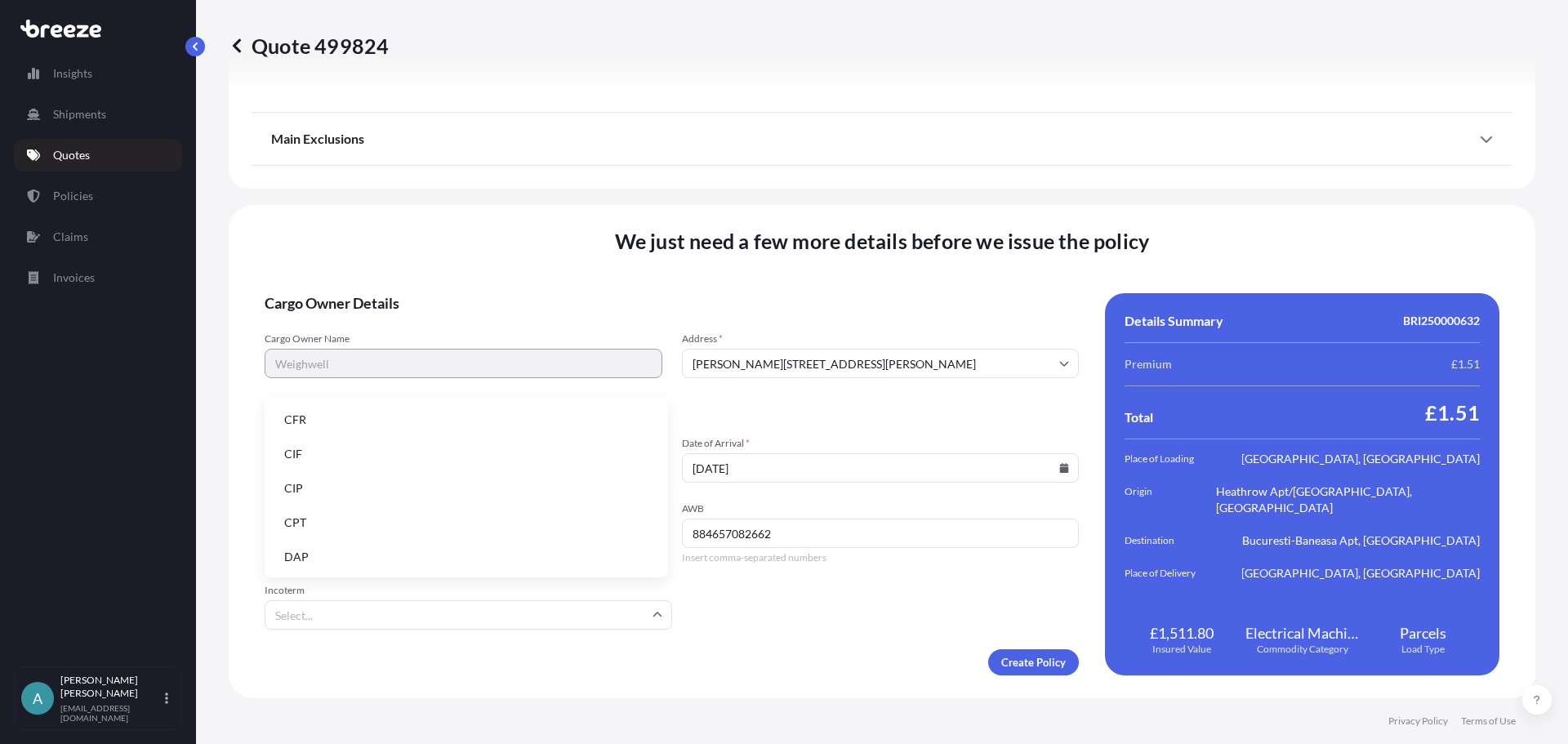
click at [548, 617] on input "Incoterm" at bounding box center [468, 614] width 407 height 29
click at [375, 548] on li "DAP" at bounding box center [466, 557] width 390 height 31
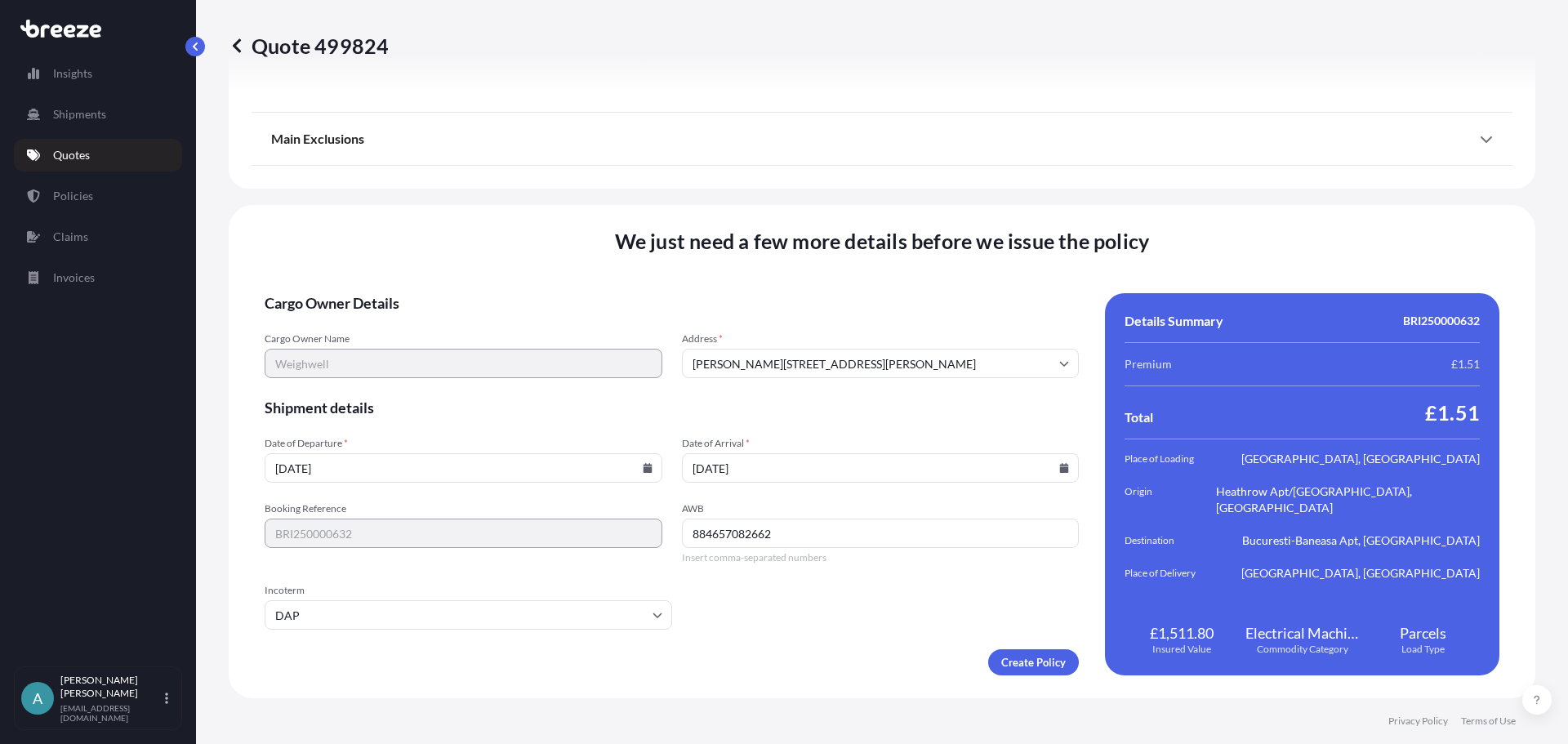
drag, startPoint x: 877, startPoint y: 650, endPoint x: 974, endPoint y: 662, distance: 97.7
click at [879, 650] on div "Create Policy" at bounding box center [671, 662] width 814 height 26
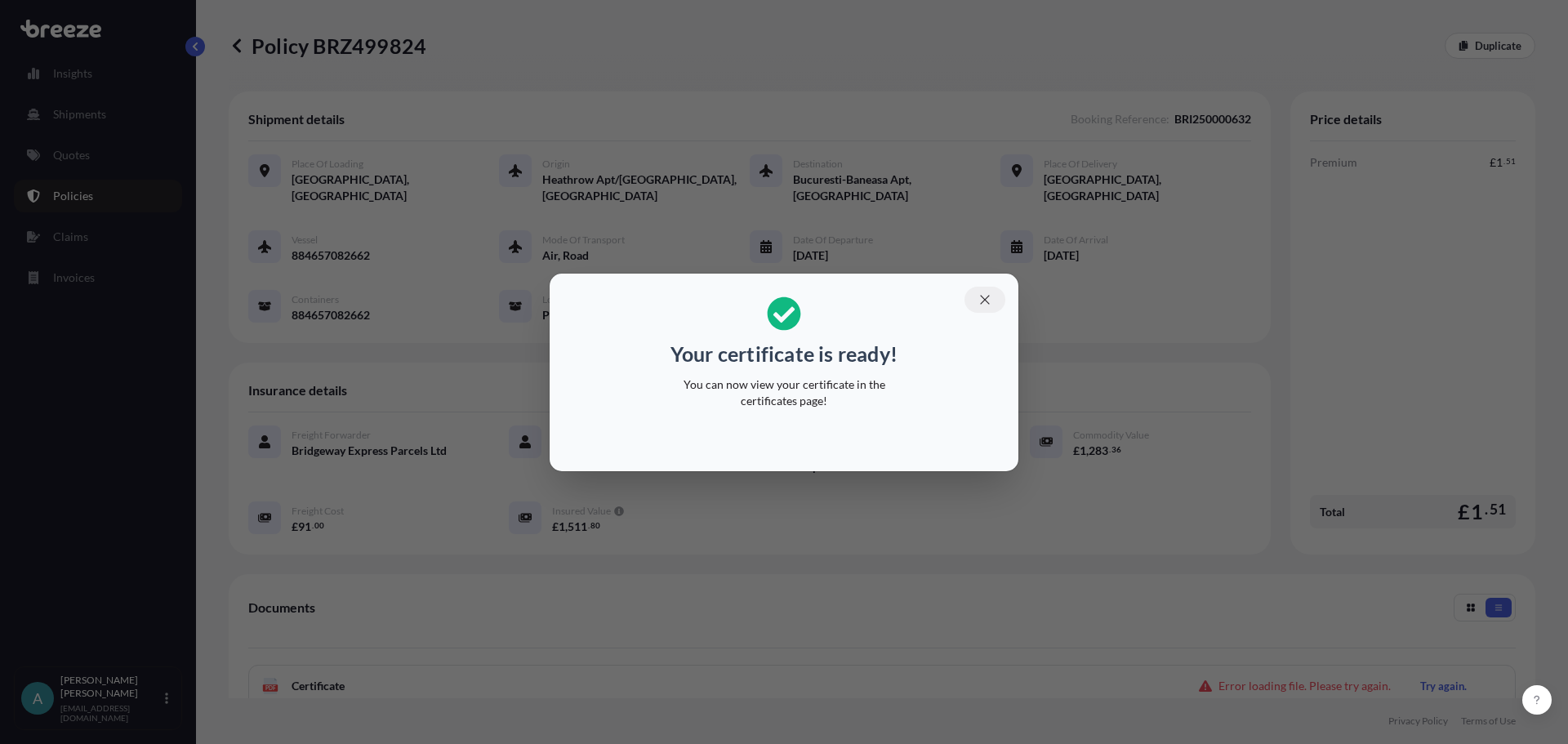
click at [990, 303] on icon "button" at bounding box center [984, 299] width 14 height 14
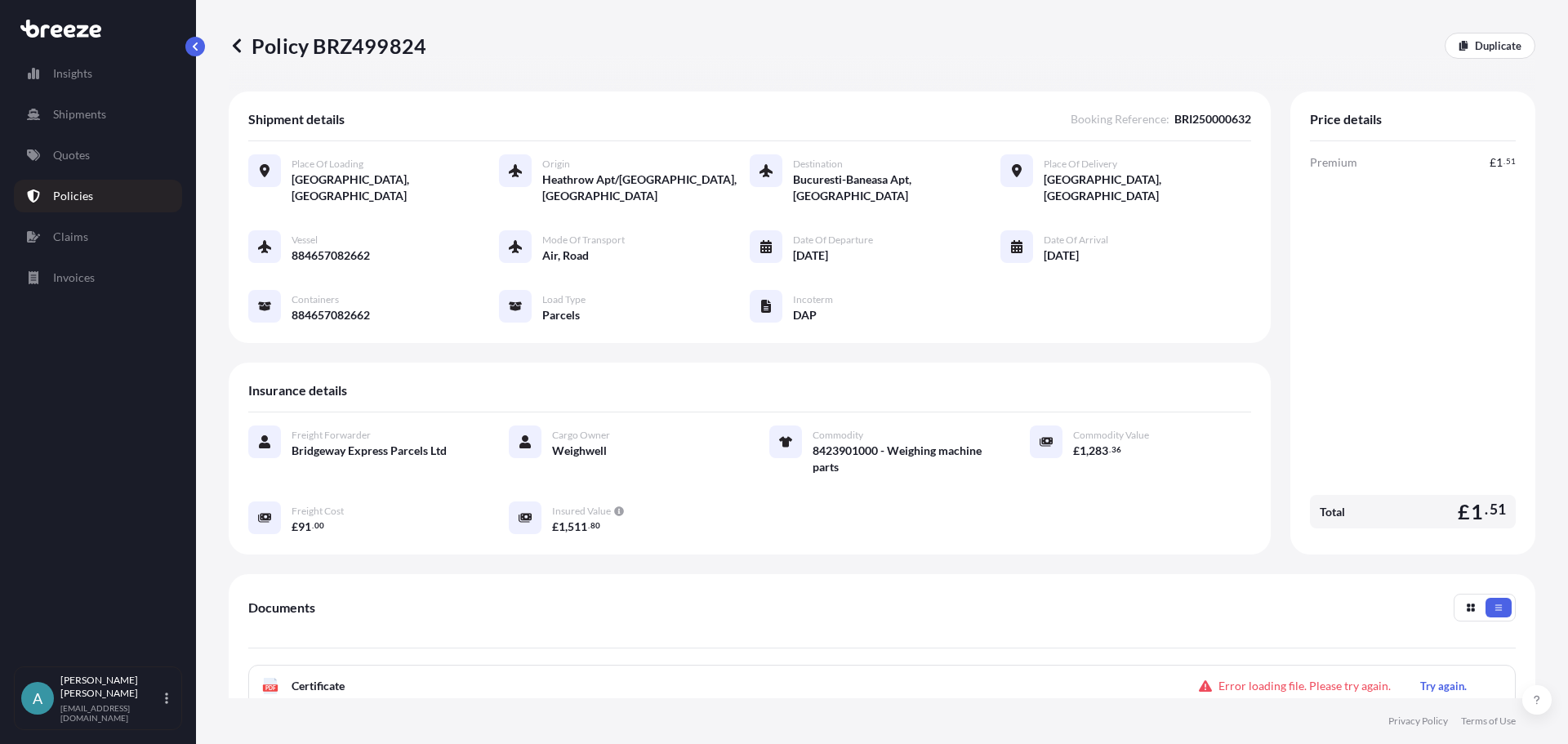
scroll to position [239, 0]
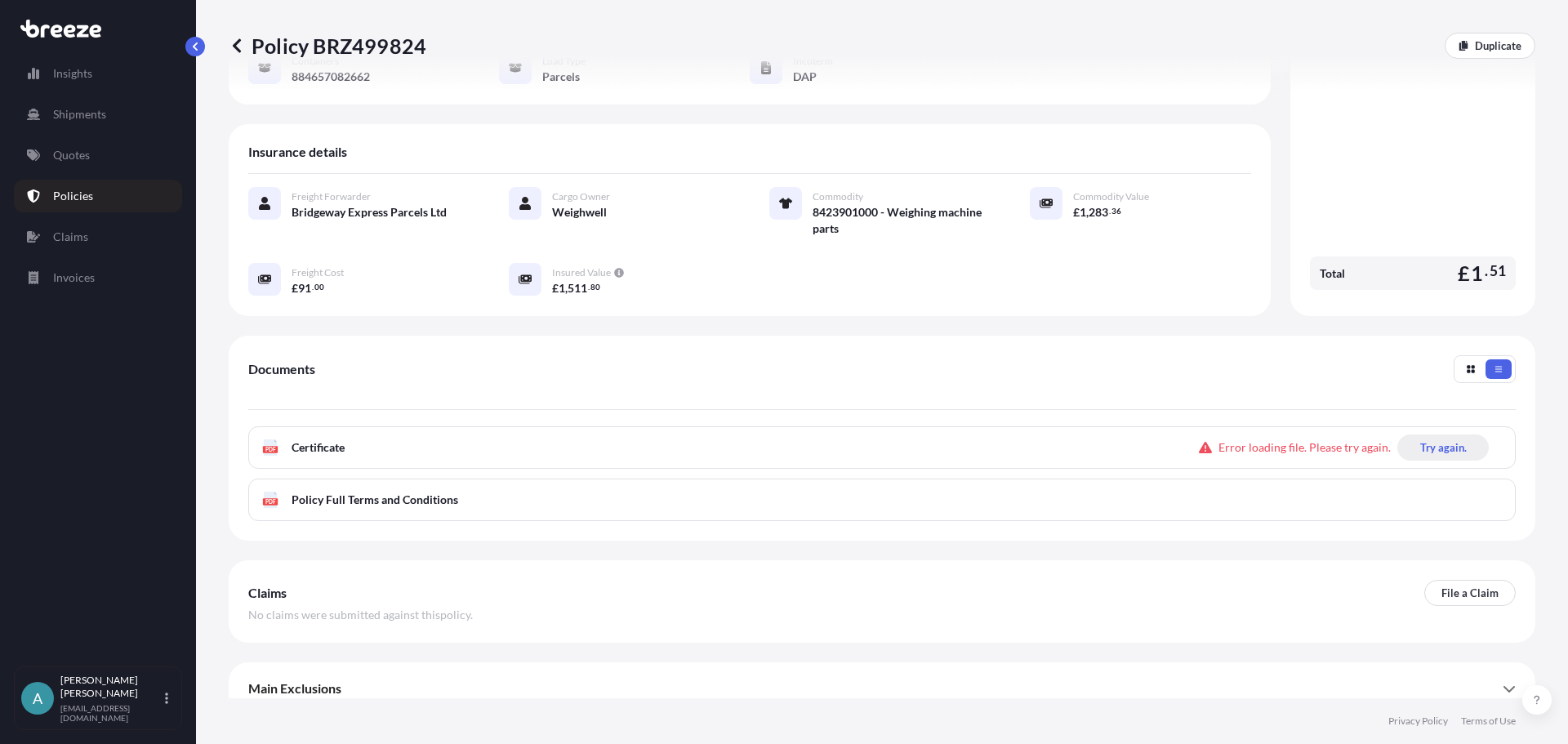
click at [1421, 440] on p "Try again." at bounding box center [1443, 447] width 47 height 16
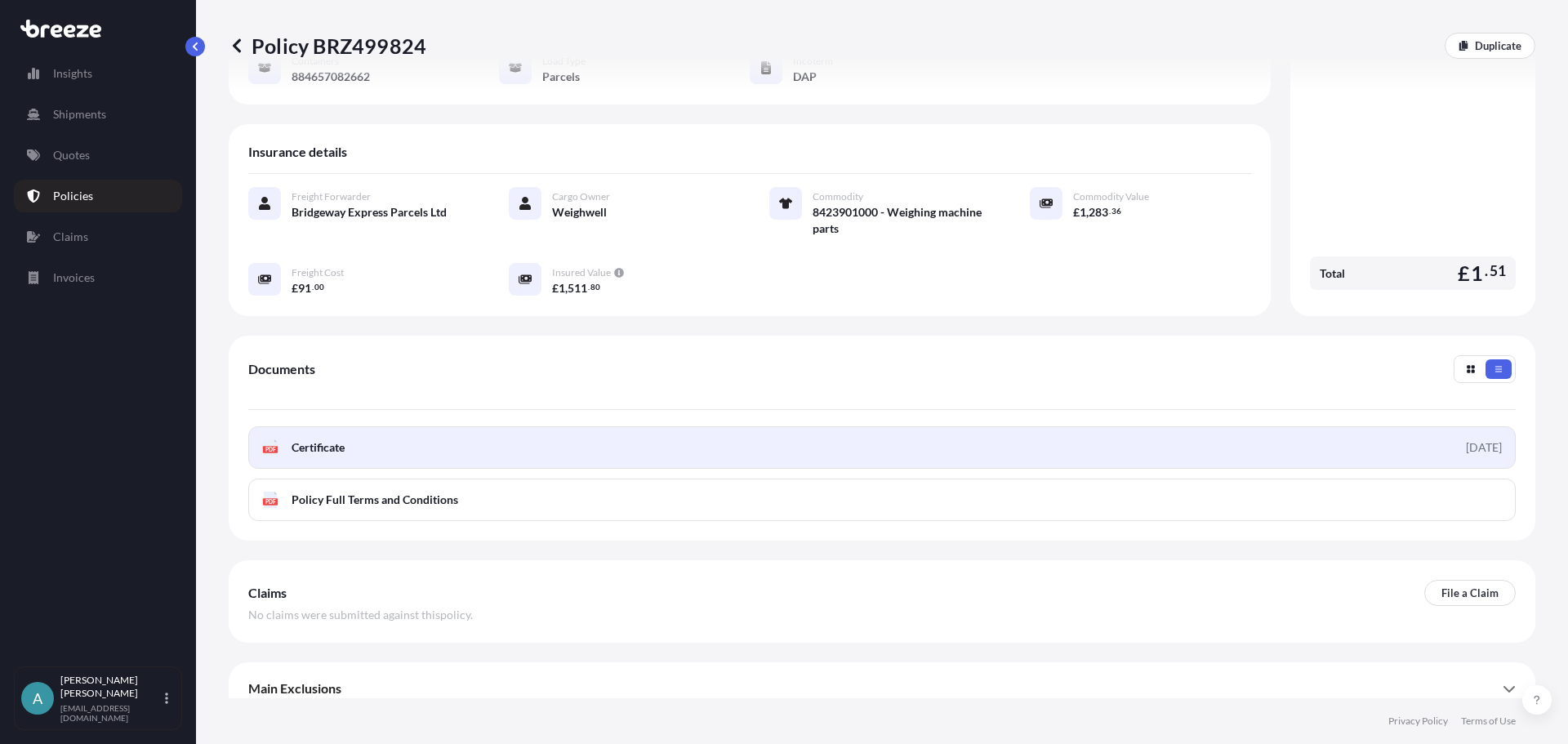
click at [491, 427] on link "PDF Certificate [DATE]" at bounding box center [881, 447] width 1267 height 43
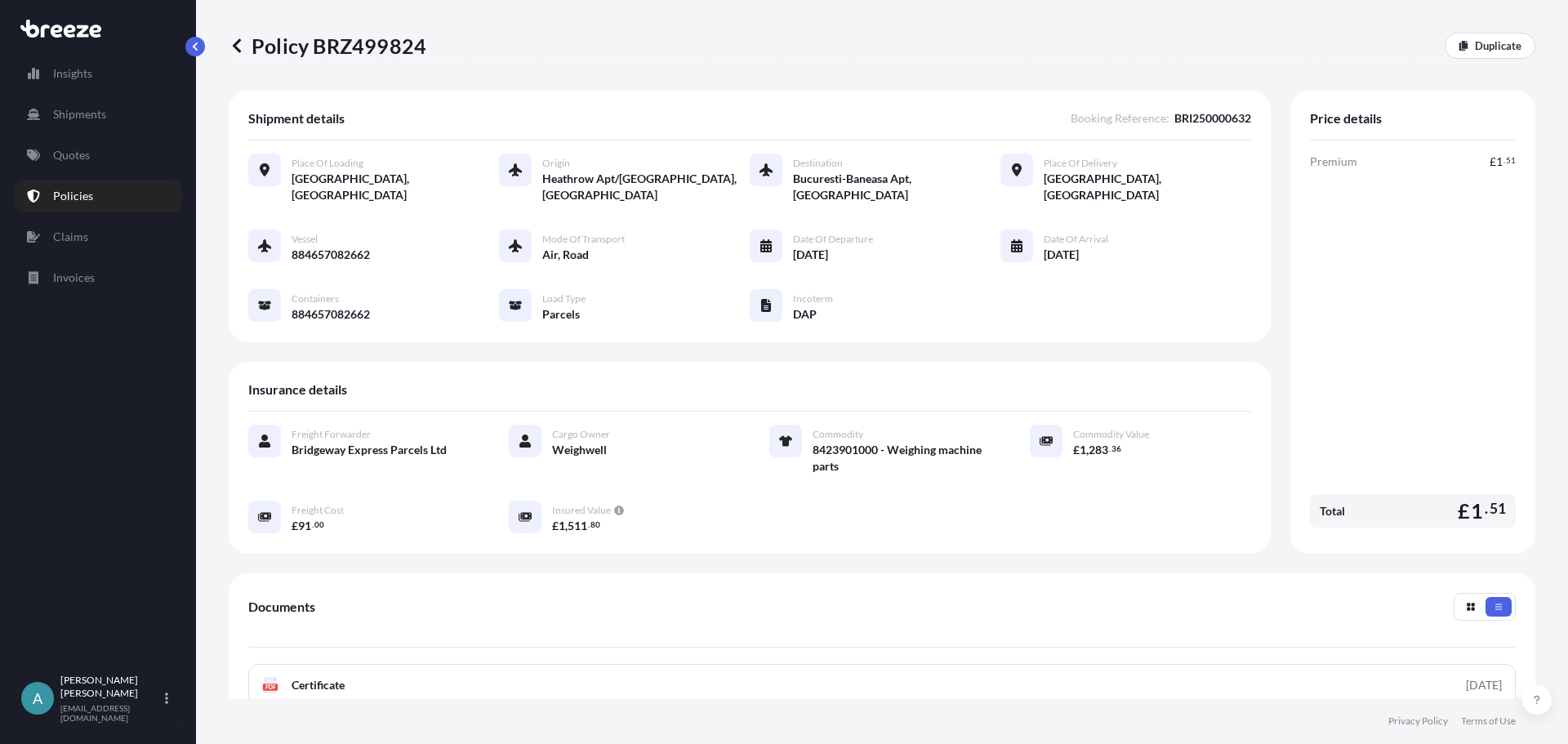
scroll to position [0, 0]
click at [382, 48] on p "Policy BRZ499824" at bounding box center [327, 45] width 198 height 26
copy p "BRZ499824"
